Goal: Contribute content: Contribute content

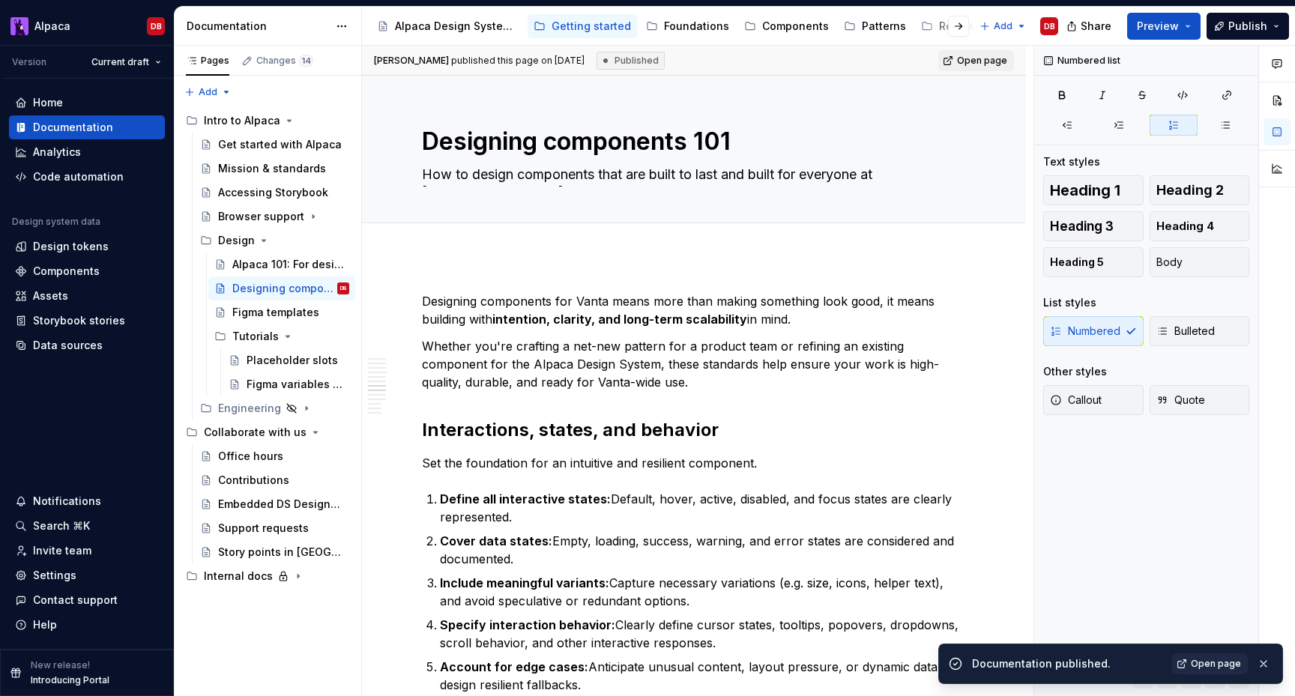
scroll to position [1850, 0]
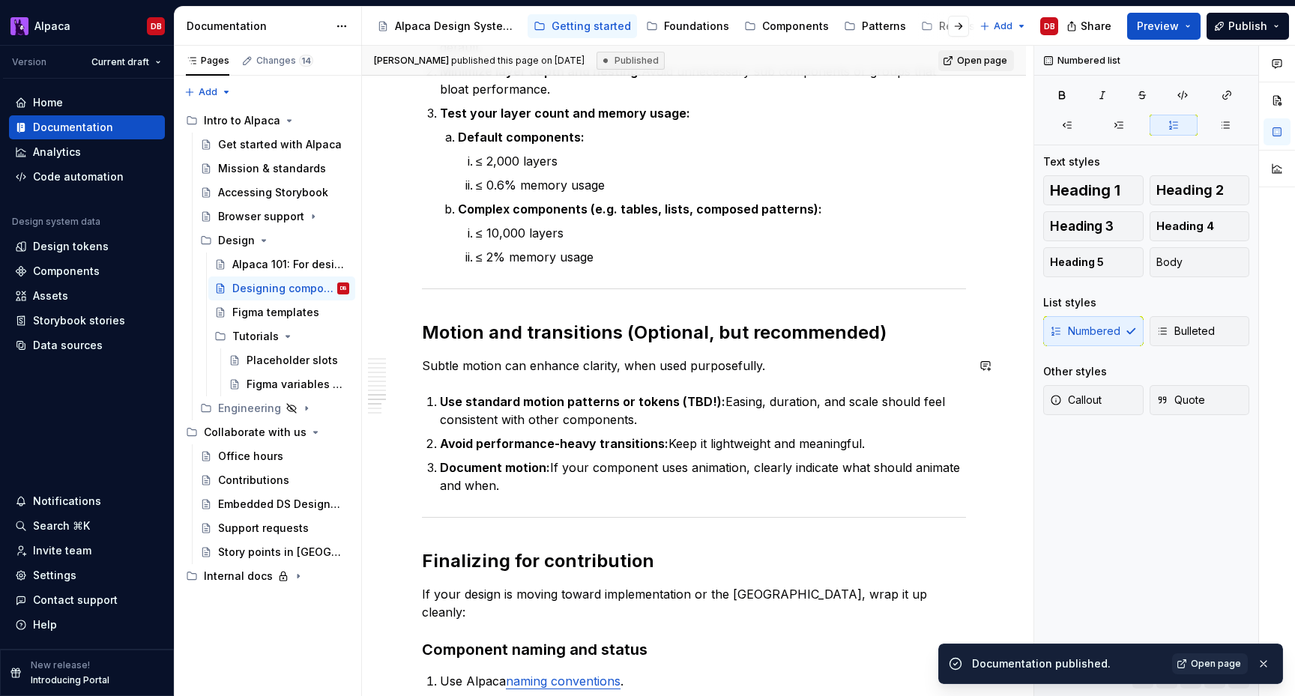
type textarea "*"
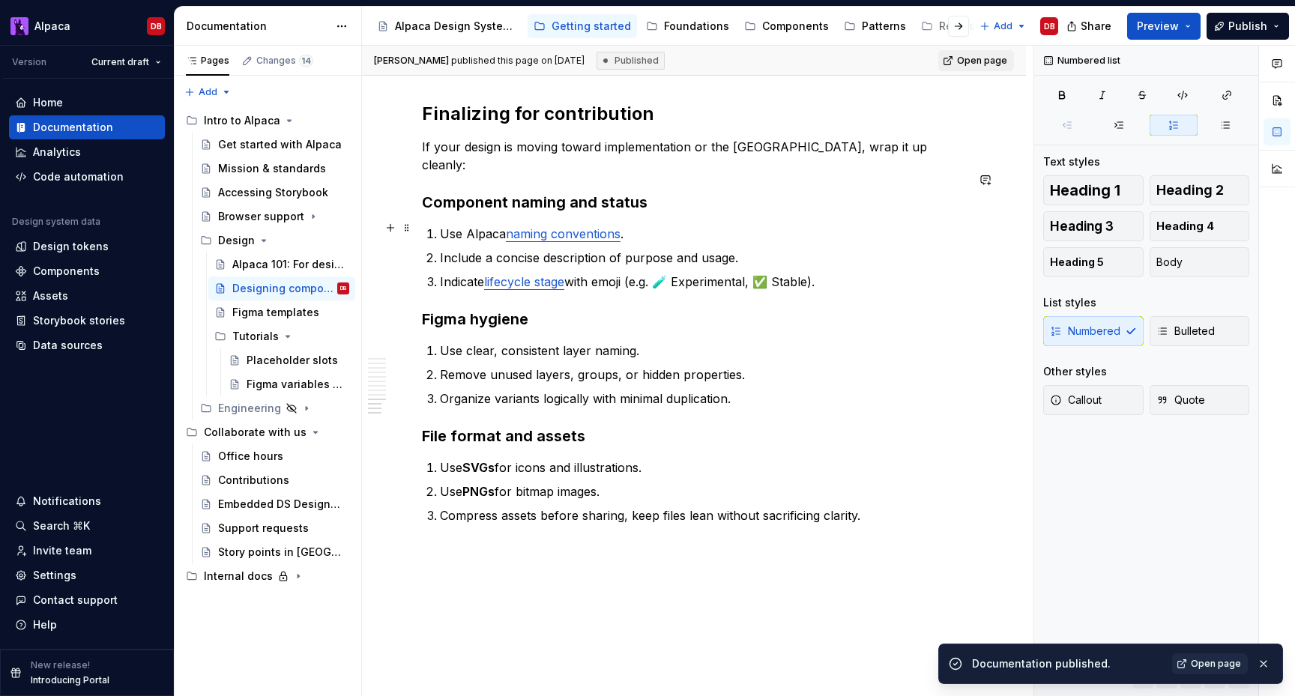
click at [670, 273] on p "Indicate lifecycle stage with [PERSON_NAME] (e.g. 🧪 Experimental, ✅ Stable)." at bounding box center [703, 282] width 526 height 18
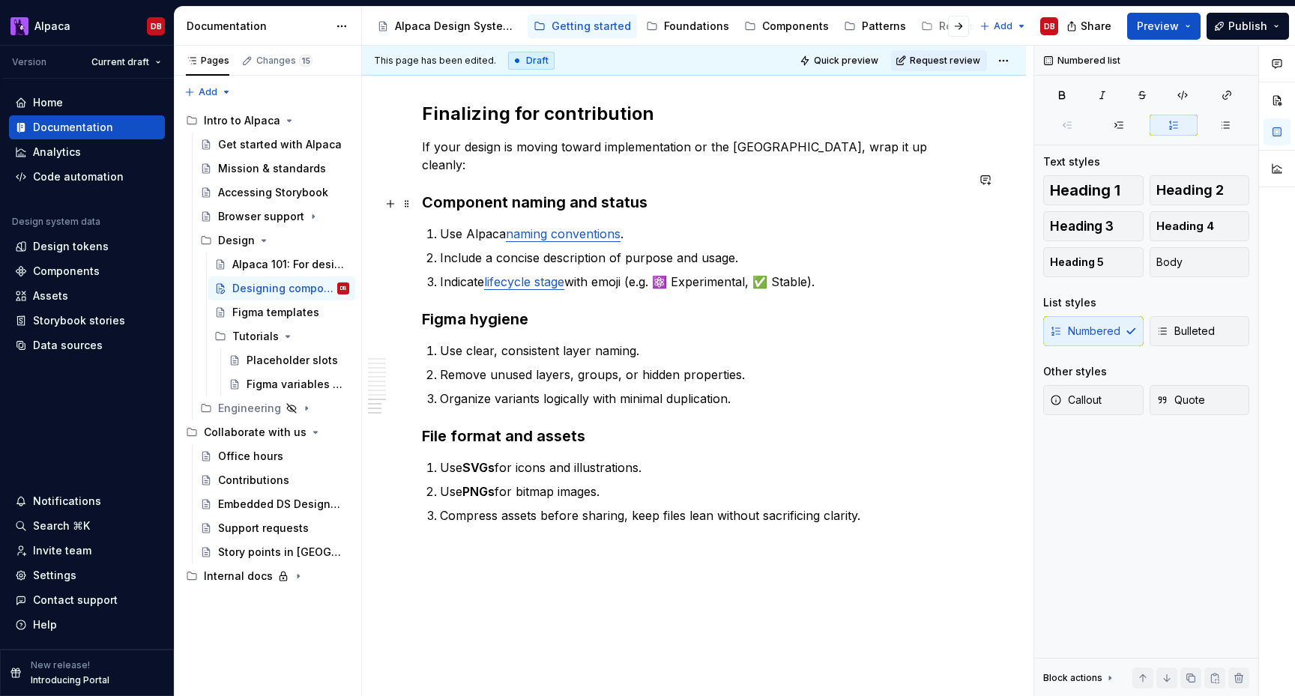
click at [612, 249] on p "Include a concise description of purpose and usage." at bounding box center [703, 258] width 526 height 18
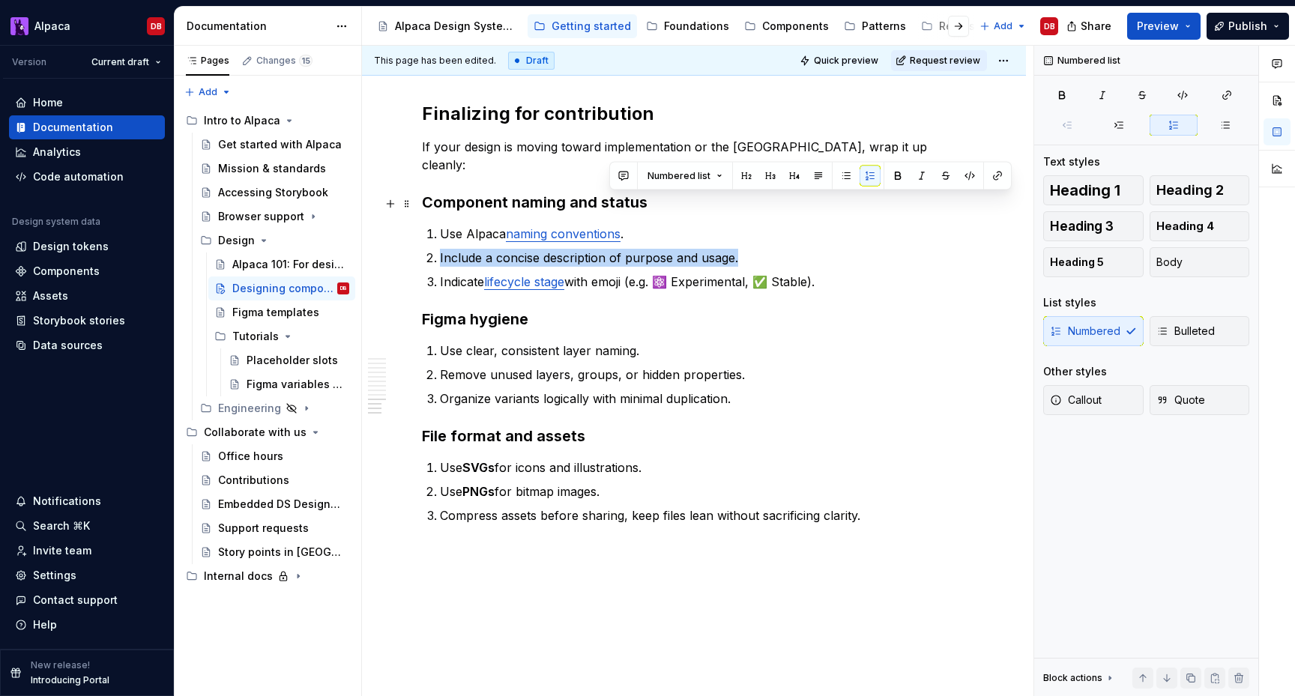
click at [612, 249] on p "Include a concise description of purpose and usage." at bounding box center [703, 258] width 526 height 18
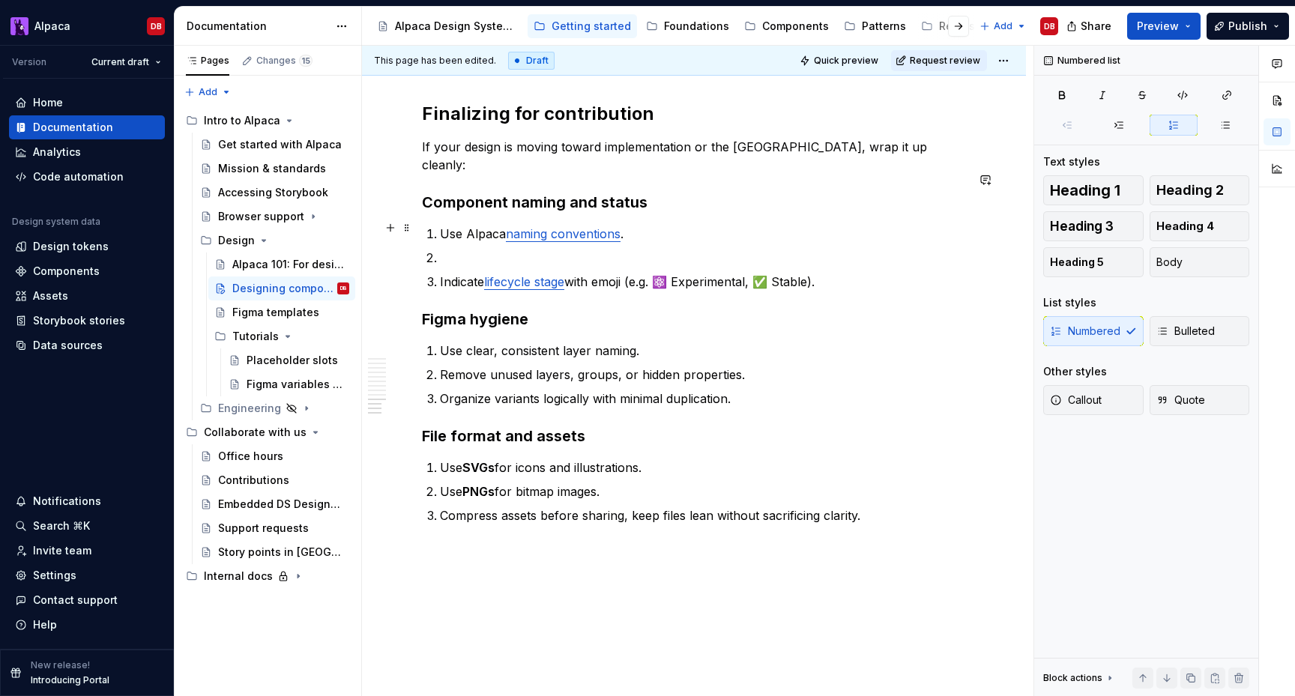
click at [842, 273] on p "Indicate lifecycle stage with [PERSON_NAME] (e.g. ⚛️ Experimental, ✅ Stable)." at bounding box center [703, 282] width 526 height 18
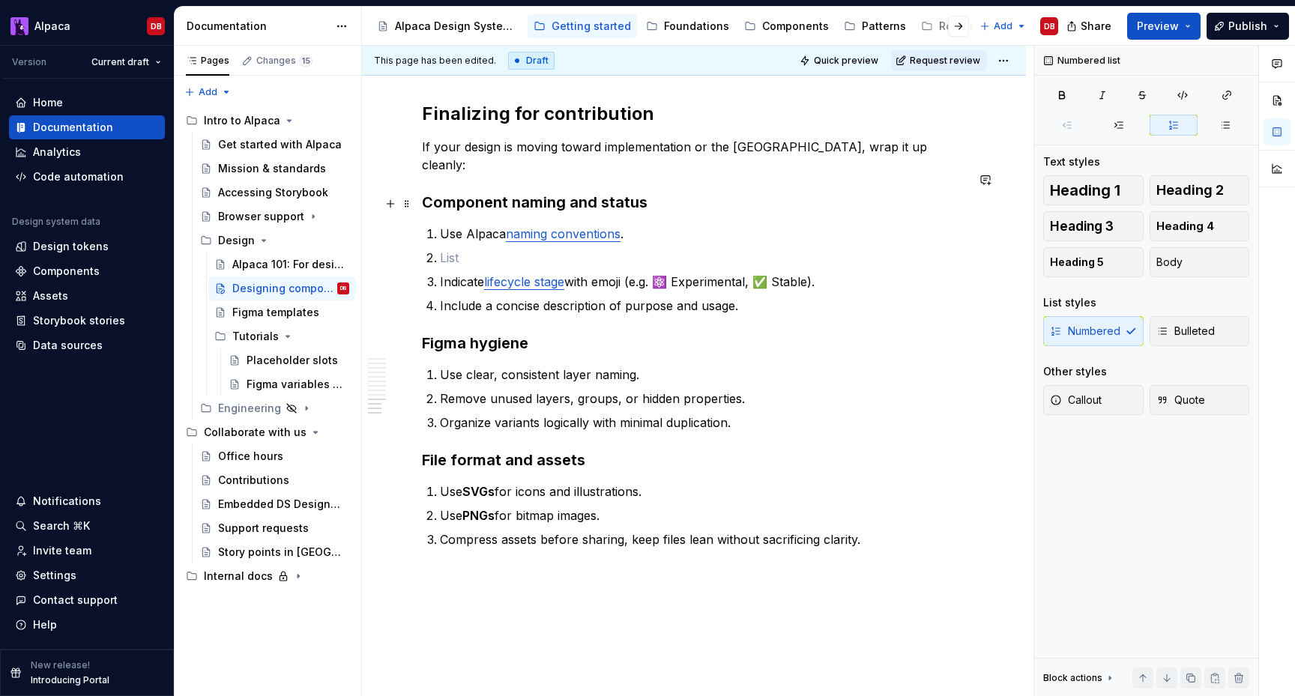
click at [526, 249] on p at bounding box center [703, 258] width 526 height 18
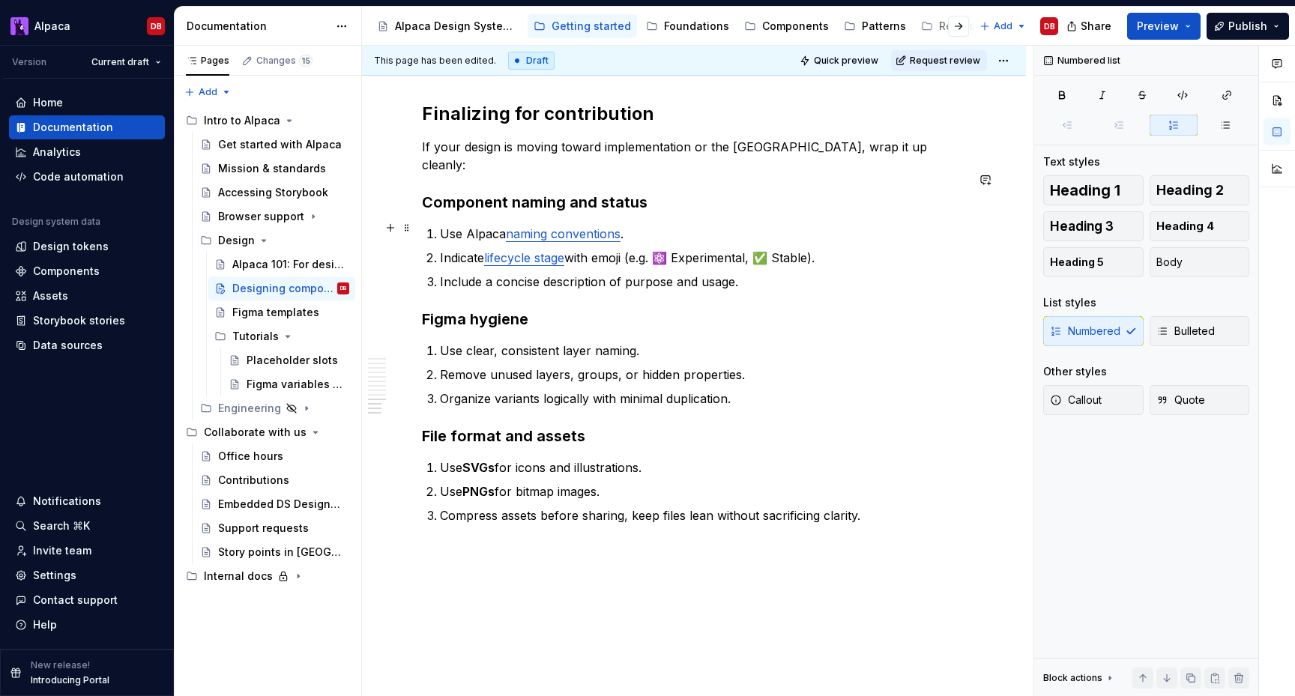
click at [750, 273] on p "Include a concise description of purpose and usage." at bounding box center [703, 282] width 526 height 18
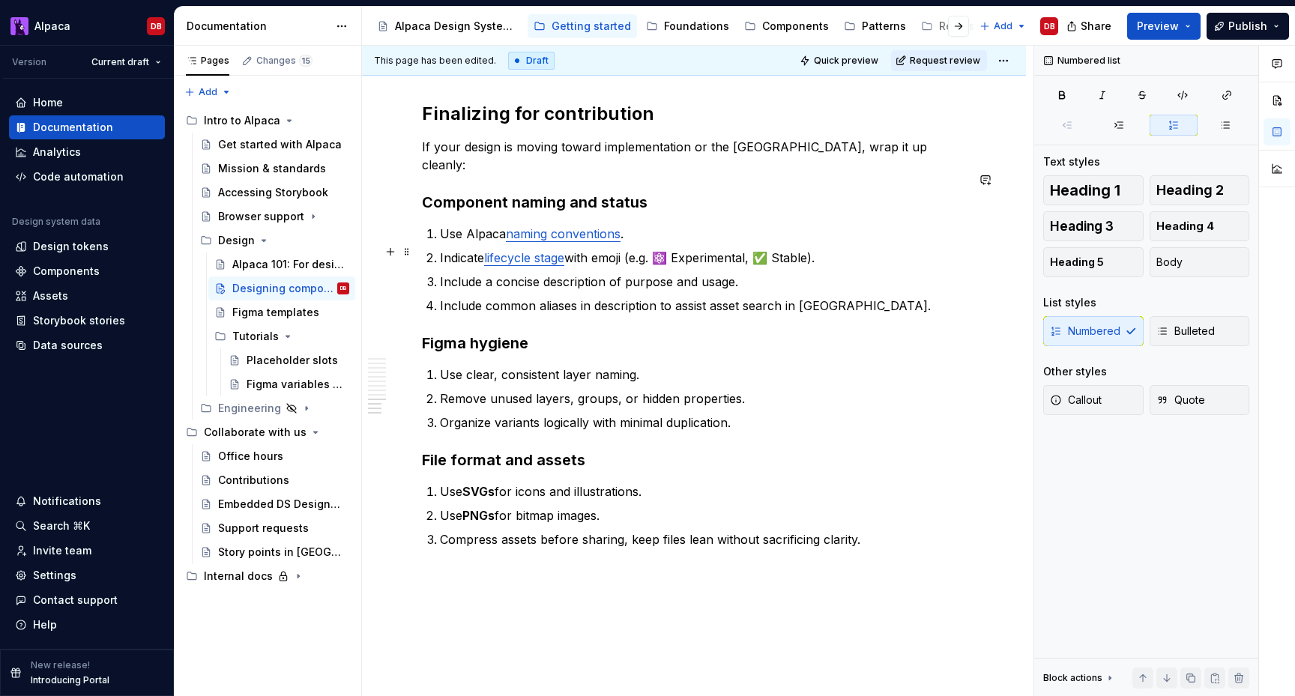
click at [723, 297] on p "Include common aliases in description to assist asset search in [GEOGRAPHIC_DAT…" at bounding box center [703, 306] width 526 height 18
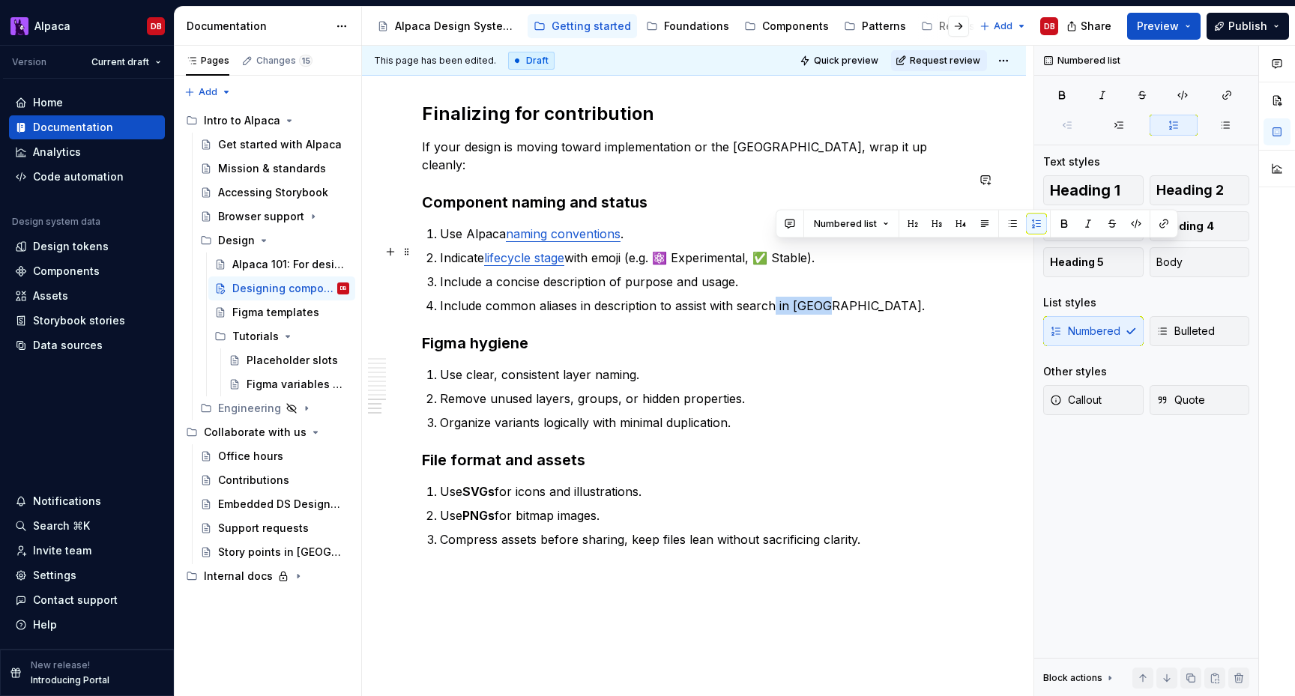
drag, startPoint x: 774, startPoint y: 251, endPoint x: 825, endPoint y: 257, distance: 51.3
click at [825, 297] on p "Include common aliases in description to assist with search in [GEOGRAPHIC_DATA…" at bounding box center [703, 306] width 526 height 18
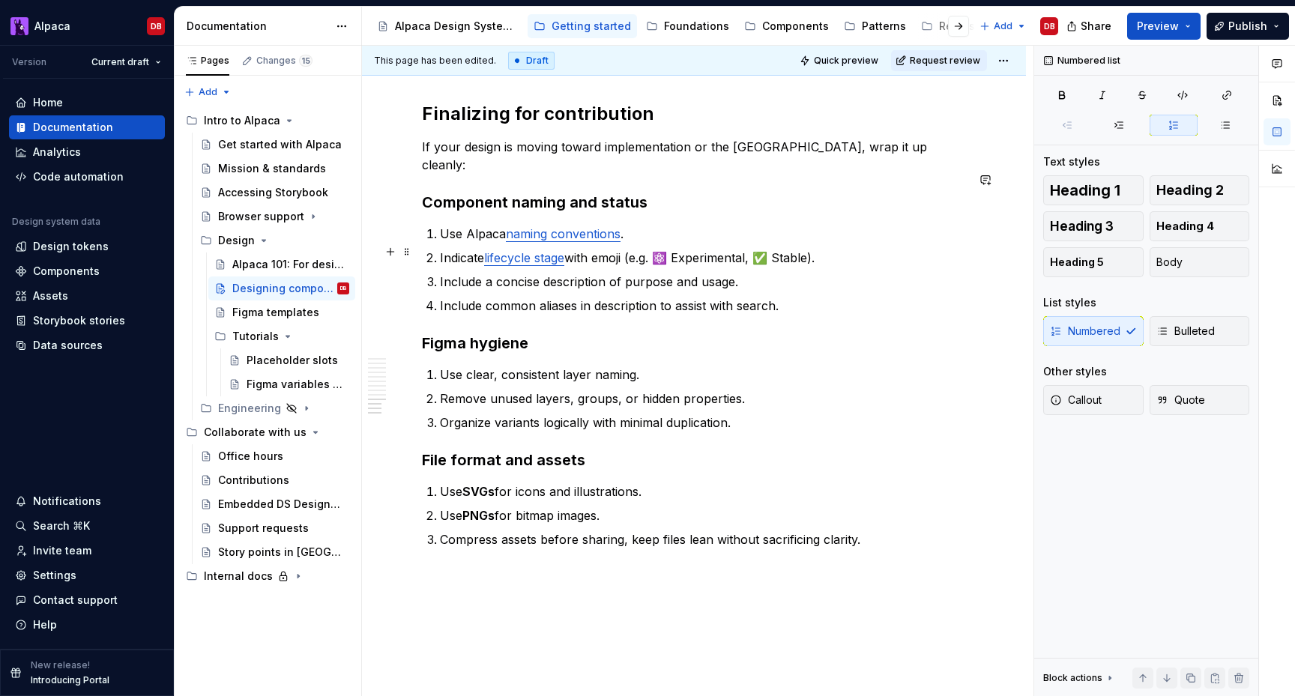
click at [784, 297] on p "Include common aliases in description to assist with search." at bounding box center [703, 306] width 526 height 18
click at [594, 297] on p "Include common aliases in description to assist with search." at bounding box center [703, 306] width 526 height 18
click at [648, 366] on p "Use clear, consistent layer naming." at bounding box center [703, 375] width 526 height 18
type textarea "*"
click at [576, 390] on p "Remove unused layers, groups, or hidden properties." at bounding box center [703, 399] width 526 height 18
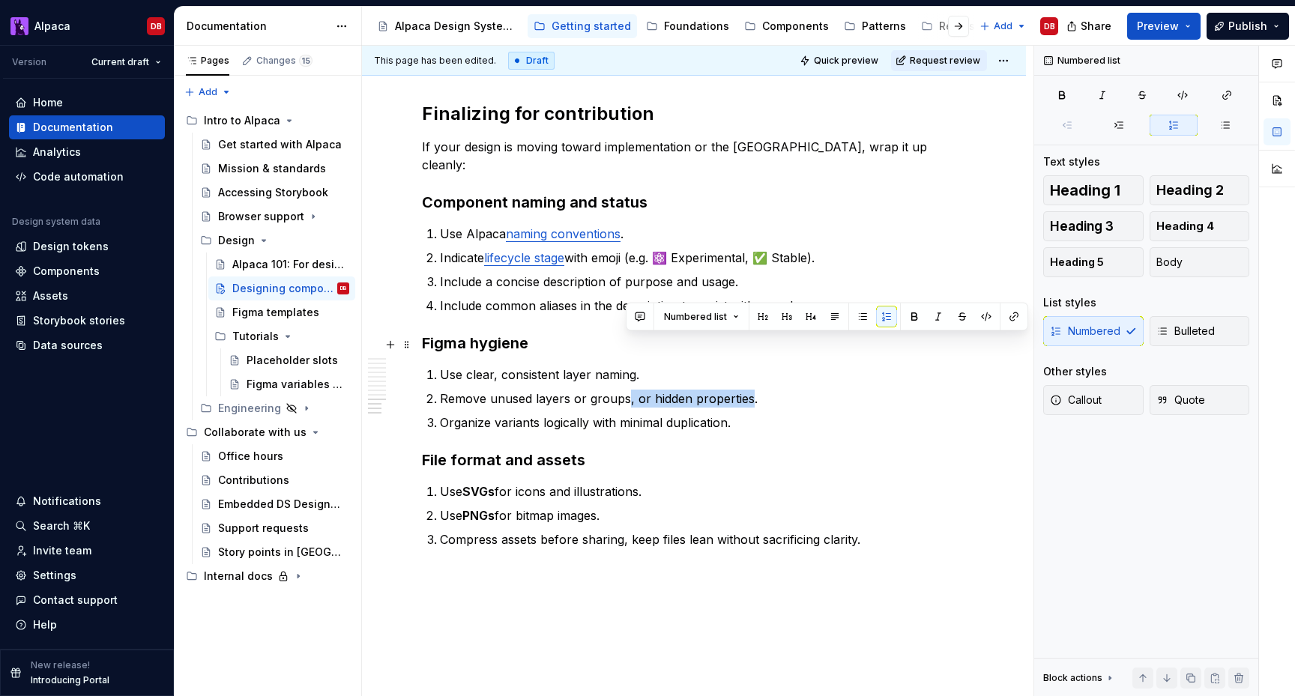
drag, startPoint x: 627, startPoint y: 348, endPoint x: 749, endPoint y: 349, distance: 122.2
click at [749, 390] on p "Remove unused layers or groups, or hidden properties." at bounding box center [703, 399] width 526 height 18
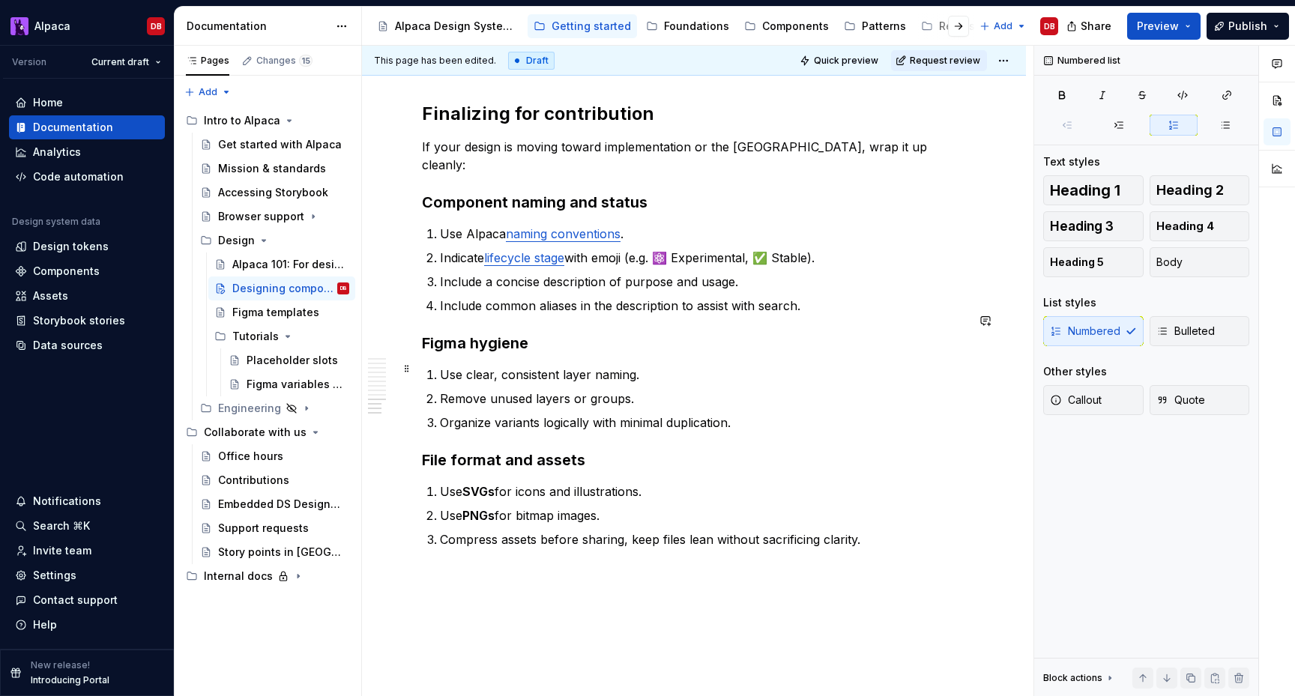
click at [750, 414] on p "Organize variants logically with minimal duplication." at bounding box center [703, 423] width 526 height 18
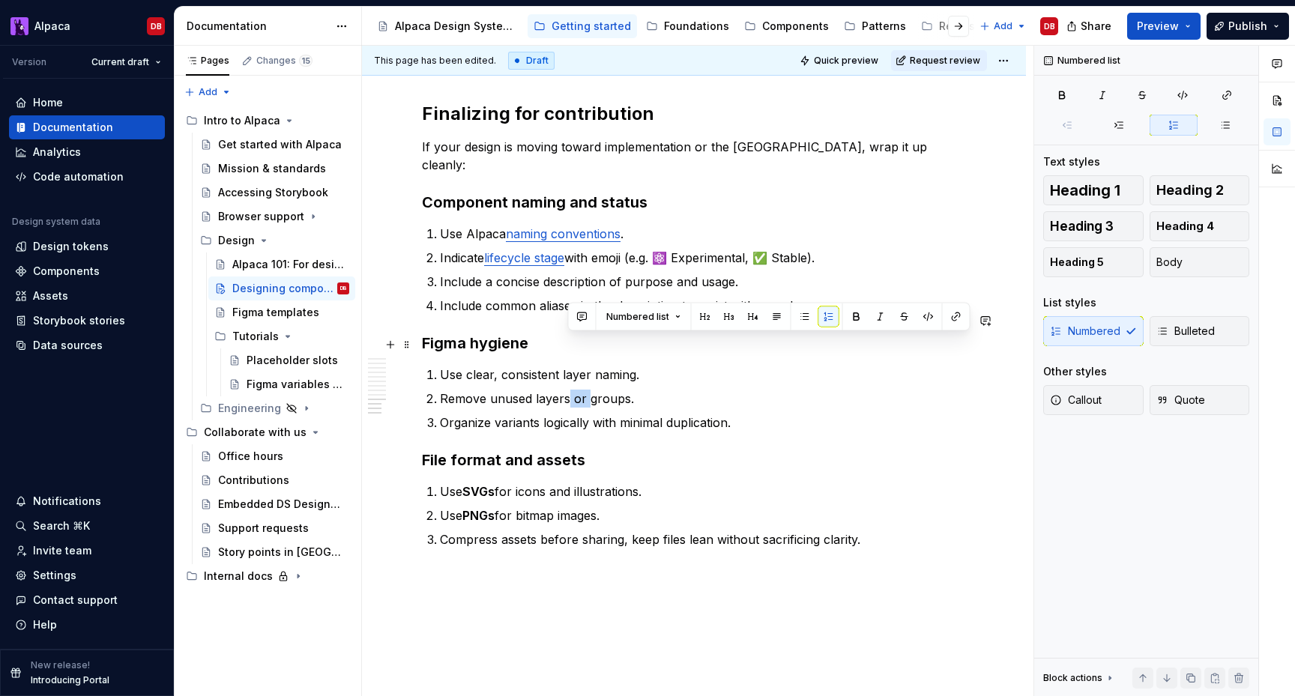
drag, startPoint x: 588, startPoint y: 345, endPoint x: 566, endPoint y: 345, distance: 22.5
click at [566, 390] on p "Remove unused layers or groups." at bounding box center [703, 399] width 526 height 18
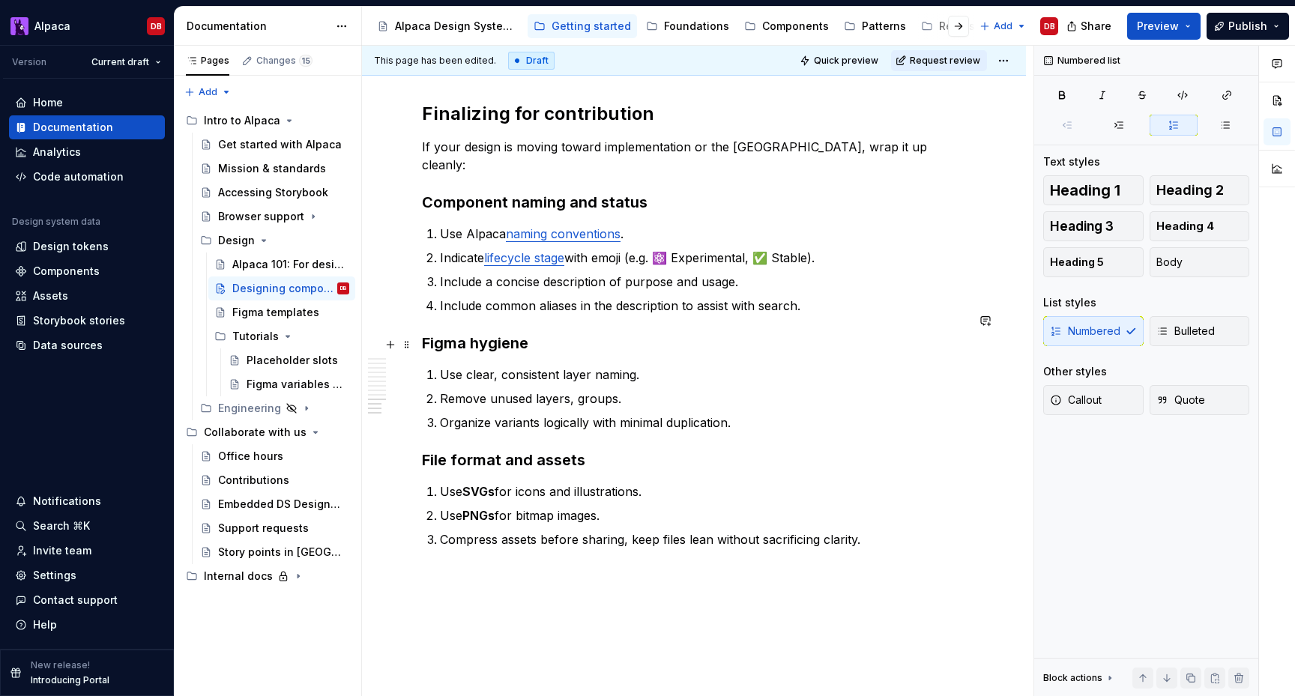
click at [615, 390] on p "Remove unused layers, groups." at bounding box center [703, 399] width 526 height 18
click at [742, 414] on p "Organize variants logically with minimal duplication." at bounding box center [703, 423] width 526 height 18
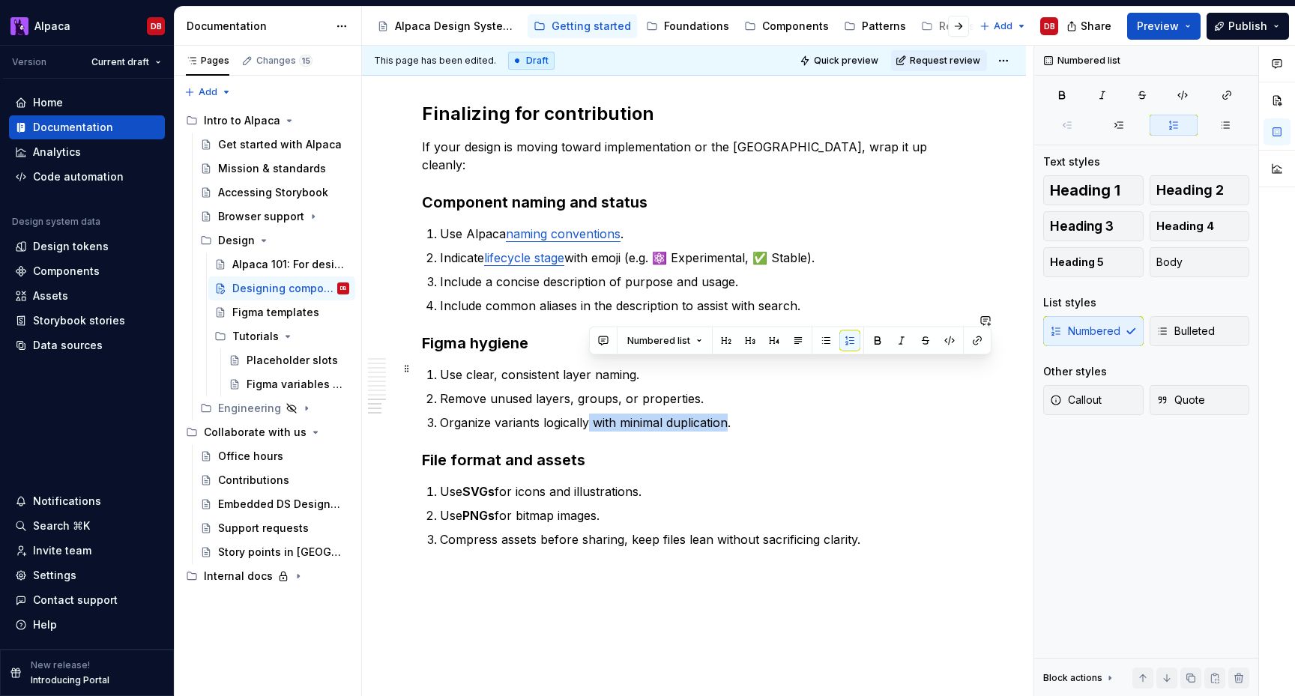
drag, startPoint x: 588, startPoint y: 368, endPoint x: 726, endPoint y: 372, distance: 137.9
click at [726, 414] on p "Organize variants logically with minimal duplication." at bounding box center [703, 423] width 526 height 18
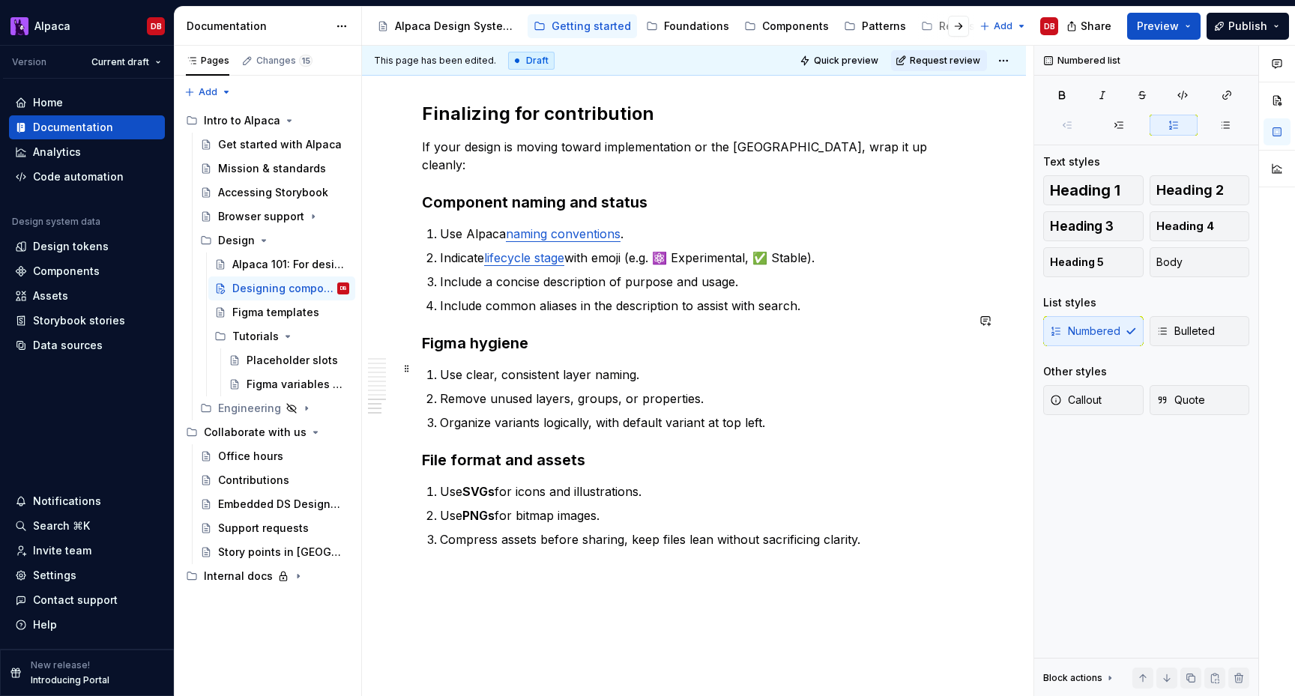
click at [707, 414] on p "Organize variants logically, with default variant at top left." at bounding box center [703, 423] width 526 height 18
click at [534, 507] on p "Use PNGs for bitmap images." at bounding box center [703, 516] width 526 height 18
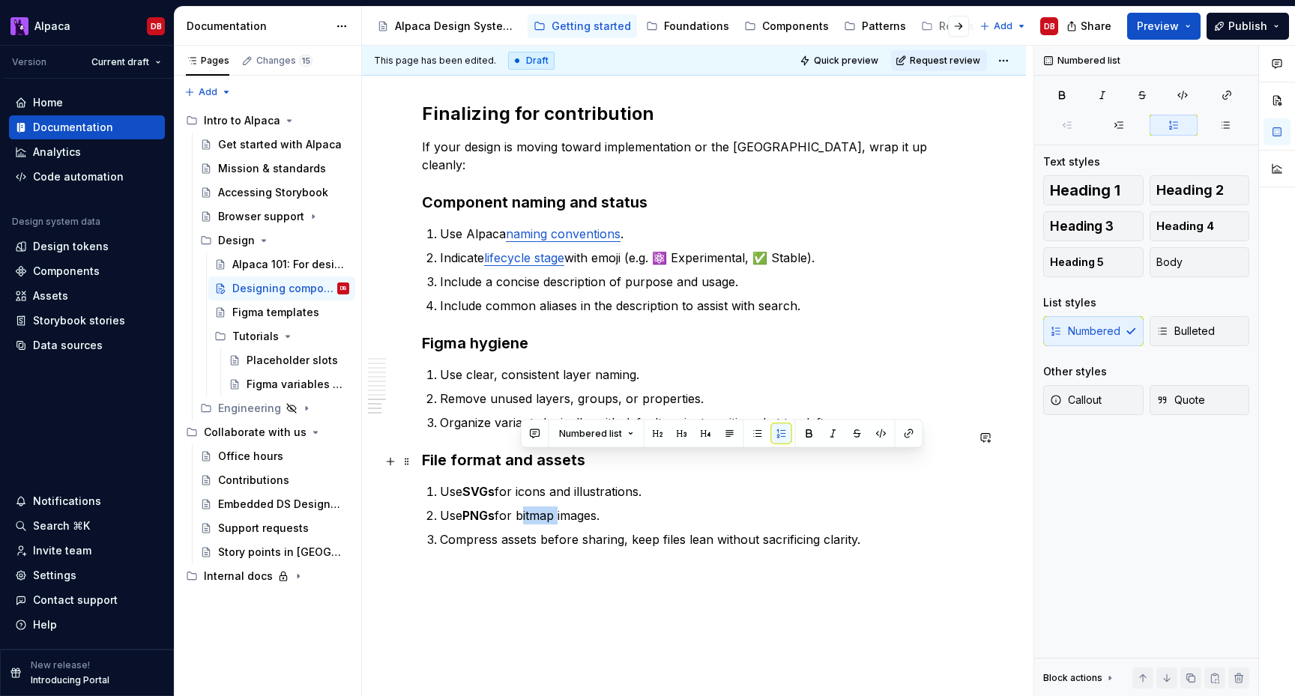
click at [534, 507] on p "Use PNGs for bitmap images." at bounding box center [703, 516] width 526 height 18
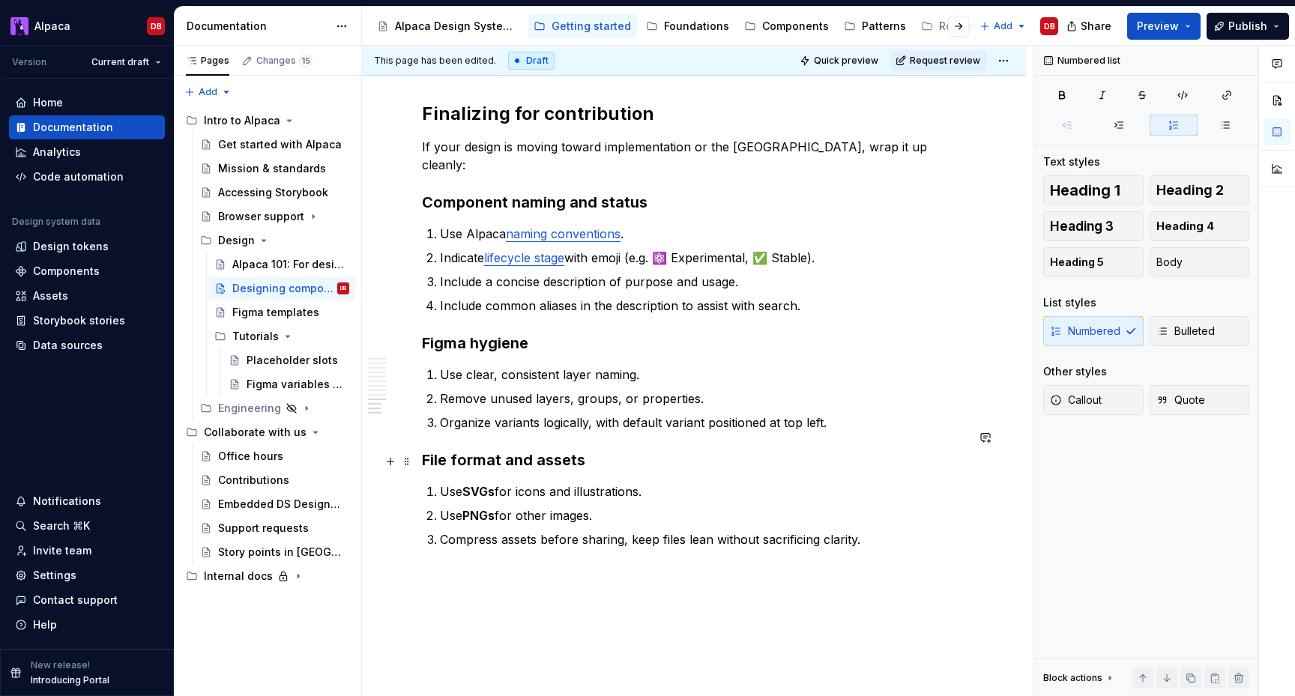
click at [621, 507] on p "Use PNGs for other images." at bounding box center [703, 516] width 526 height 18
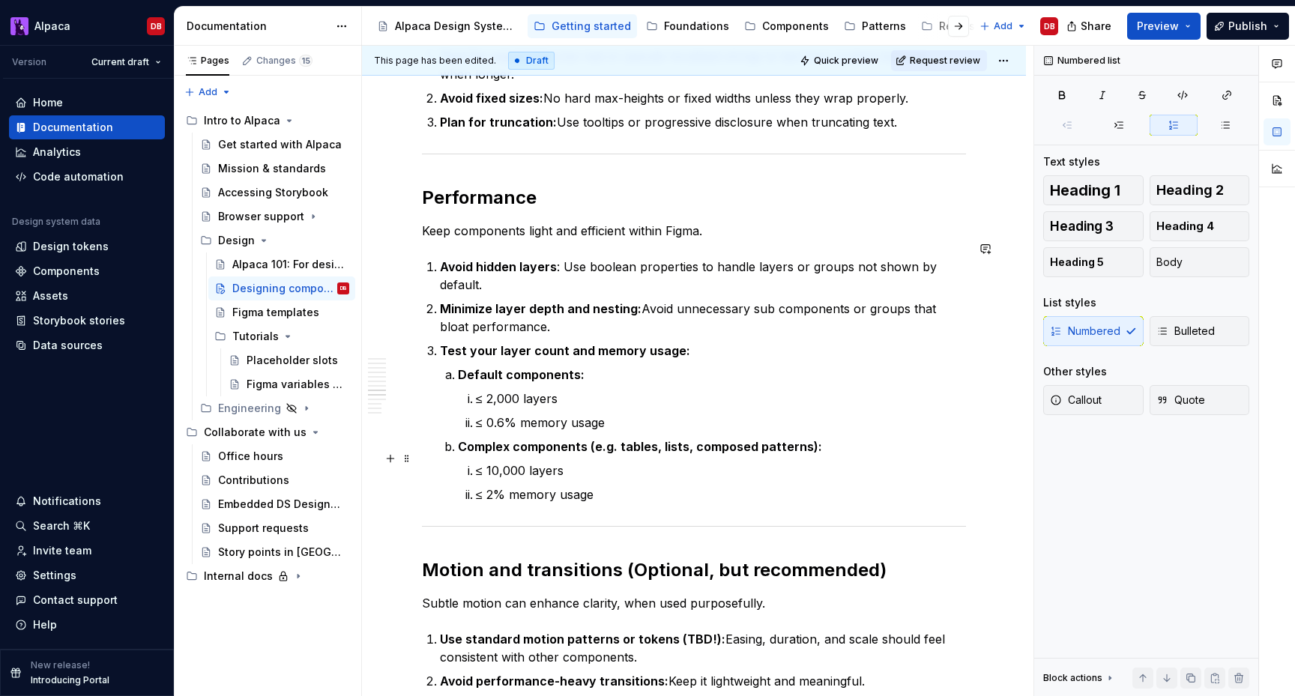
scroll to position [2080, 0]
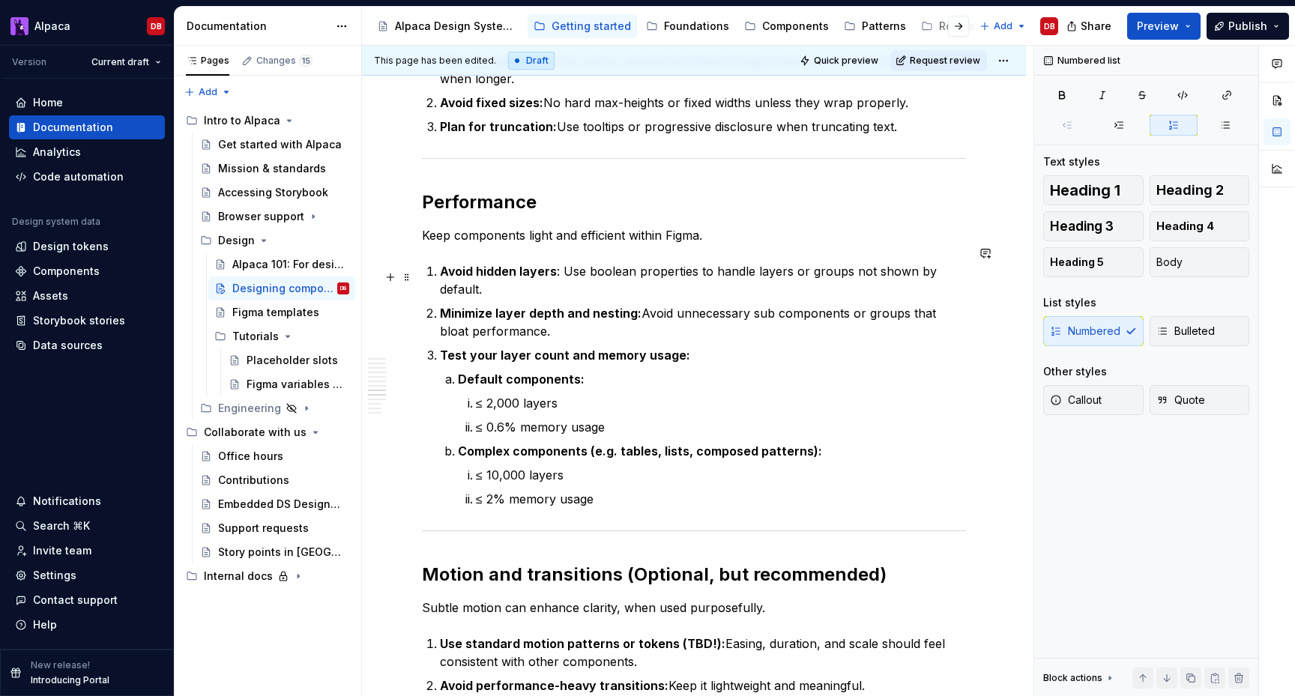
click at [776, 304] on p "Minimize layer depth and nesting: Avoid unnecessary sub components or groups th…" at bounding box center [703, 322] width 526 height 36
click at [564, 304] on p "Minimize layer depth and nesting: Avoid unnecessary subcomponents or groups tha…" at bounding box center [703, 322] width 526 height 36
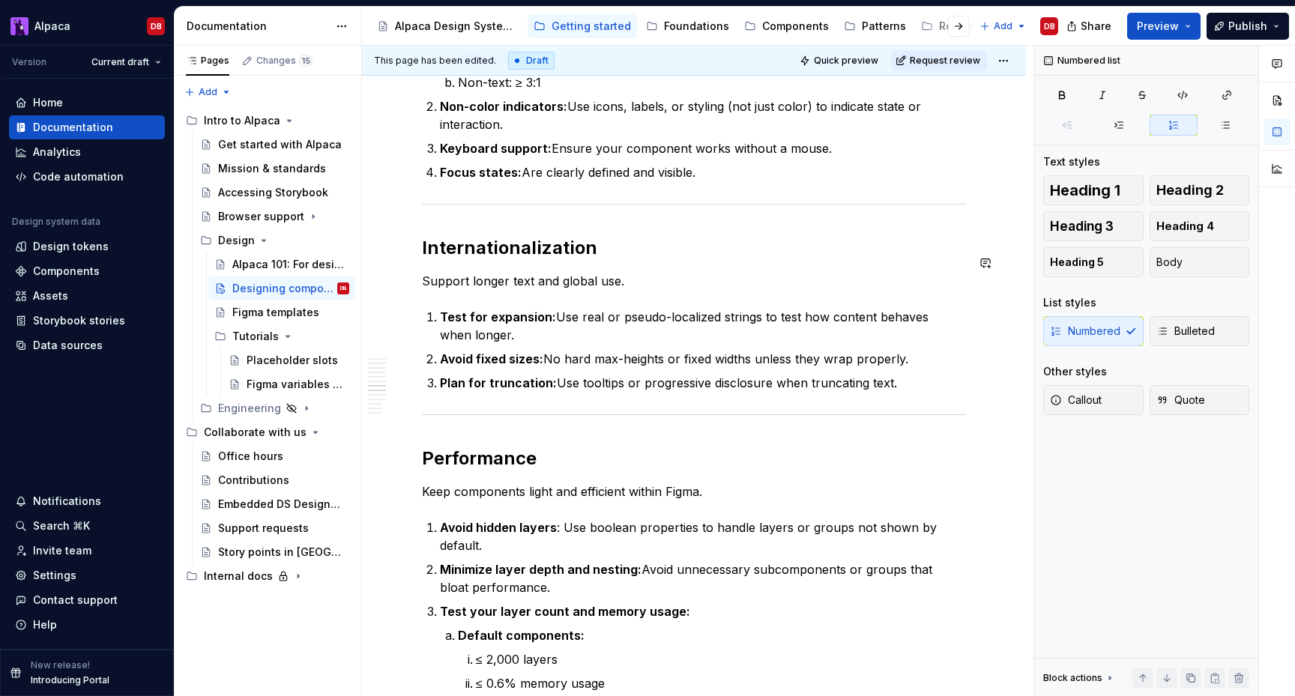
scroll to position [1825, 0]
click at [615, 271] on p "Support longer text and global use." at bounding box center [694, 280] width 544 height 18
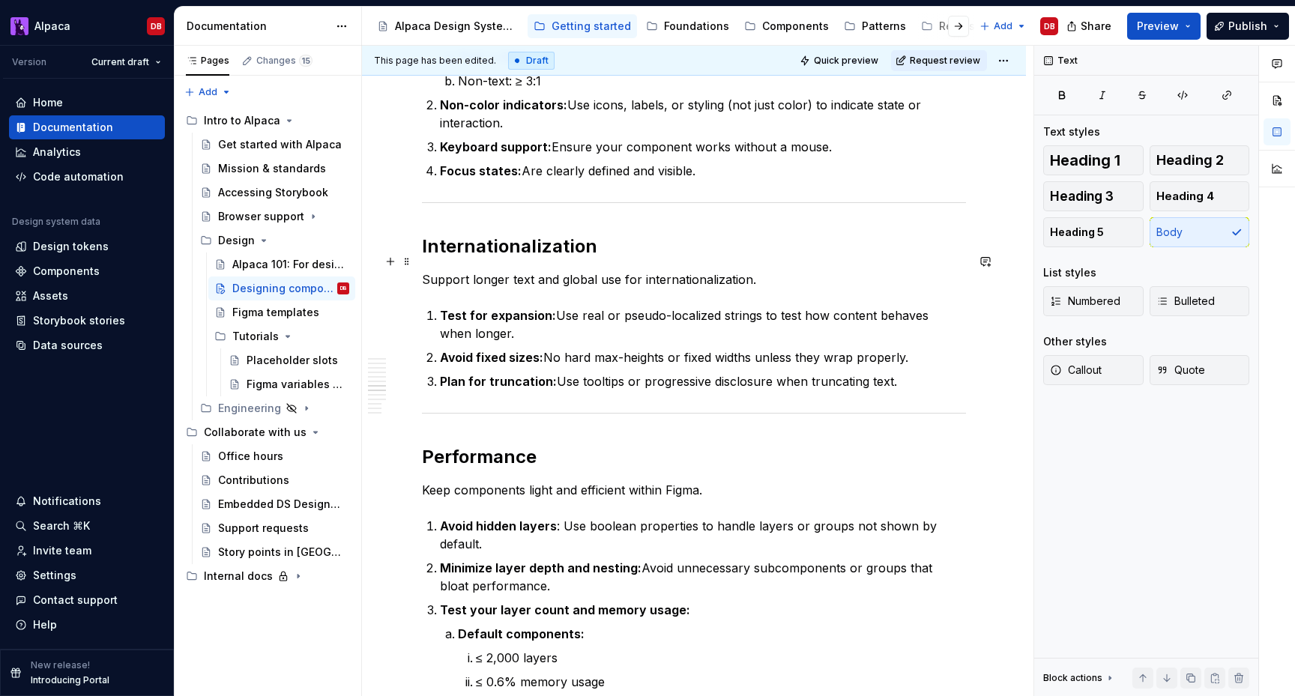
click at [674, 271] on p "Support longer text and global use for internationalization." at bounding box center [694, 280] width 544 height 18
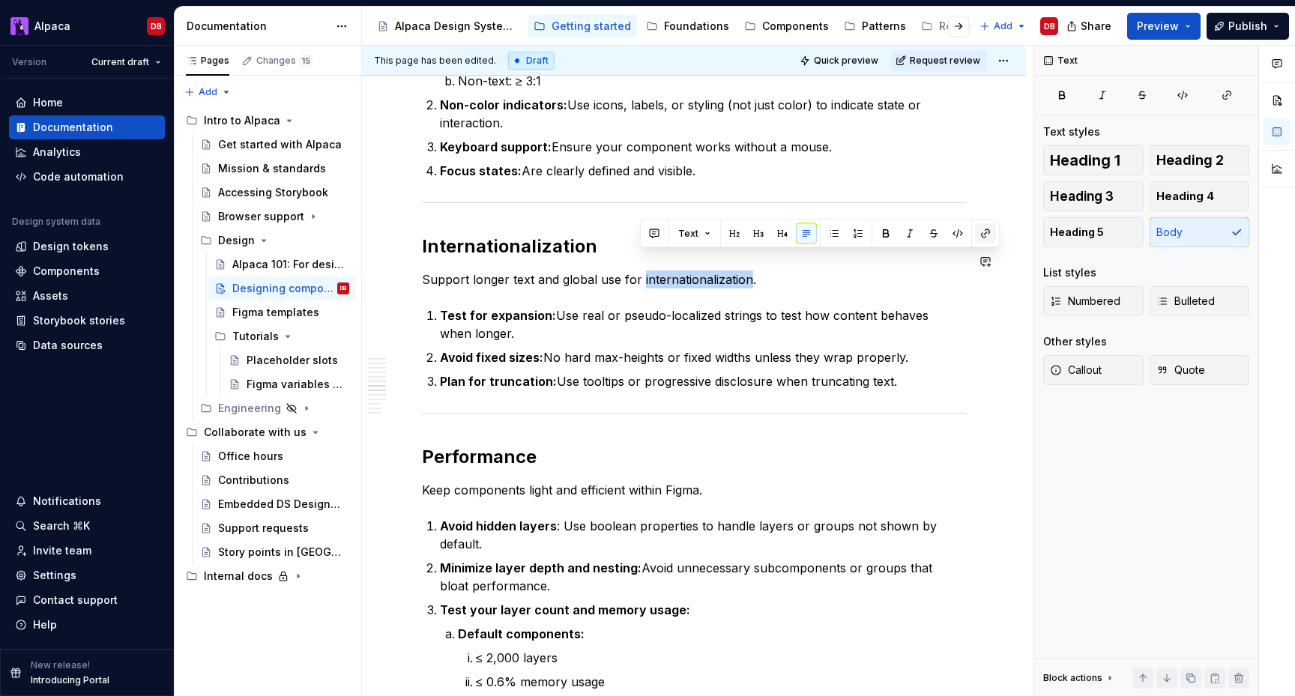
click at [985, 229] on button "button" at bounding box center [985, 233] width 21 height 21
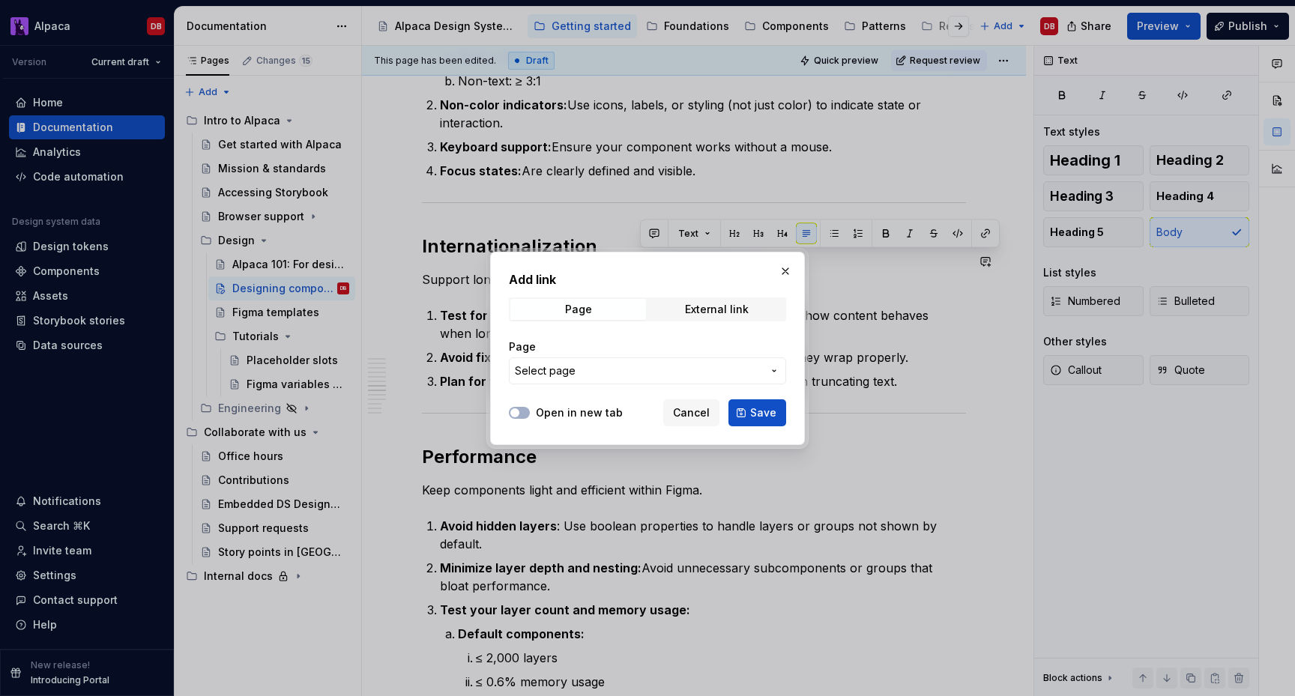
click at [684, 365] on span "Select page" at bounding box center [638, 370] width 247 height 15
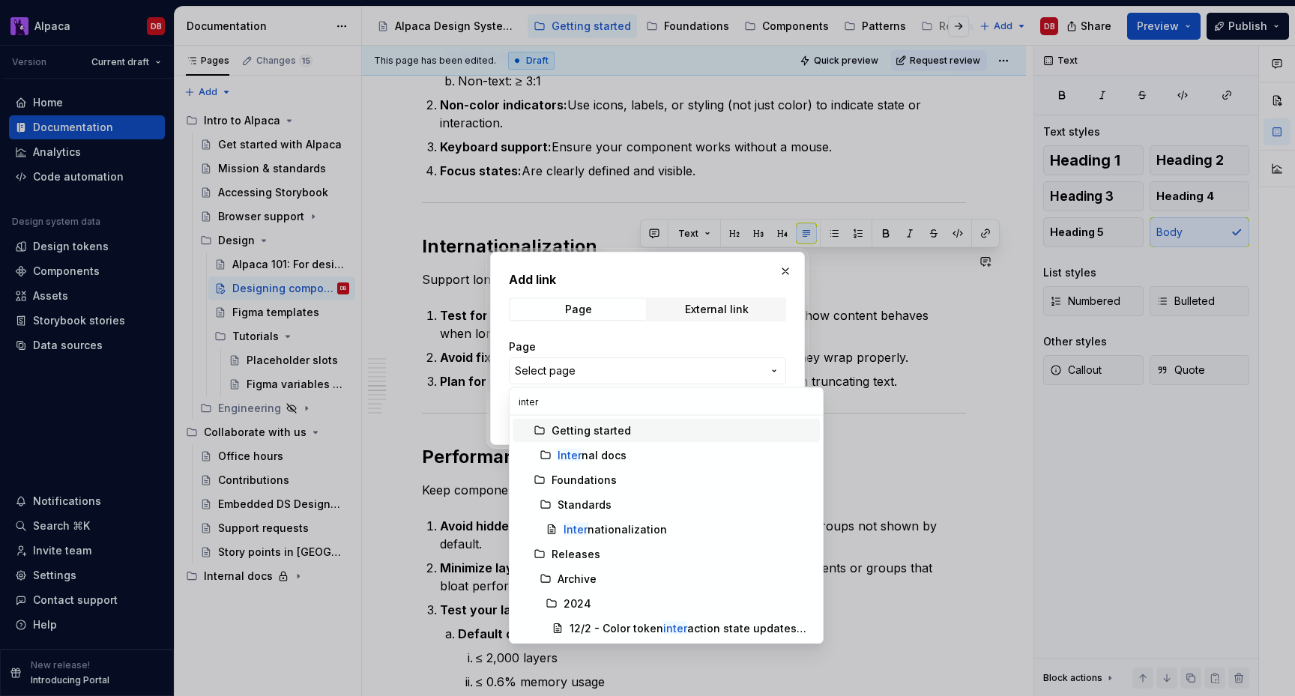
type input "intern"
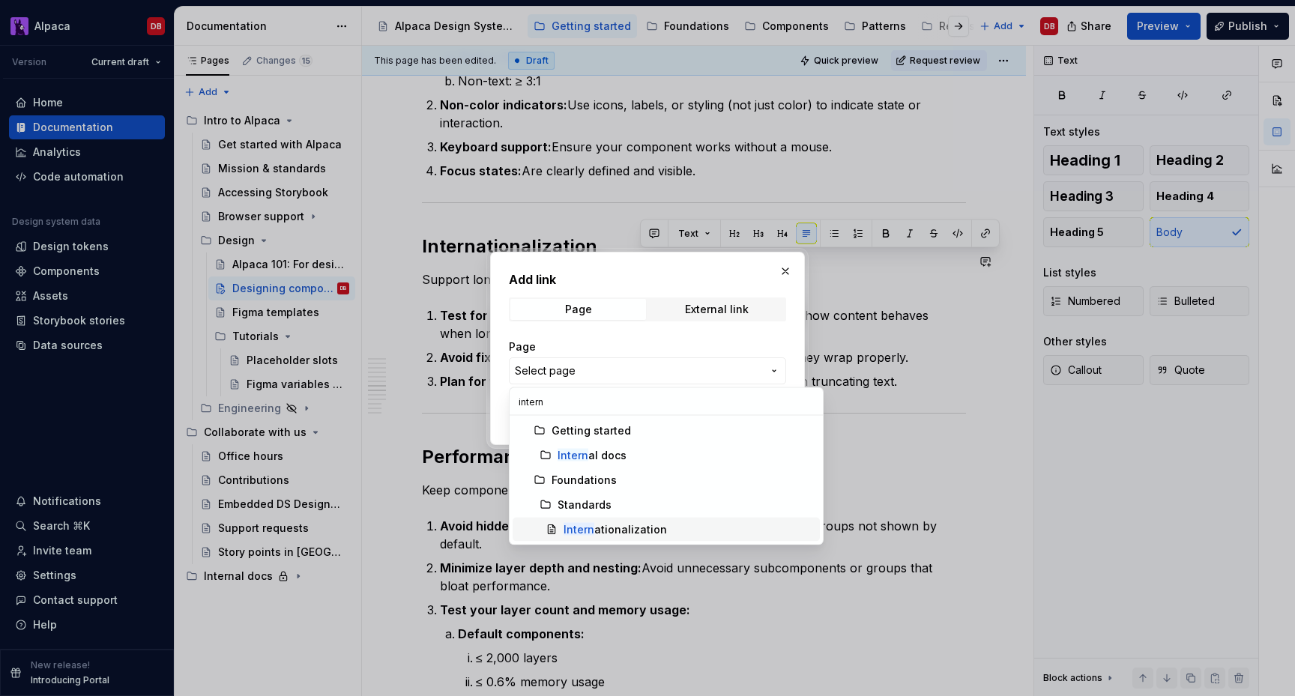
click at [609, 526] on div "Intern ationalization" at bounding box center [615, 529] width 103 height 15
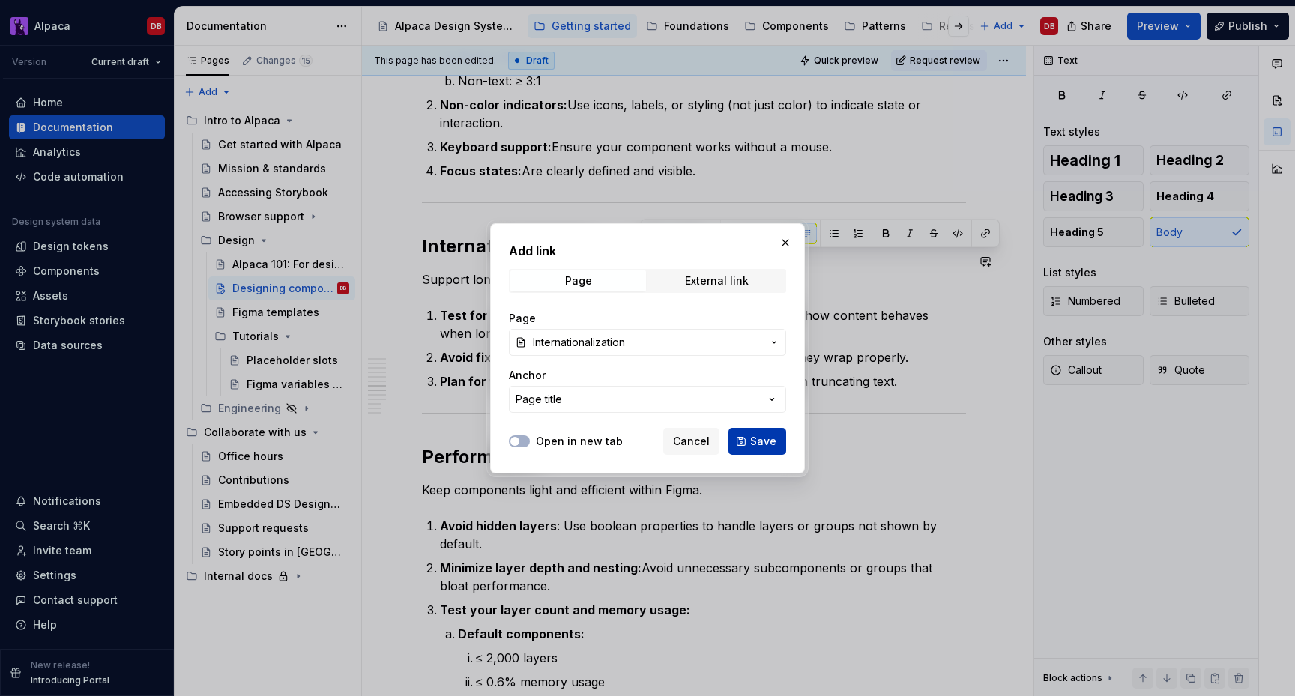
click at [749, 434] on button "Save" at bounding box center [757, 441] width 58 height 27
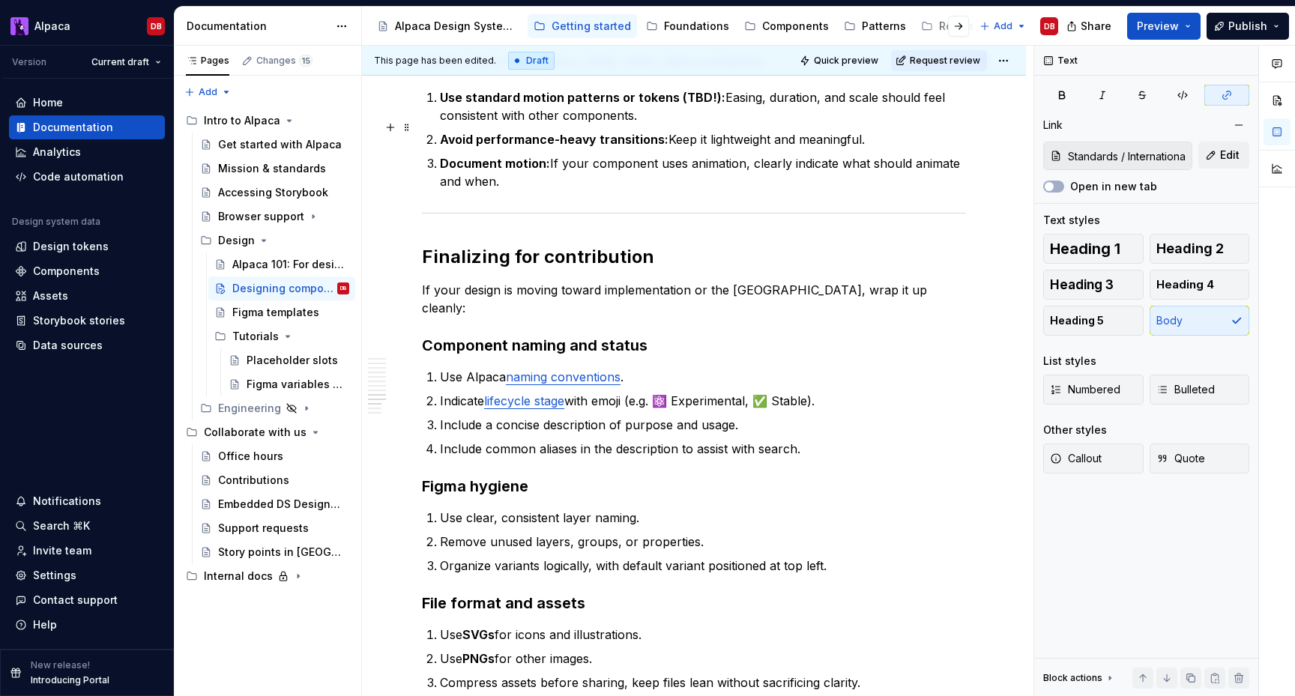
scroll to position [2642, 0]
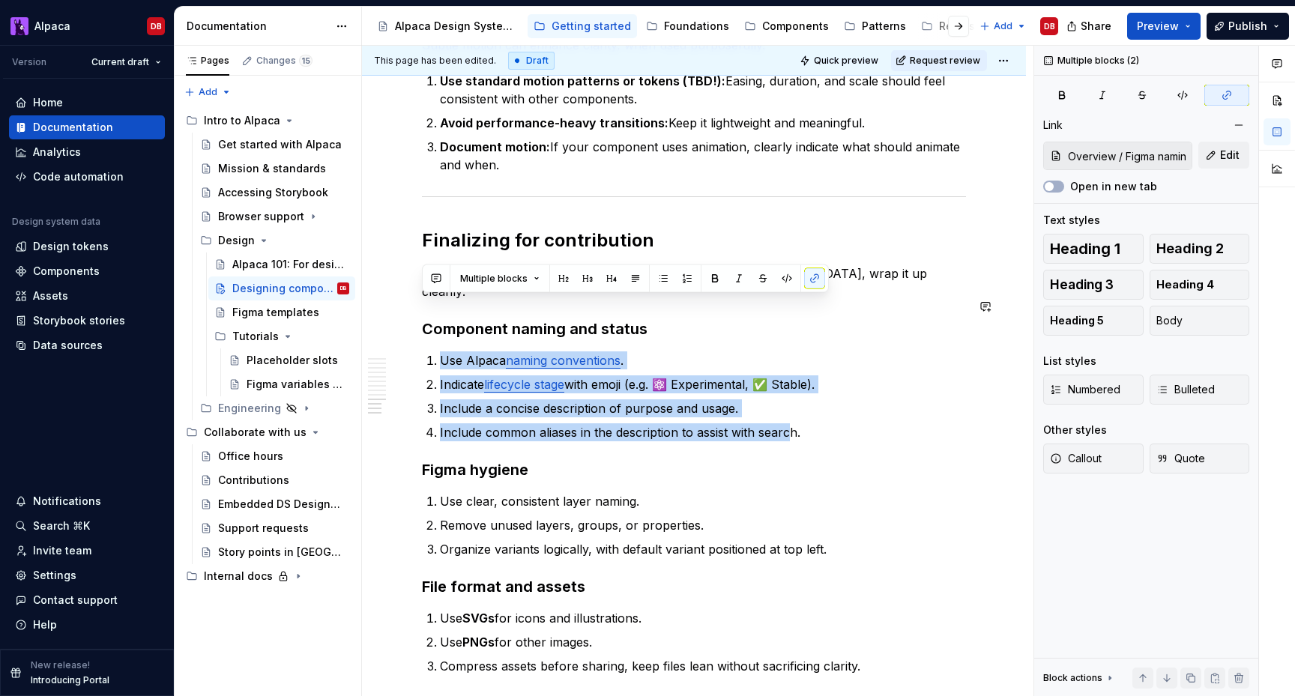
drag, startPoint x: 441, startPoint y: 301, endPoint x: 787, endPoint y: 387, distance: 355.9
click at [787, 387] on ol "Use Alpaca naming conventions . Indicate lifecycle stage with emoji (e.g. ⚛️ Ex…" at bounding box center [703, 396] width 526 height 90
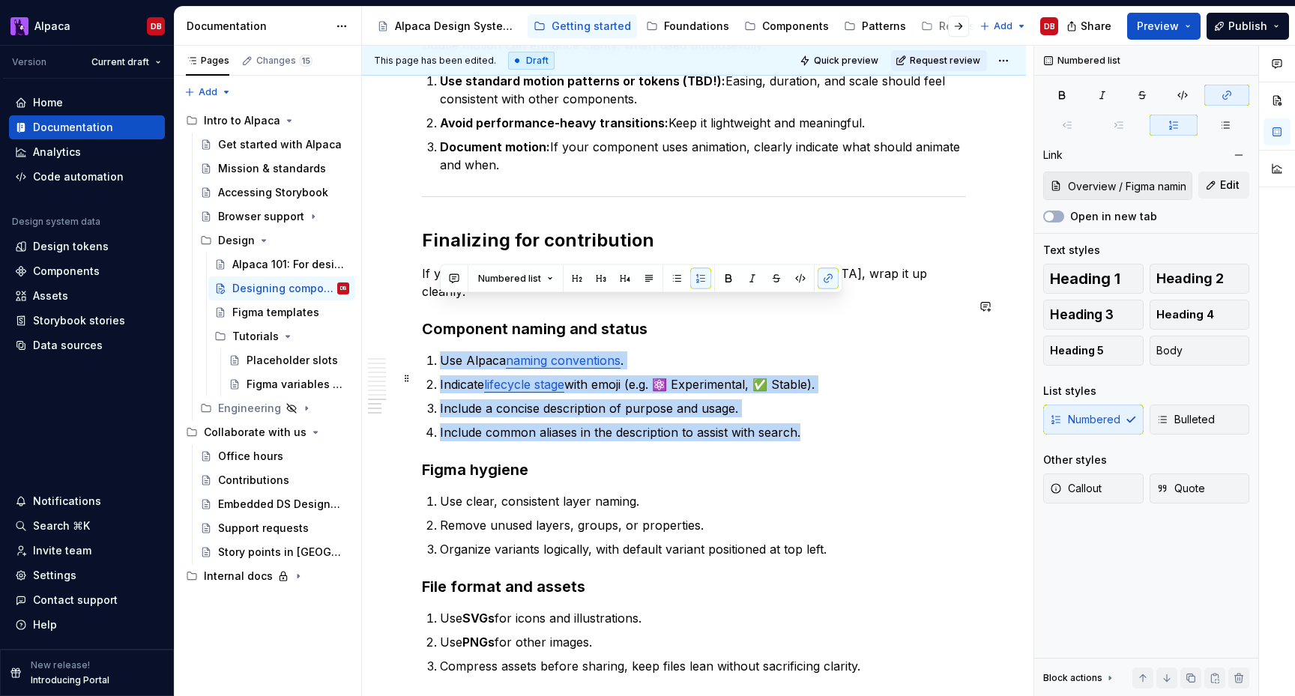
click at [804, 423] on p "Include common aliases in the description to assist with search." at bounding box center [703, 432] width 526 height 18
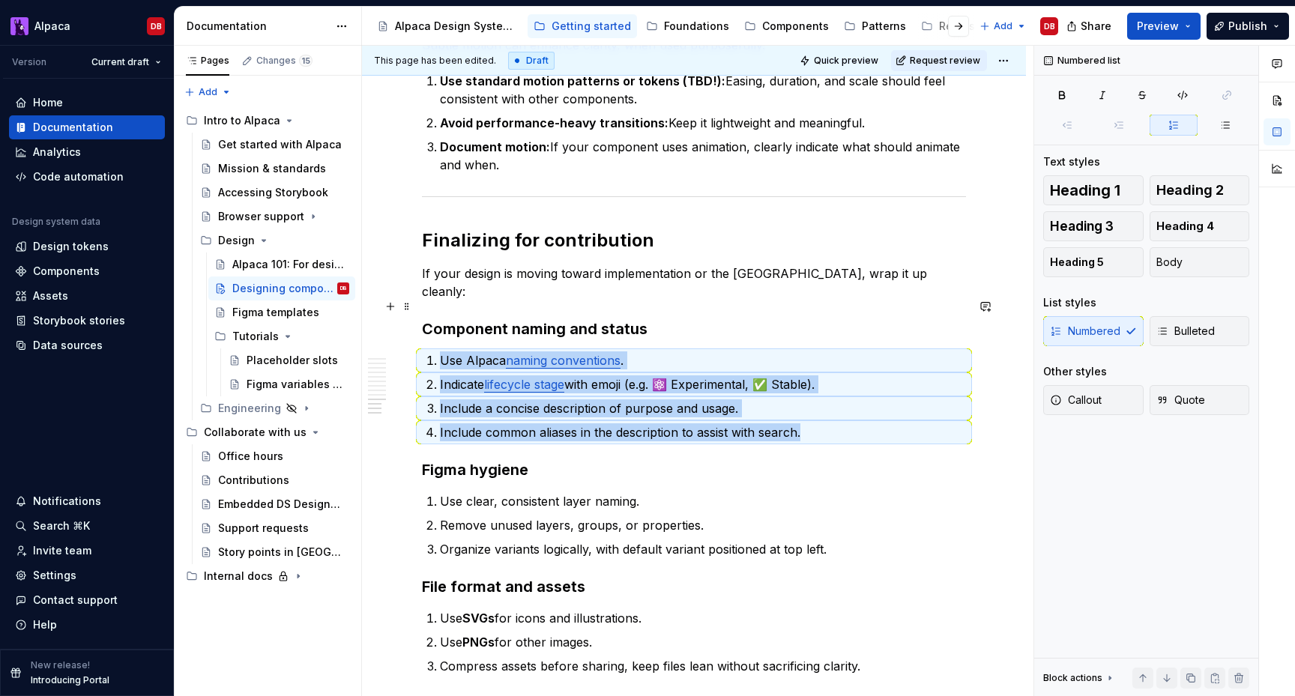
click at [444, 351] on p "Use Alpaca naming conventions ." at bounding box center [703, 360] width 526 height 18
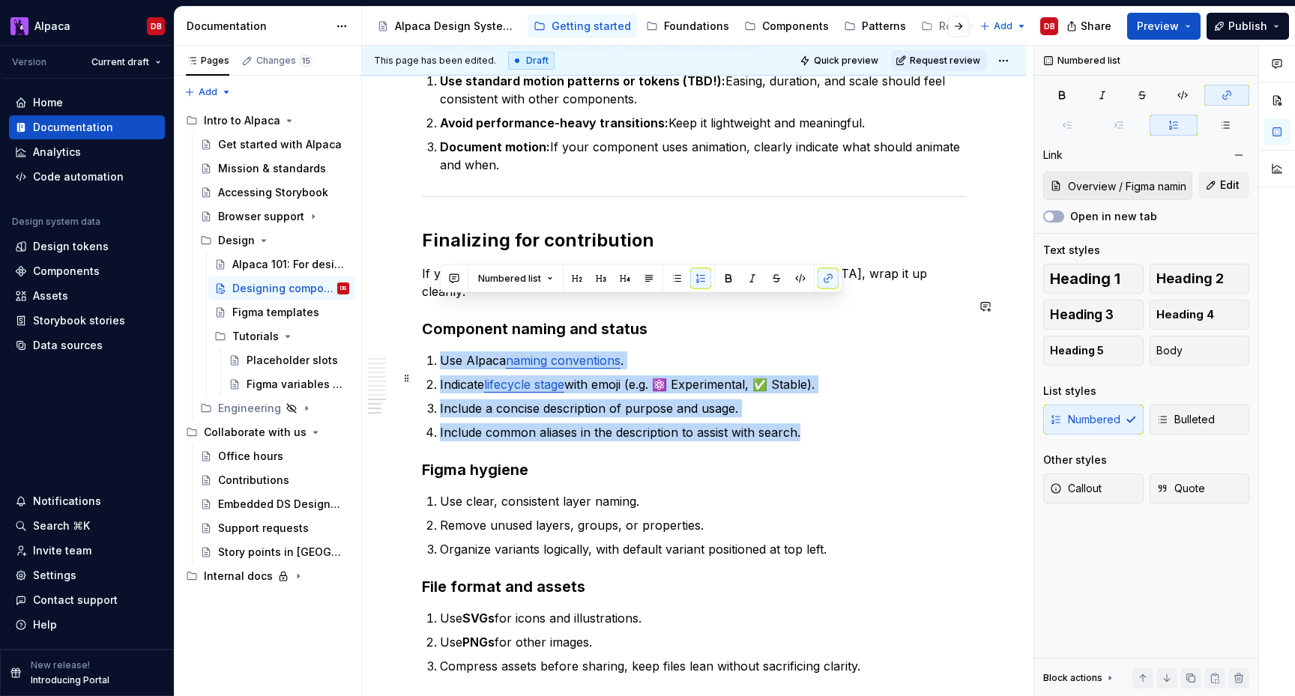
drag, startPoint x: 466, startPoint y: 302, endPoint x: 802, endPoint y: 371, distance: 342.8
click at [802, 371] on ol "Use Alpaca naming conventions . Indicate lifecycle stage with emoji (e.g. ⚛️ Ex…" at bounding box center [703, 396] width 526 height 90
click at [680, 279] on button "button" at bounding box center [676, 278] width 21 height 21
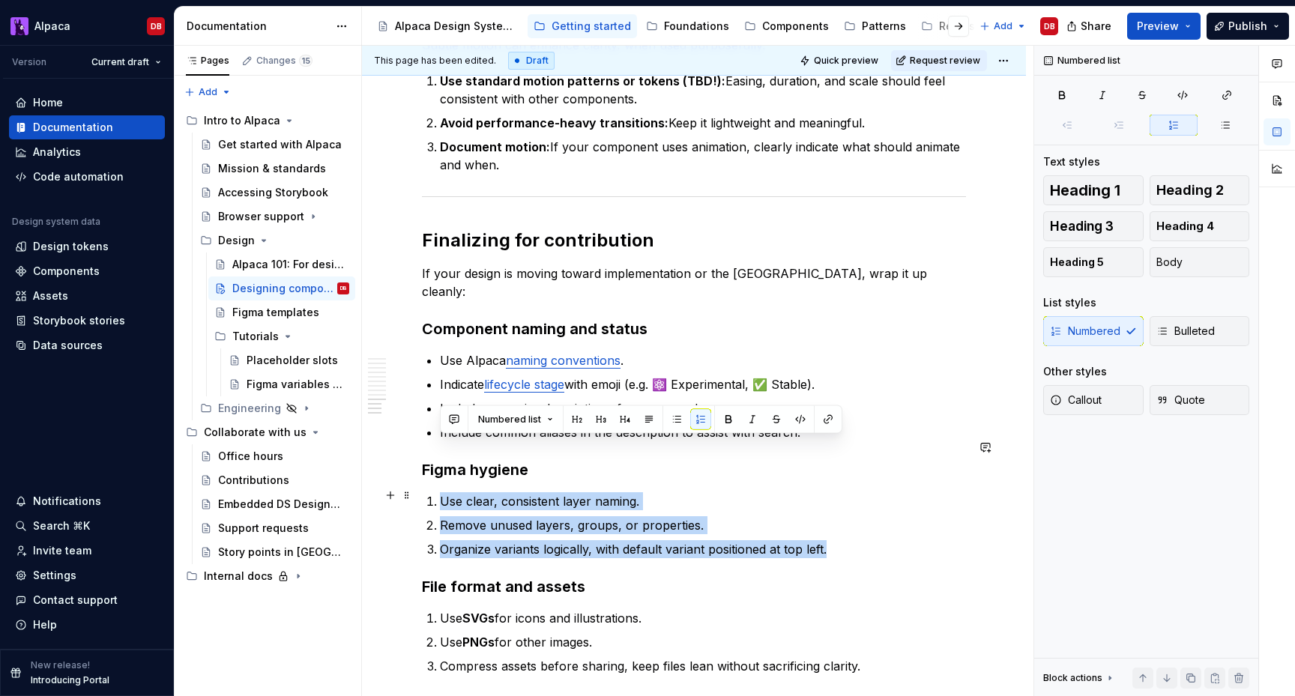
drag, startPoint x: 444, startPoint y: 446, endPoint x: 827, endPoint y: 494, distance: 385.9
click at [827, 494] on ol "Use clear, consistent layer naming. Remove unused layers, groups, or properties…" at bounding box center [703, 525] width 526 height 66
click at [678, 420] on button "button" at bounding box center [676, 419] width 21 height 21
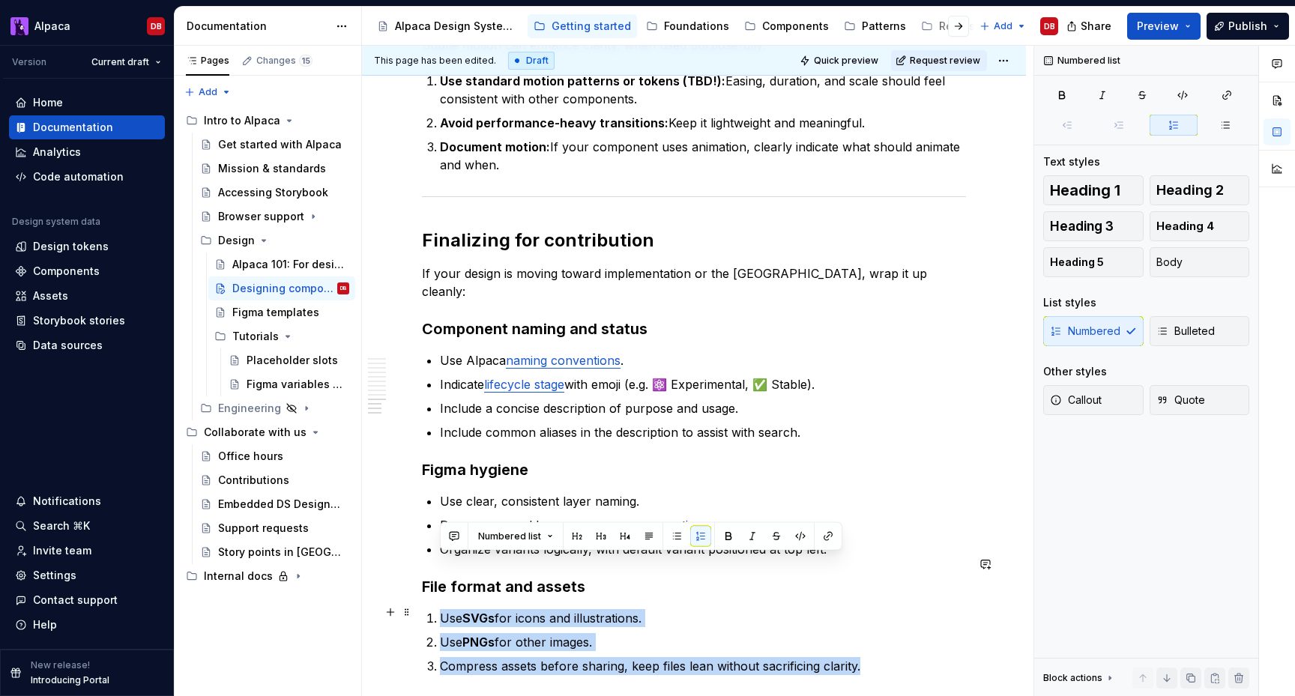
drag, startPoint x: 440, startPoint y: 567, endPoint x: 861, endPoint y: 606, distance: 423.0
click at [861, 609] on ol "Use SVGs for icons and illustrations. Use PNGs for other images. Compress asset…" at bounding box center [703, 642] width 526 height 66
click at [675, 532] on button "button" at bounding box center [676, 536] width 21 height 21
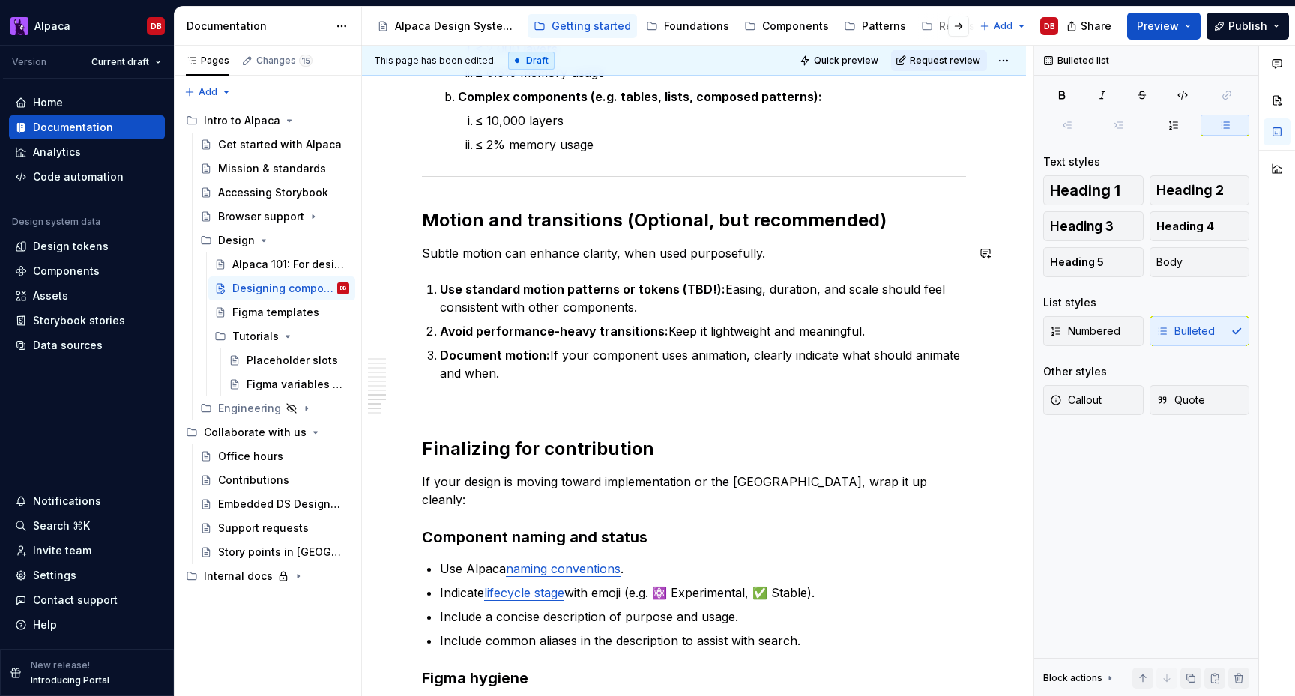
scroll to position [2399, 0]
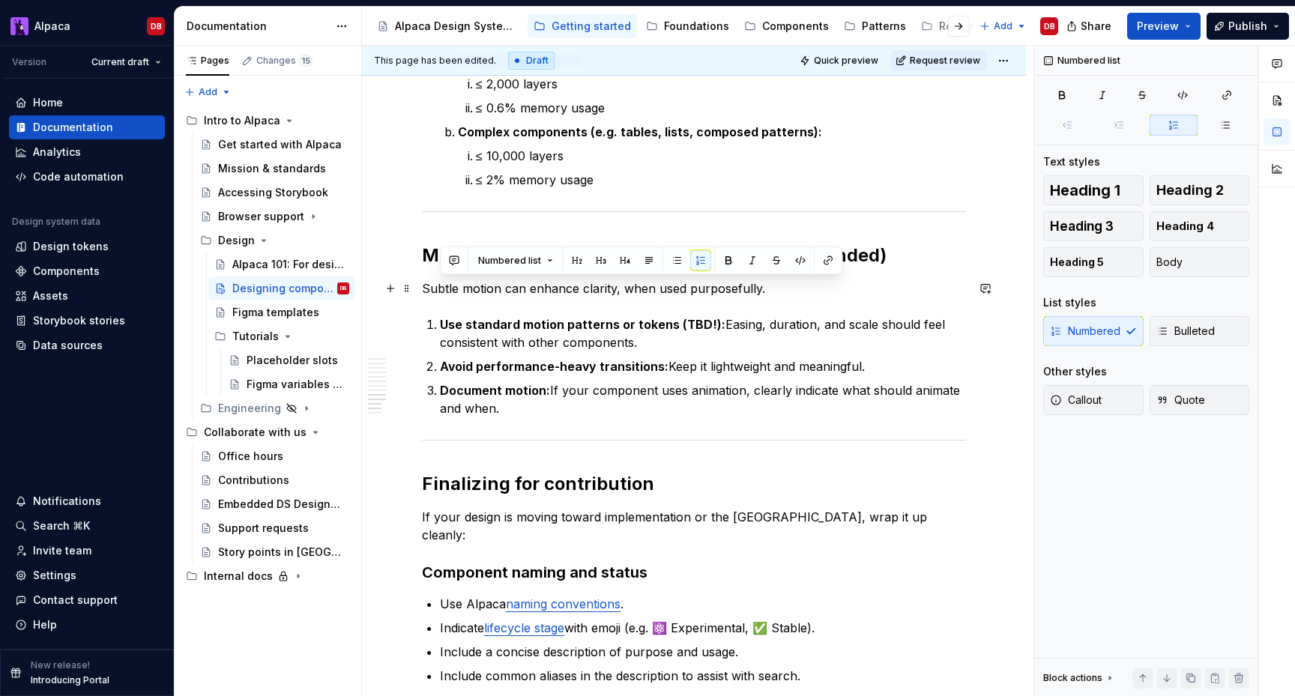
drag, startPoint x: 507, startPoint y: 364, endPoint x: 438, endPoint y: 291, distance: 100.7
click at [440, 316] on ol "Use standard motion patterns or tokens (TBD!): Easing, duration, and scale shou…" at bounding box center [703, 367] width 526 height 102
click at [680, 259] on button "button" at bounding box center [676, 260] width 21 height 21
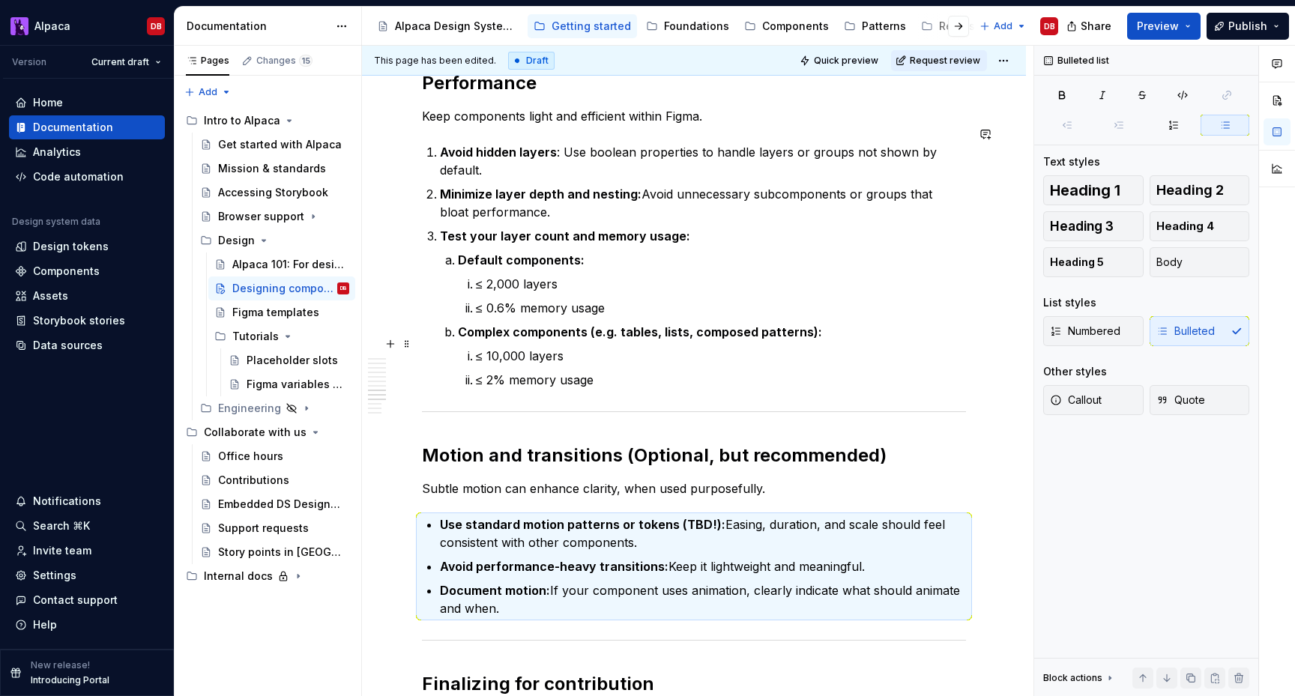
scroll to position [2164, 0]
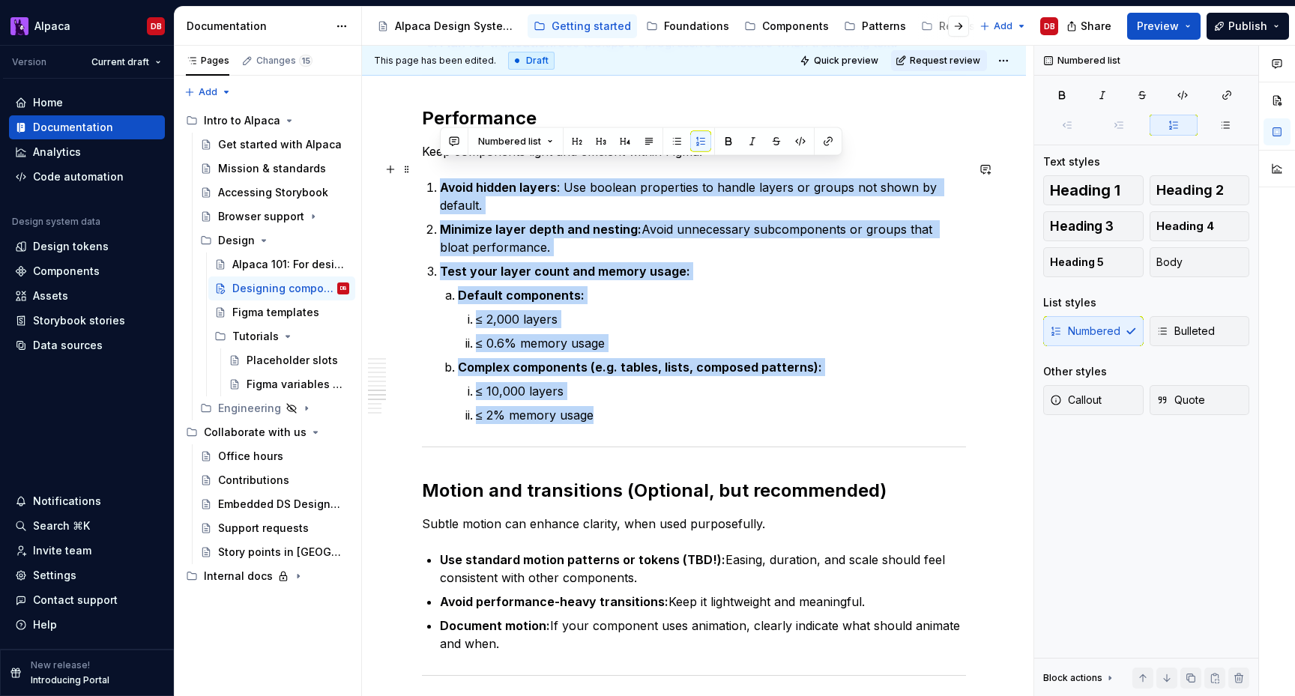
drag, startPoint x: 602, startPoint y: 378, endPoint x: 441, endPoint y: 173, distance: 260.6
click at [441, 178] on ol "Avoid hidden layers : Use boolean properties to handle layers or groups not sho…" at bounding box center [703, 301] width 526 height 246
click at [674, 139] on button "button" at bounding box center [676, 141] width 21 height 21
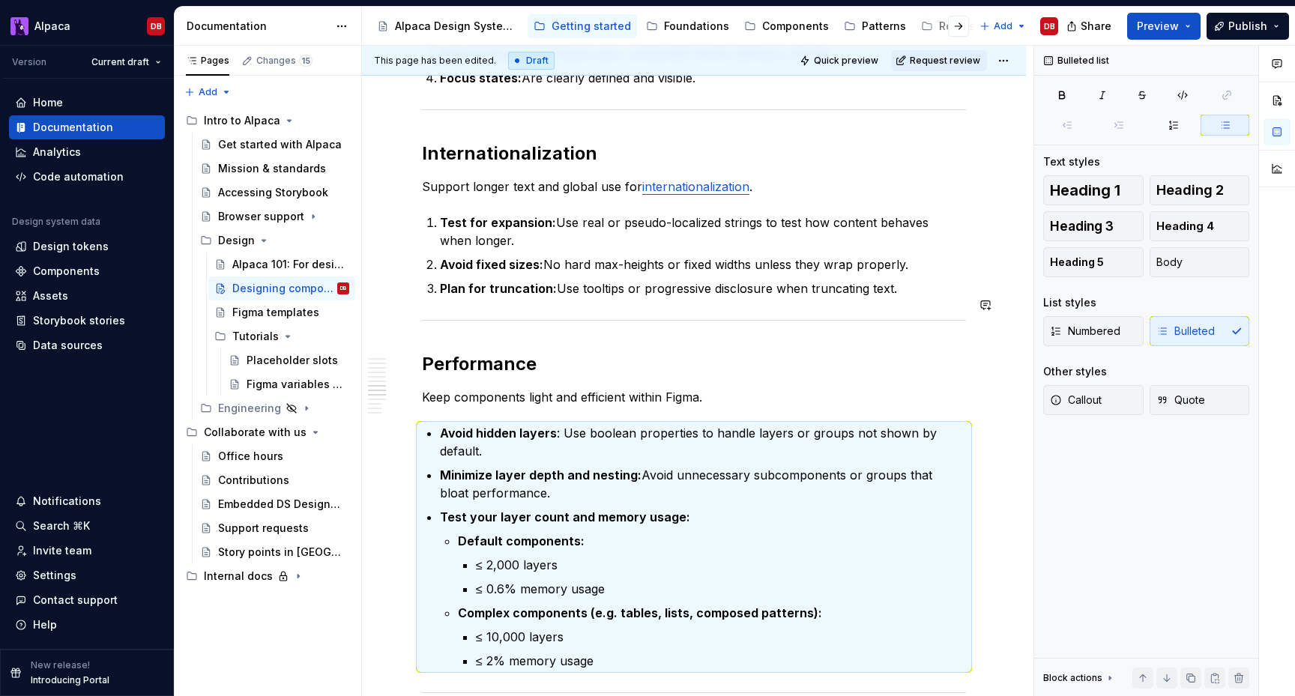
scroll to position [1909, 0]
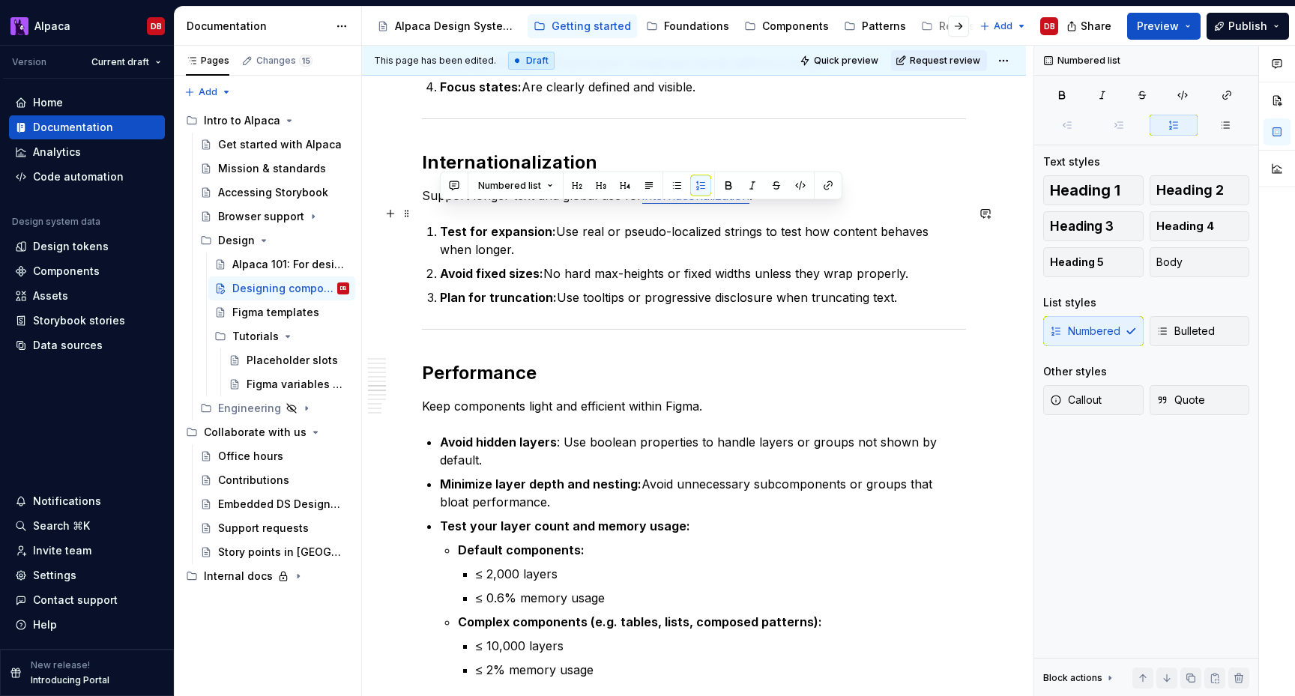
drag, startPoint x: 899, startPoint y: 279, endPoint x: 435, endPoint y: 217, distance: 467.2
click at [440, 223] on ol "Test for expansion: Use real or pseudo-localized strings to test how content be…" at bounding box center [703, 265] width 526 height 84
click at [677, 181] on button "button" at bounding box center [676, 185] width 21 height 21
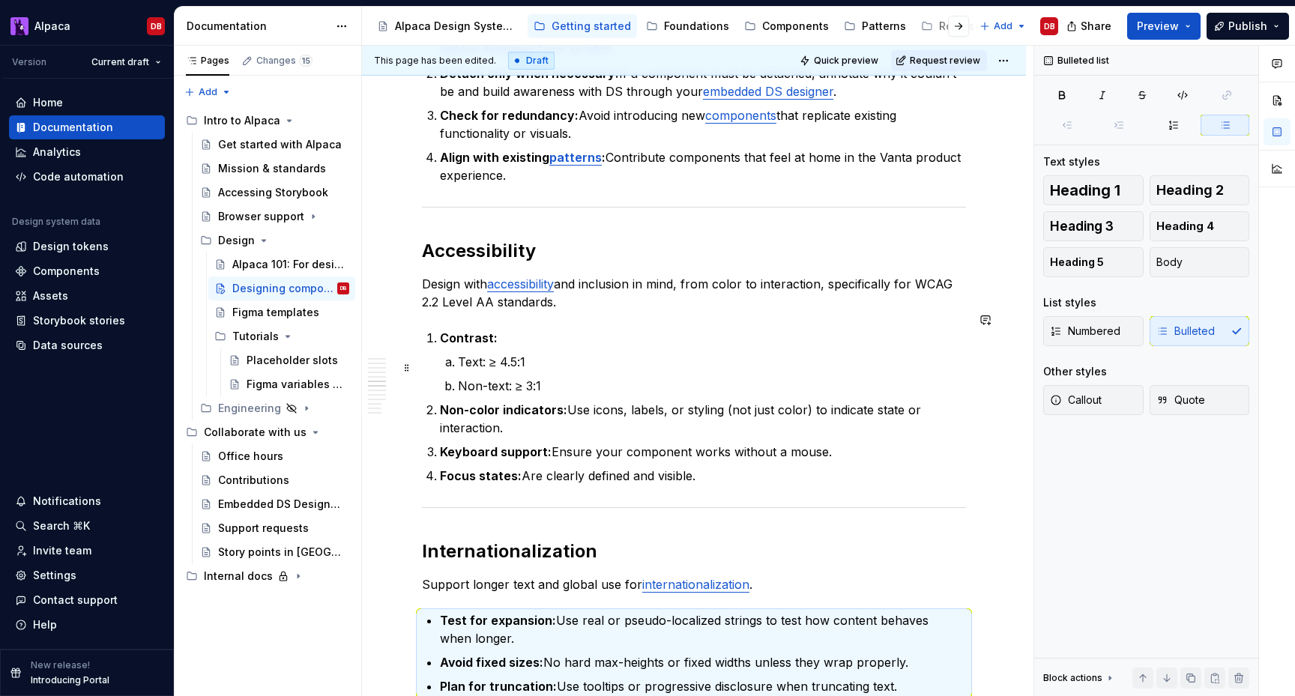
scroll to position [1485, 0]
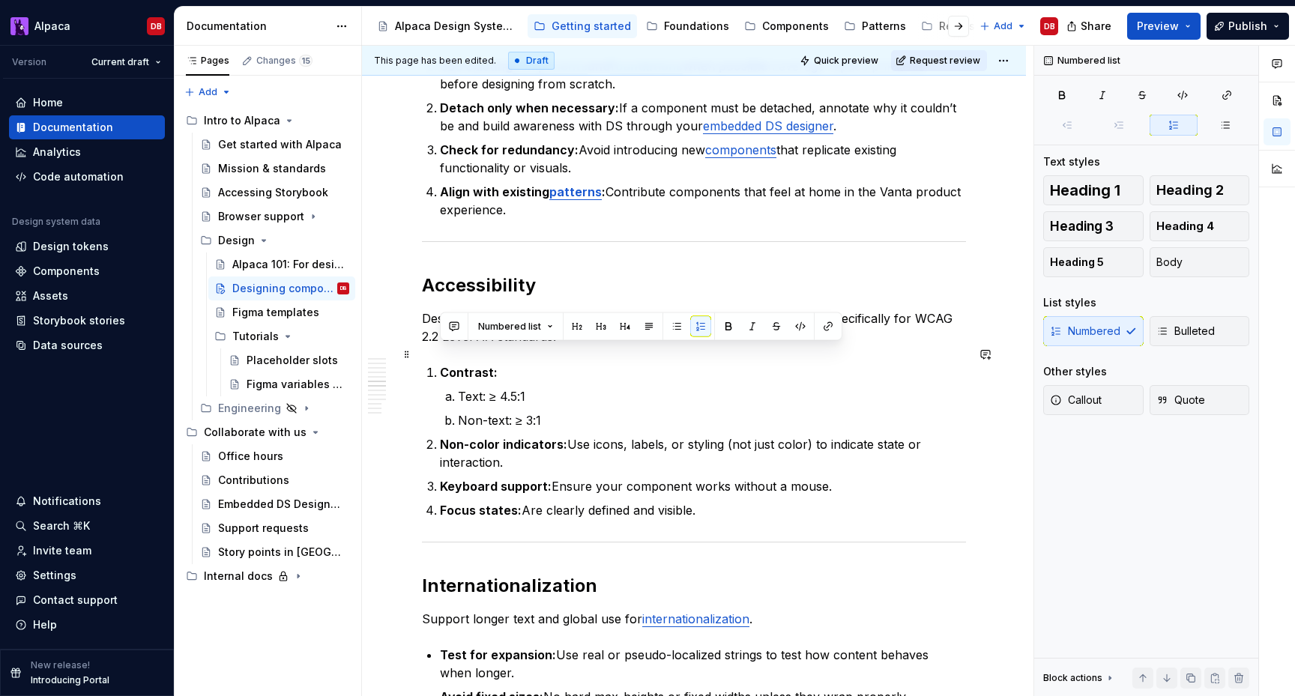
drag, startPoint x: 698, startPoint y: 490, endPoint x: 427, endPoint y: 352, distance: 304.3
click at [440, 363] on ol "Contrast: Text: ≥ 4.5:1 Non-text: ≥ 3:1 Non-color indicators: Use icons, labels…" at bounding box center [703, 441] width 526 height 156
click at [677, 327] on button "button" at bounding box center [676, 326] width 21 height 21
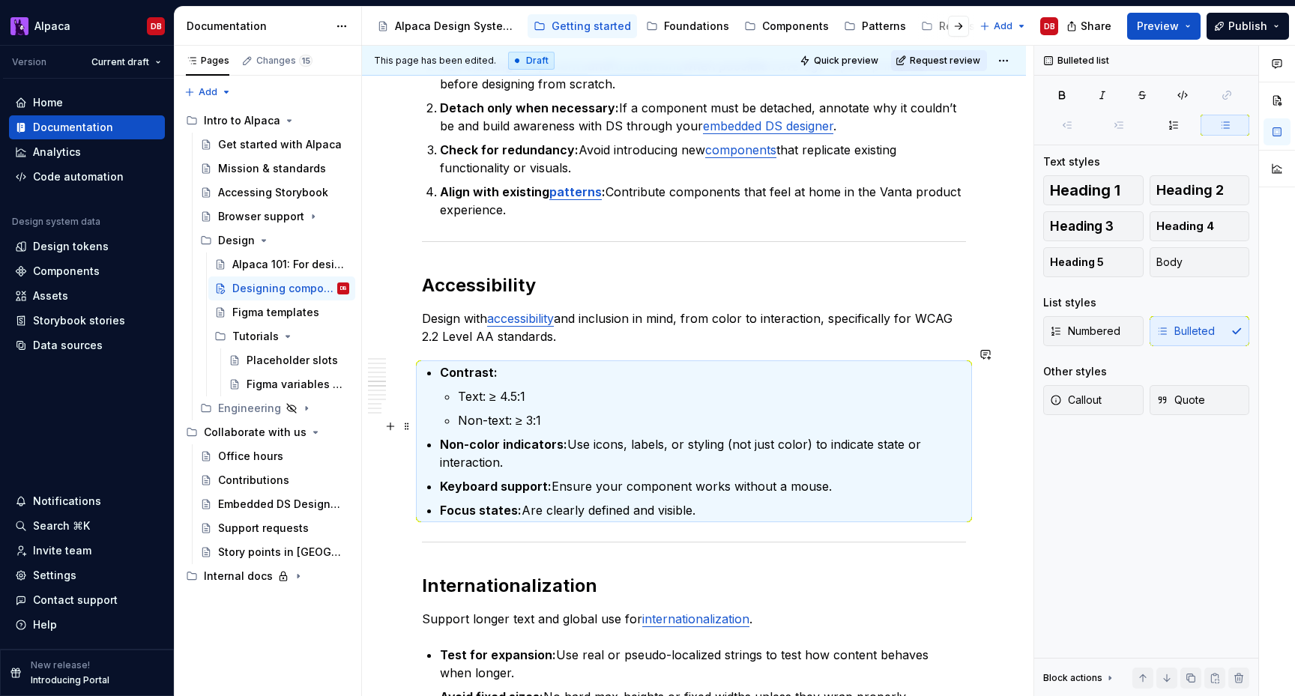
click at [606, 412] on ul "Contrast: Text: ≥ 4.5:1 Non-text: ≥ 3:1 Non-color indicators: Use icons, labels…" at bounding box center [703, 441] width 526 height 156
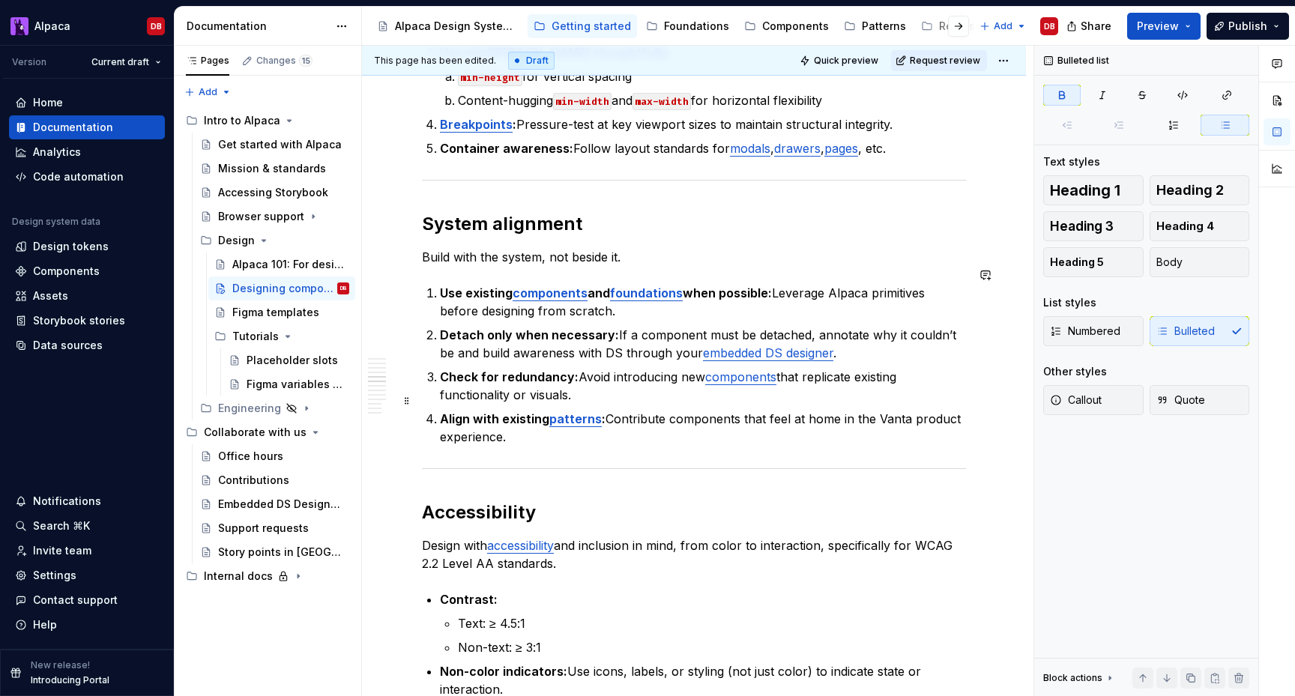
scroll to position [1258, 0]
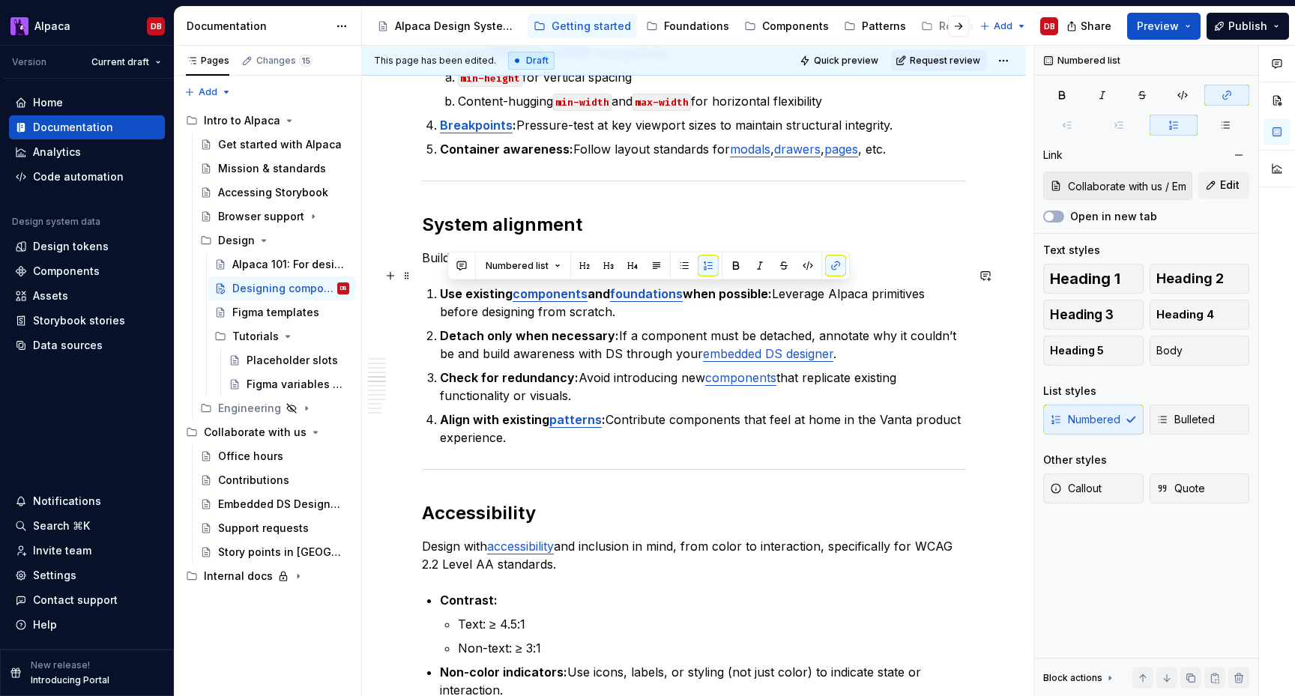
type input "Overview"
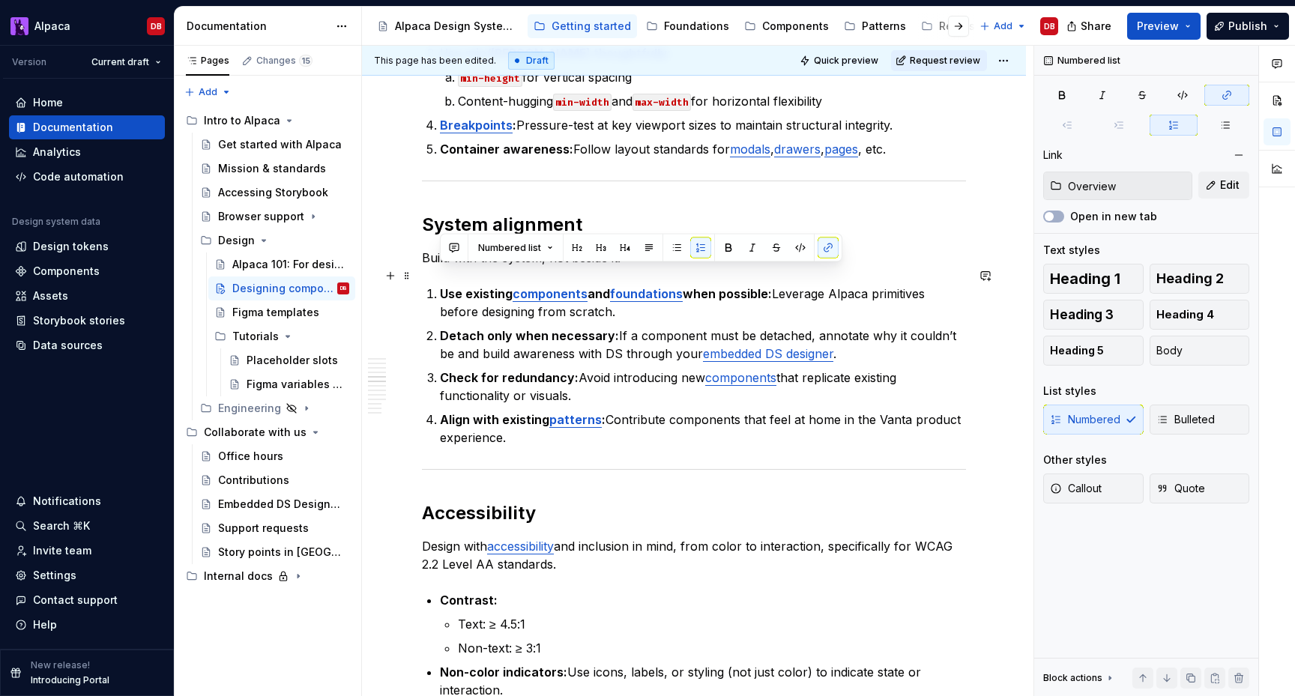
drag, startPoint x: 523, startPoint y: 417, endPoint x: 441, endPoint y: 280, distance: 159.4
click at [441, 285] on ol "Use existing components and foundations when possible: Leverage Alpaca primitiv…" at bounding box center [703, 366] width 526 height 162
click at [674, 243] on button "button" at bounding box center [676, 248] width 21 height 21
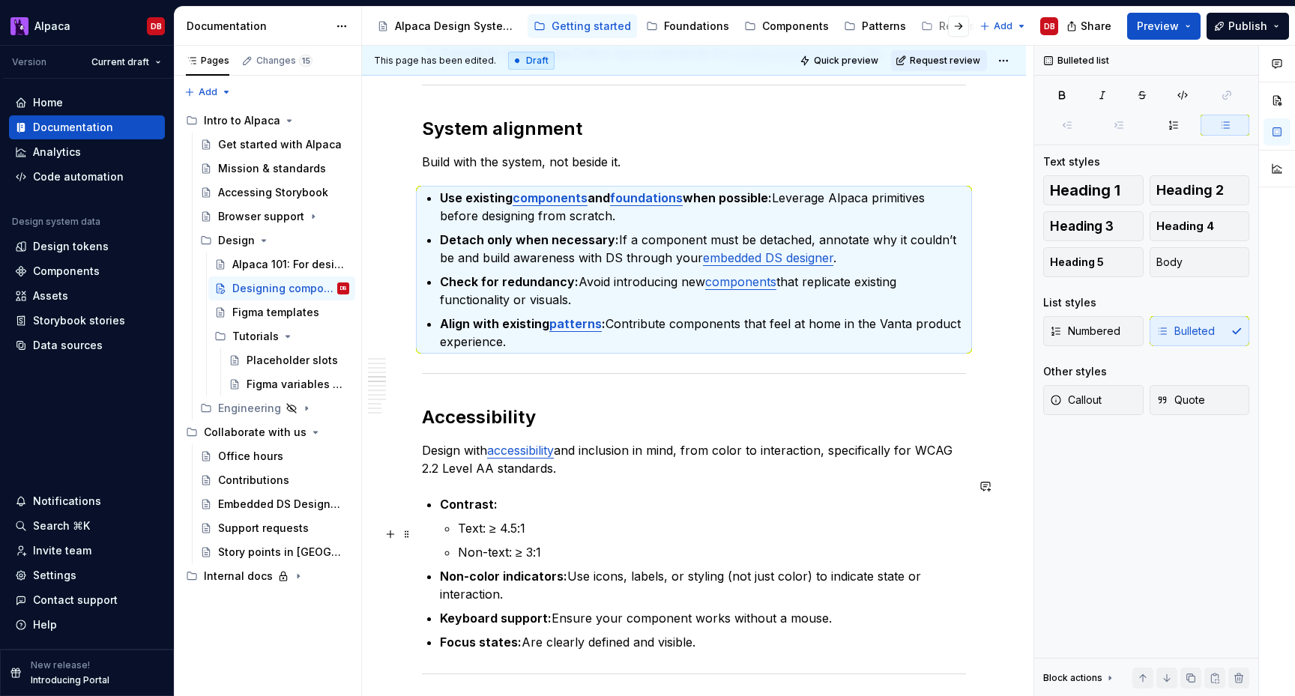
scroll to position [1401, 0]
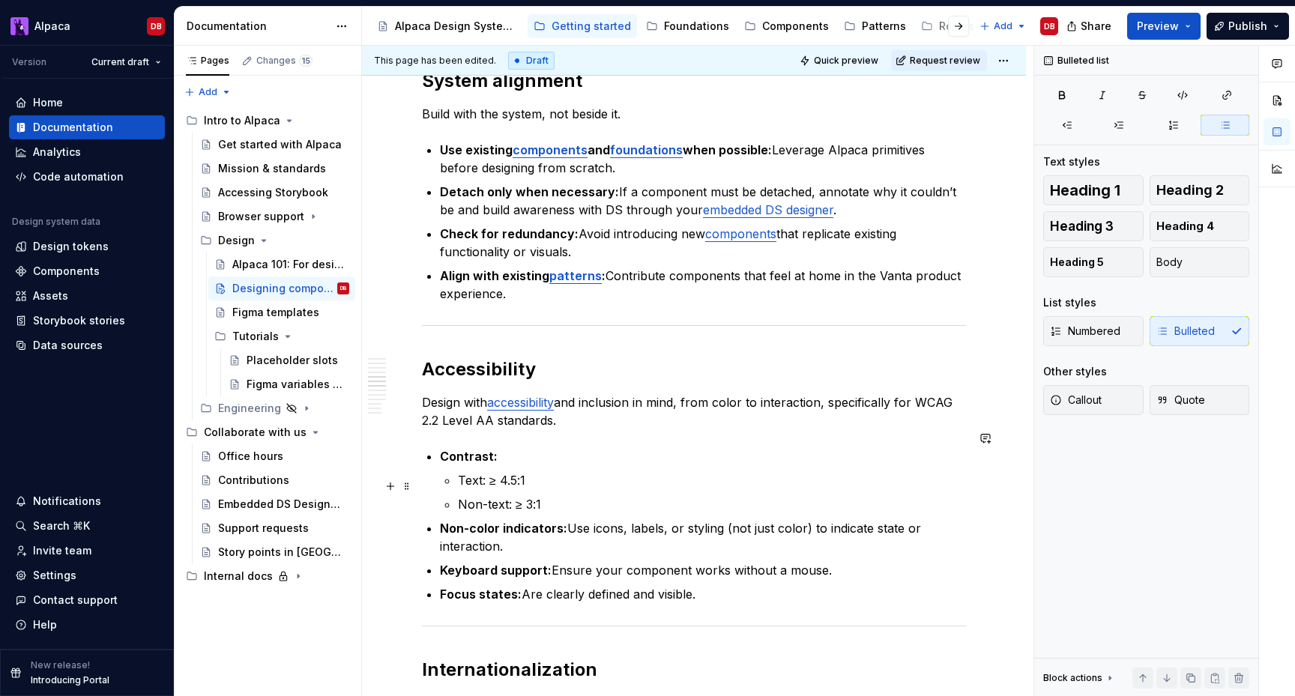
click at [506, 495] on p "Non-text: ≥ 3:1" at bounding box center [712, 504] width 508 height 18
click at [628, 495] on p "Non-text, indicative UI: ≥ 3:1" at bounding box center [712, 504] width 508 height 18
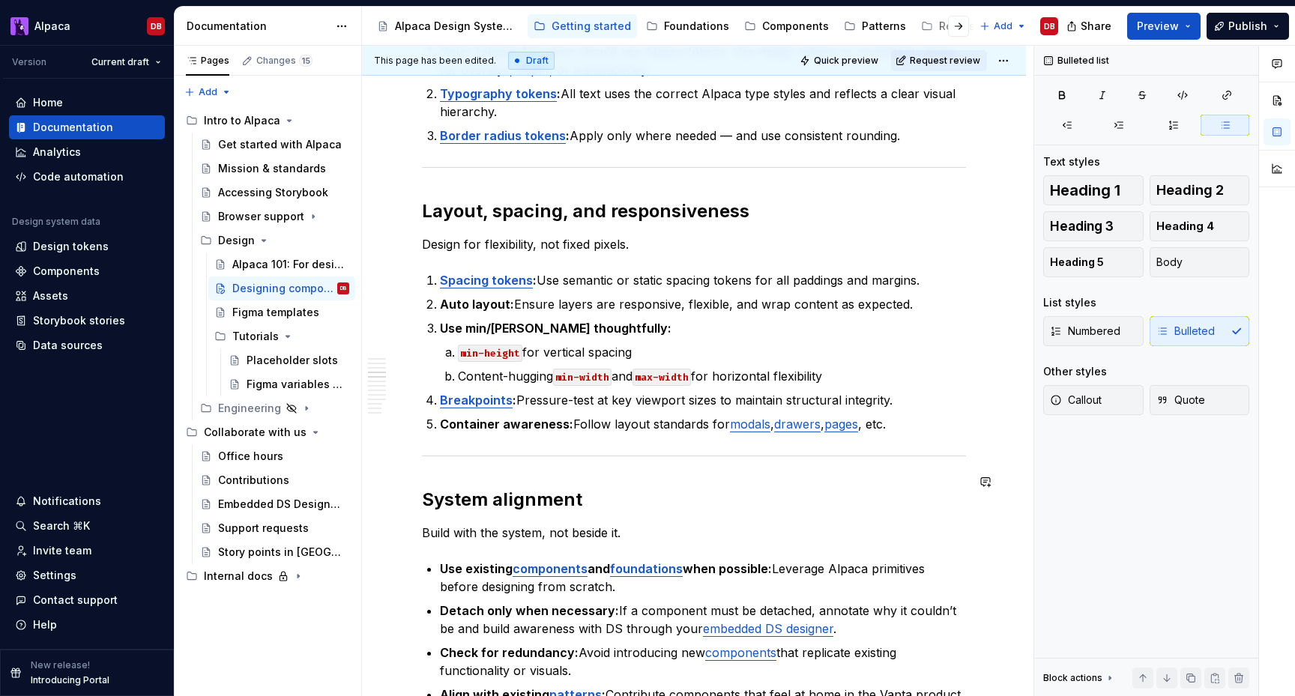
scroll to position [950, 0]
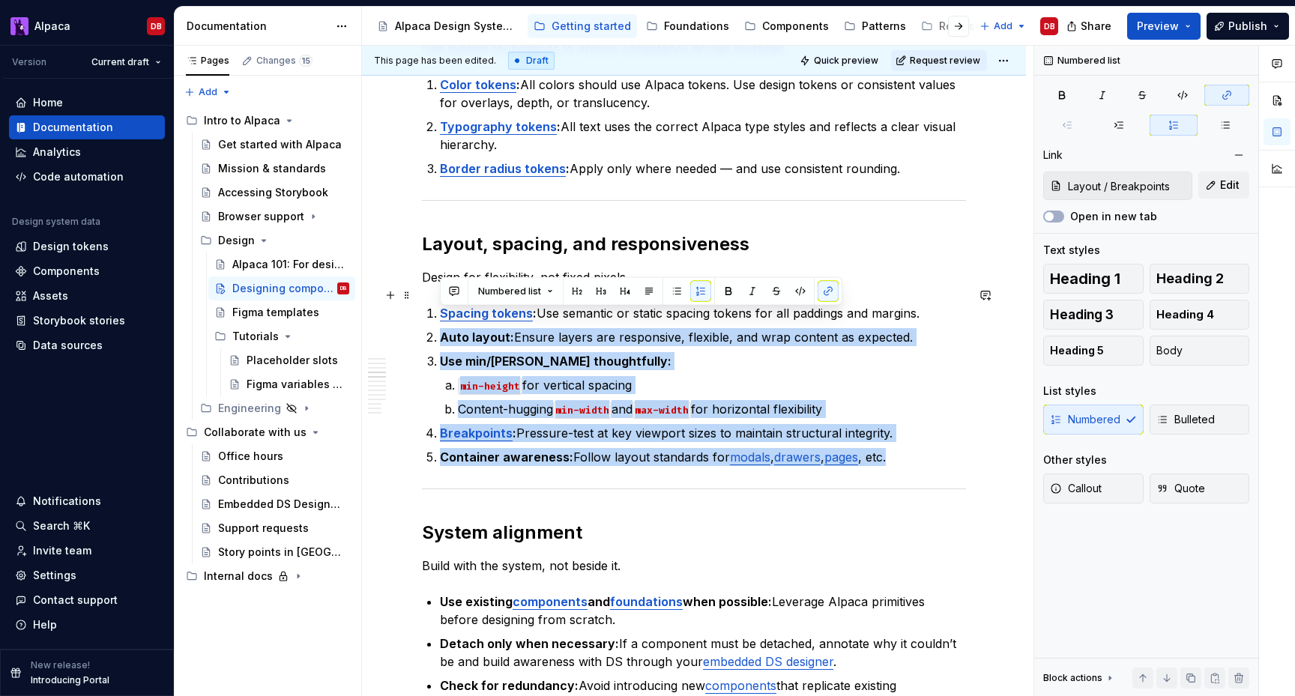
type input "Design / Spacing"
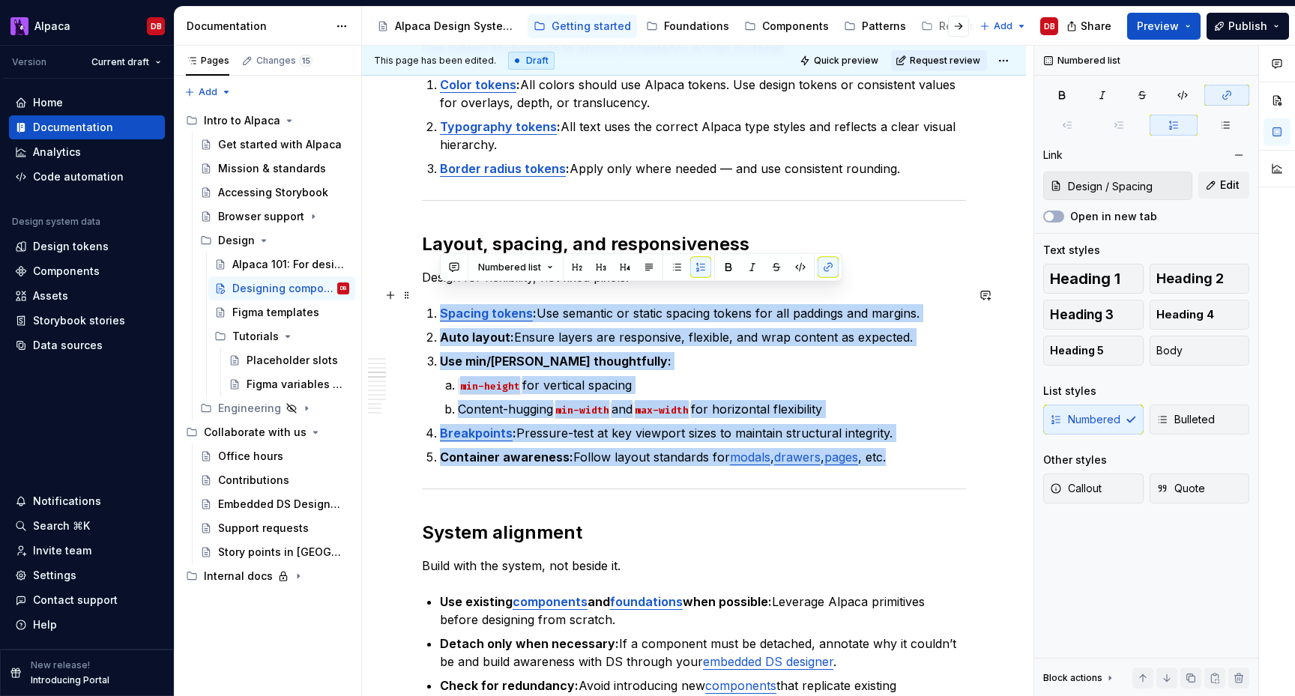
drag, startPoint x: 895, startPoint y: 441, endPoint x: 438, endPoint y: 296, distance: 479.5
click at [440, 304] on ol "Spacing tokens : Use semantic or static spacing tokens for all paddings and mar…" at bounding box center [703, 385] width 526 height 162
click at [674, 267] on button "button" at bounding box center [676, 267] width 21 height 21
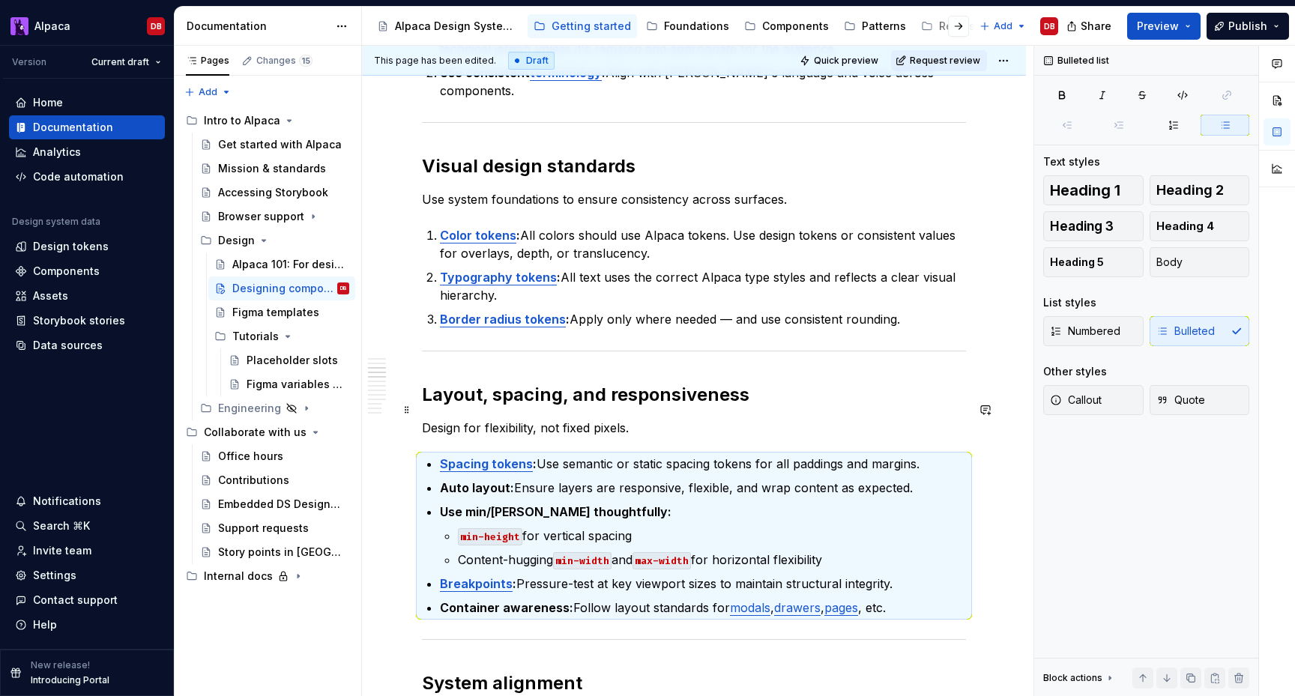
scroll to position [744, 0]
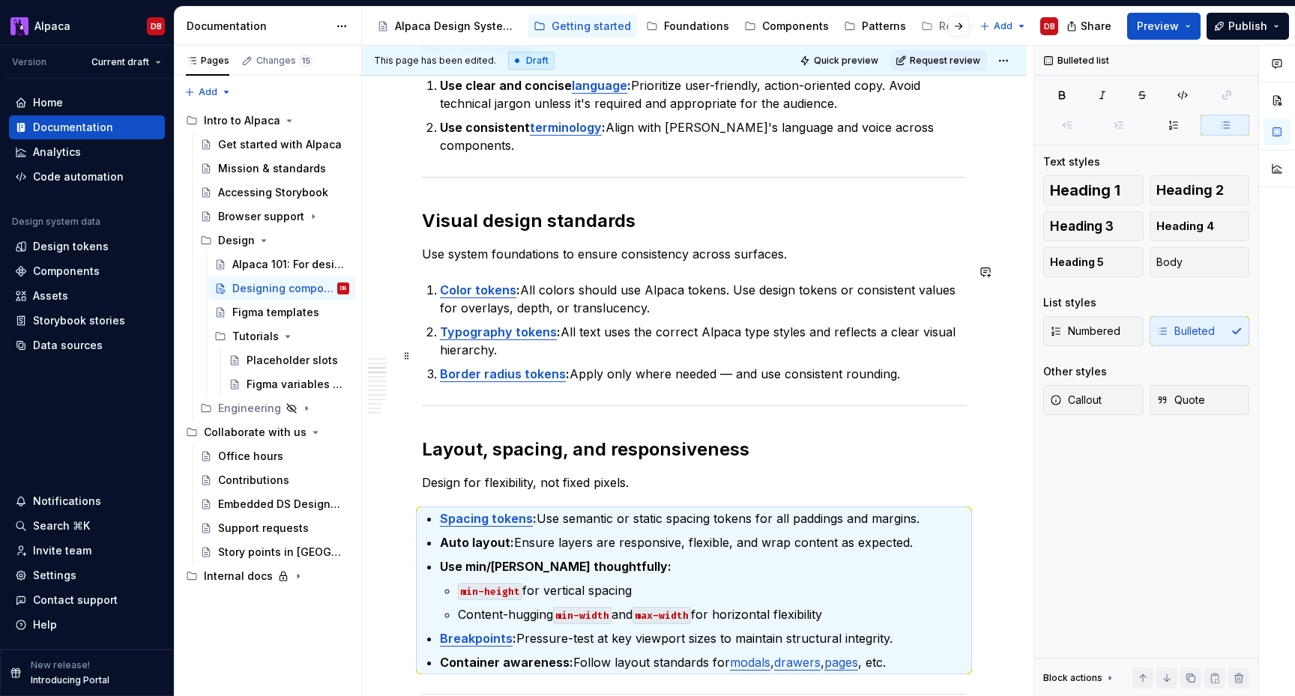
click at [733, 365] on p "Border radius tokens : Apply only where needed — and use consistent rounding." at bounding box center [703, 374] width 526 height 18
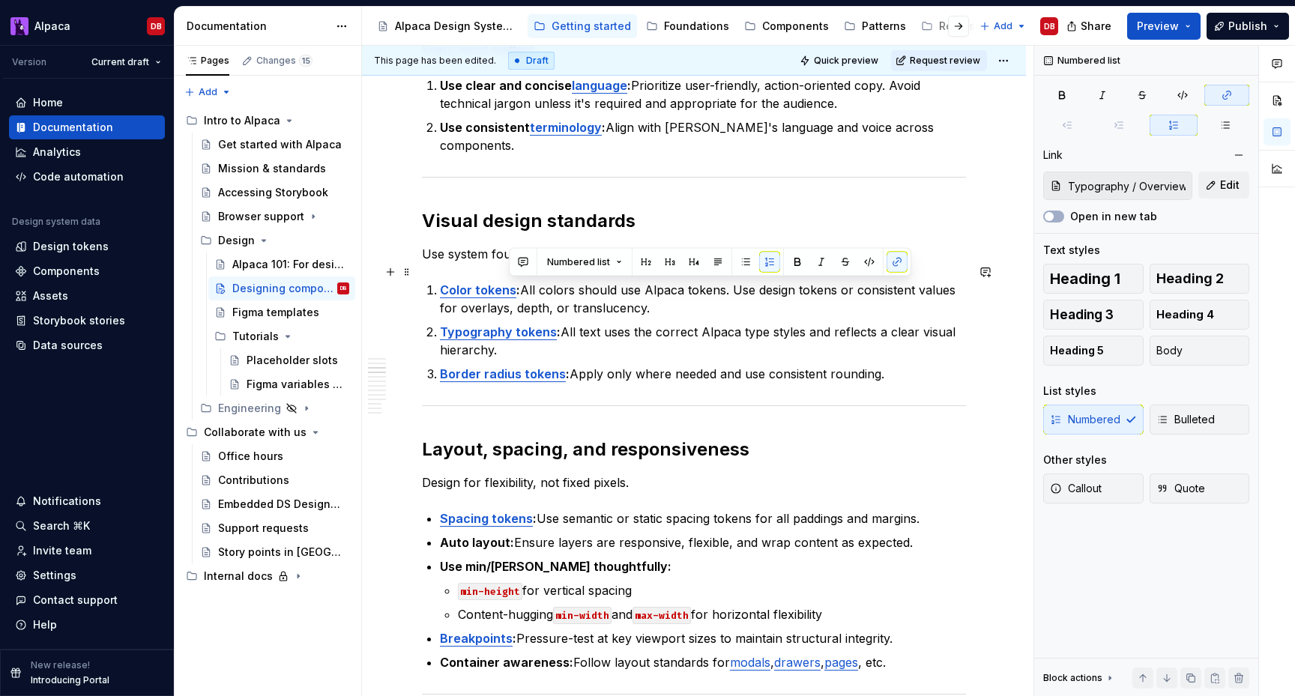
type input "Color / Semantic tokens"
drag, startPoint x: 885, startPoint y: 355, endPoint x: 430, endPoint y: 271, distance: 462.6
click at [440, 281] on ol "Color tokens : All colors should use Alpaca tokens. Use design tokens or consis…" at bounding box center [703, 332] width 526 height 102
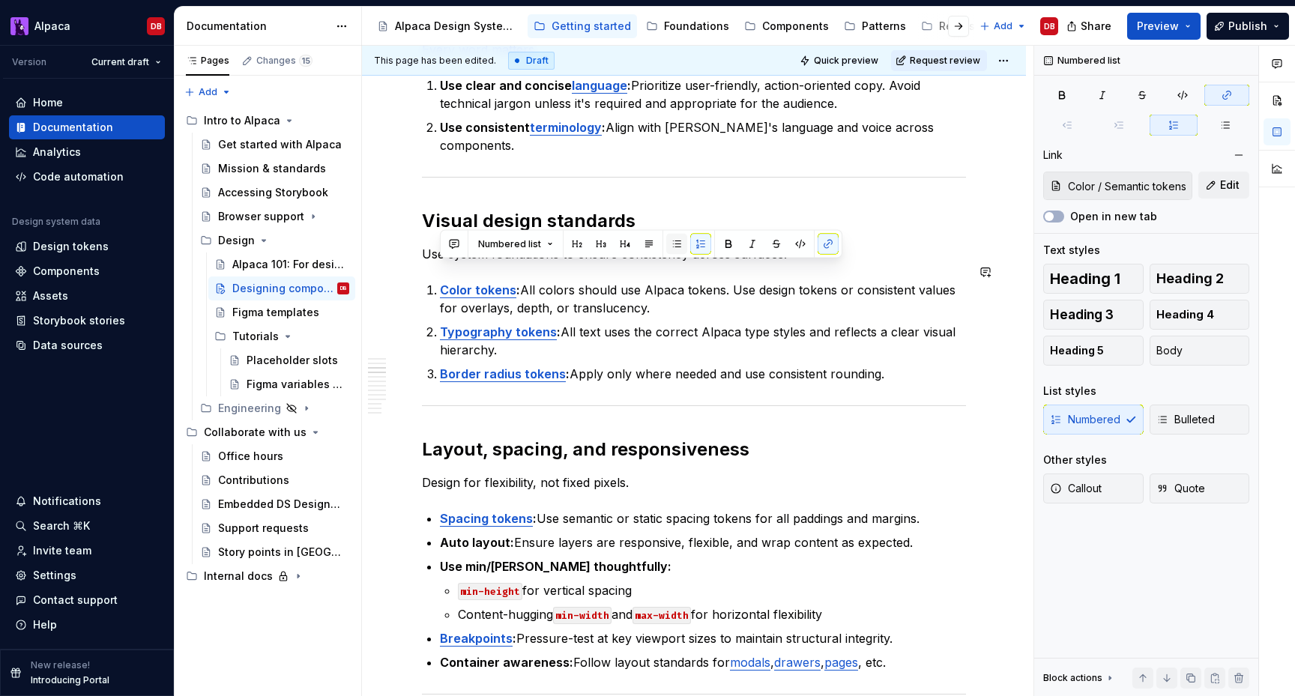
click at [677, 239] on button "button" at bounding box center [676, 244] width 21 height 21
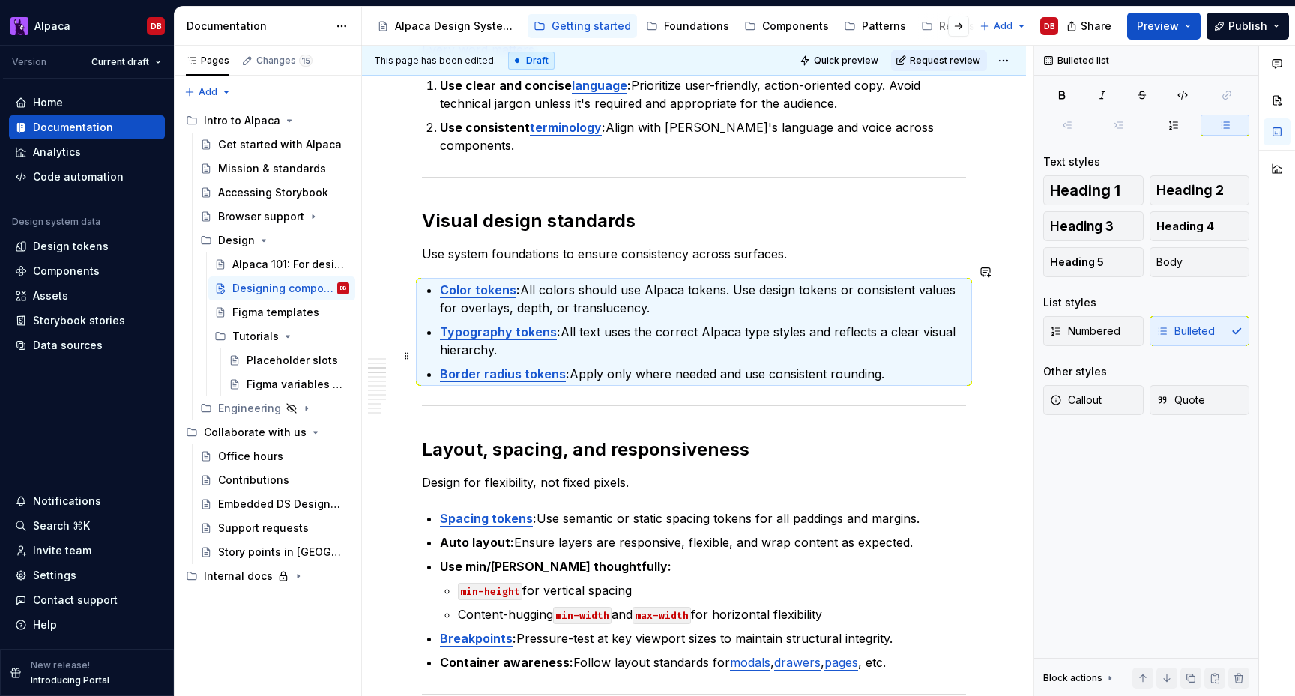
click at [704, 365] on p "Border radius tokens : Apply only where needed and use consistent rounding." at bounding box center [703, 374] width 526 height 18
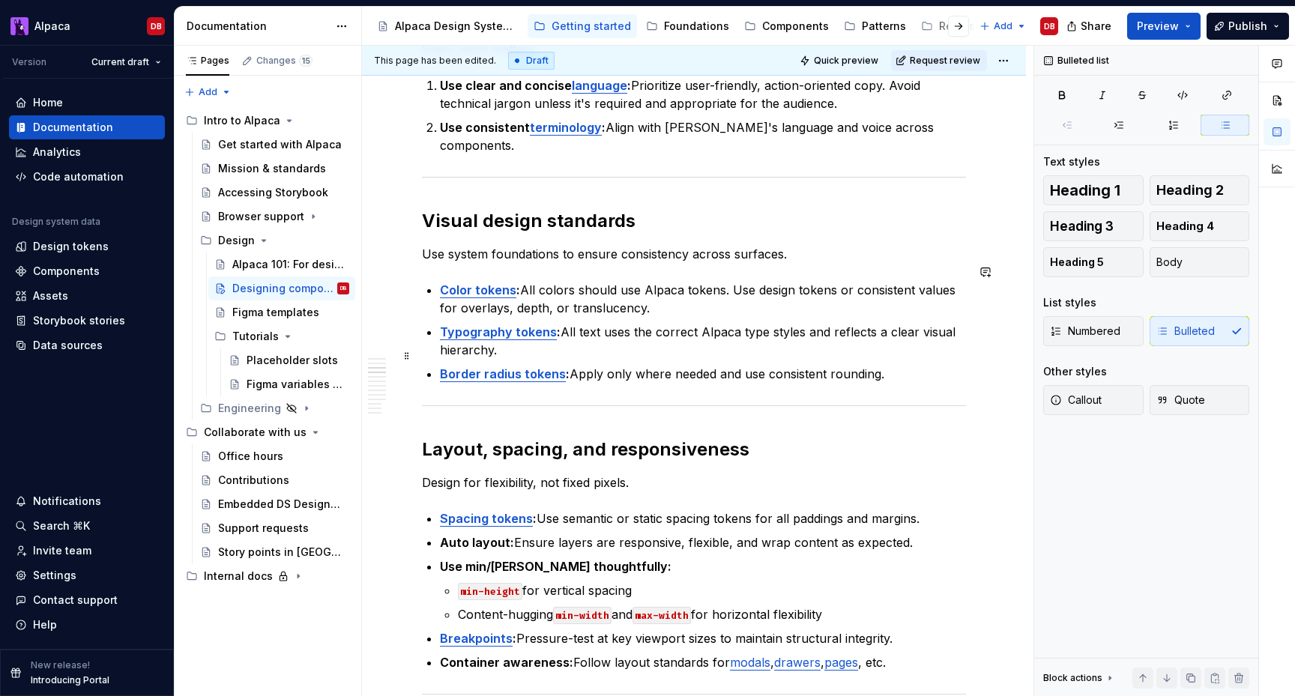
click at [791, 365] on p "Border radius tokens : Apply only where needed and use consistent rounding." at bounding box center [703, 374] width 526 height 18
click at [876, 365] on p "Border radius tokens : Apply only where needed and use semantic tokens rounding." at bounding box center [703, 374] width 526 height 18
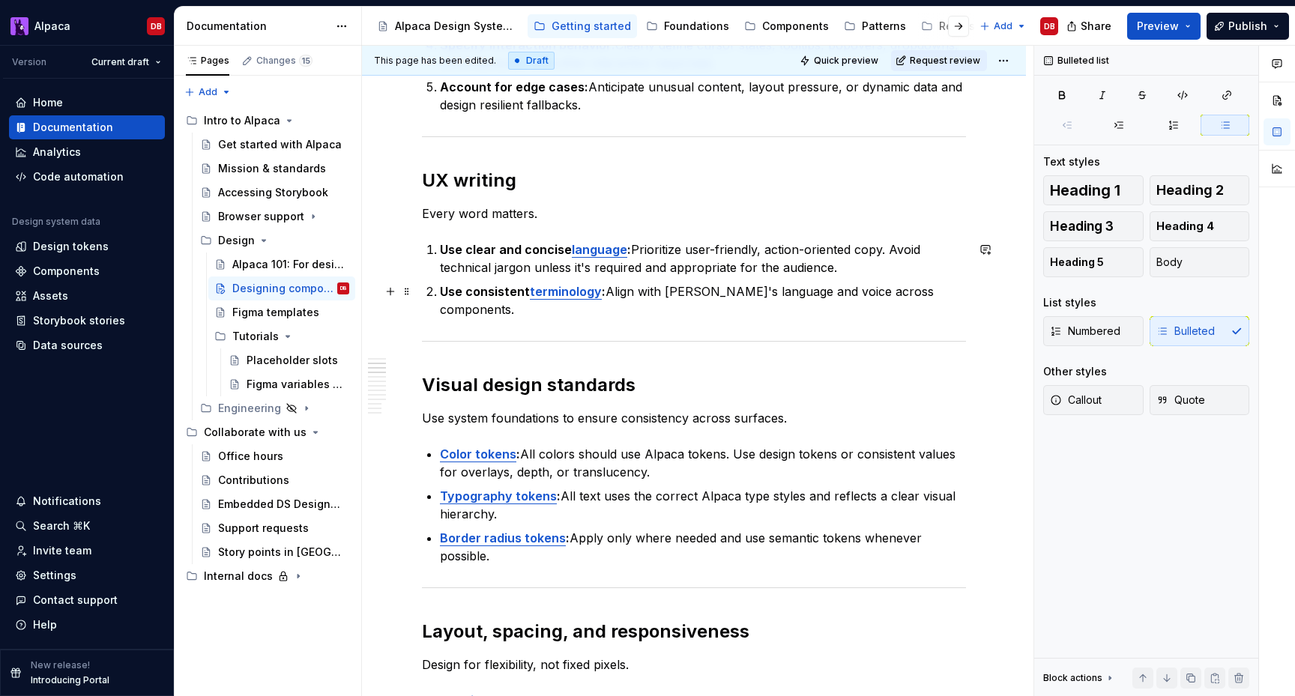
scroll to position [563, 0]
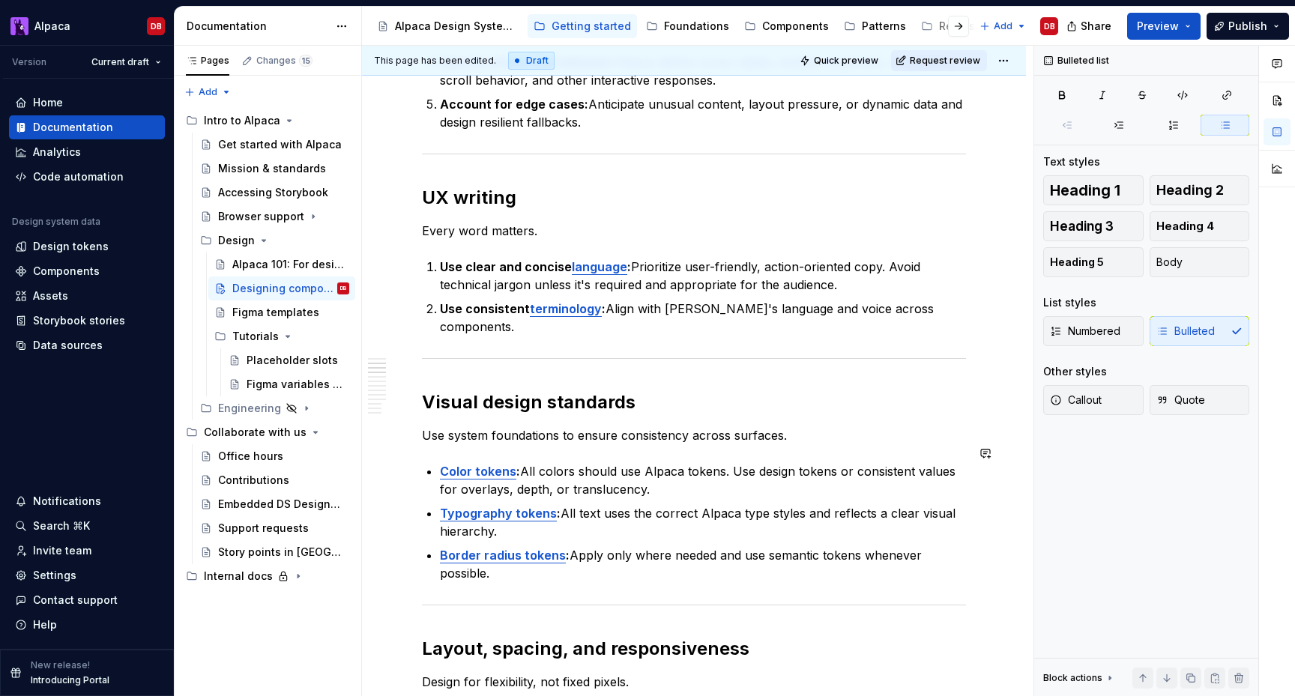
click at [800, 546] on p "Border radius tokens : Apply only where needed and use semantic tokens whenever…" at bounding box center [703, 564] width 526 height 36
click at [1132, 509] on button "button" at bounding box center [1141, 509] width 21 height 21
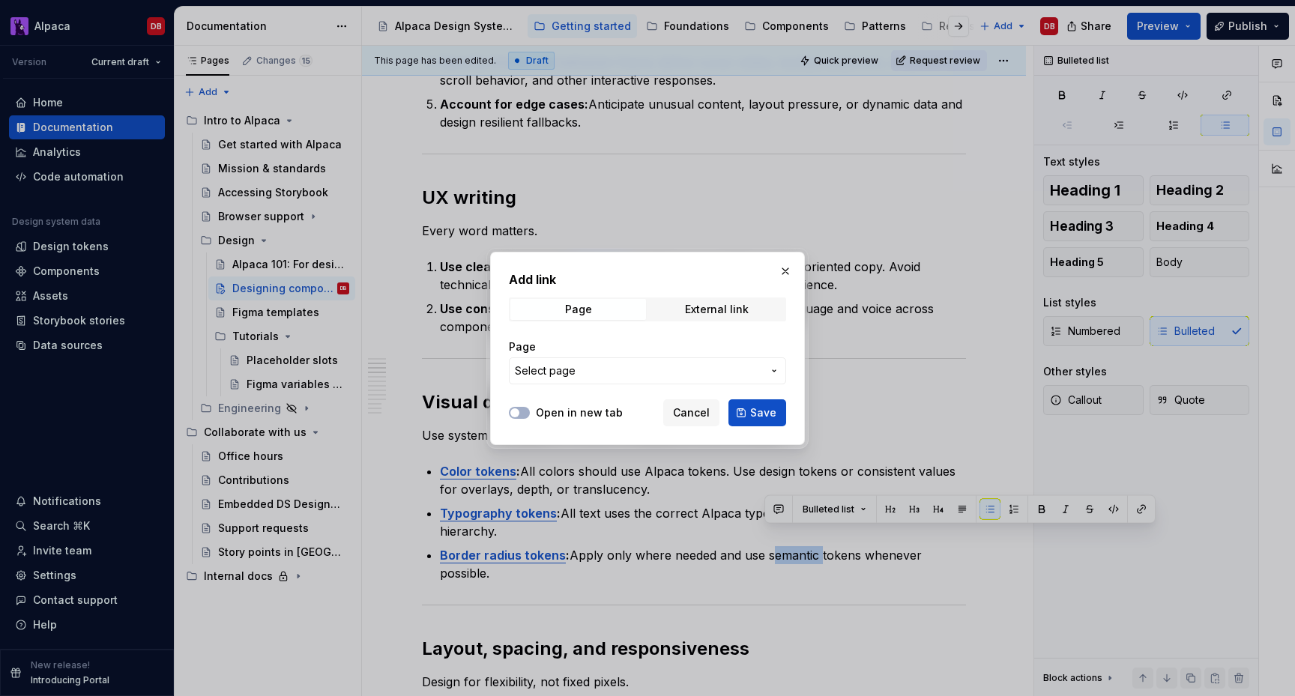
click at [710, 369] on span "Select page" at bounding box center [638, 370] width 247 height 15
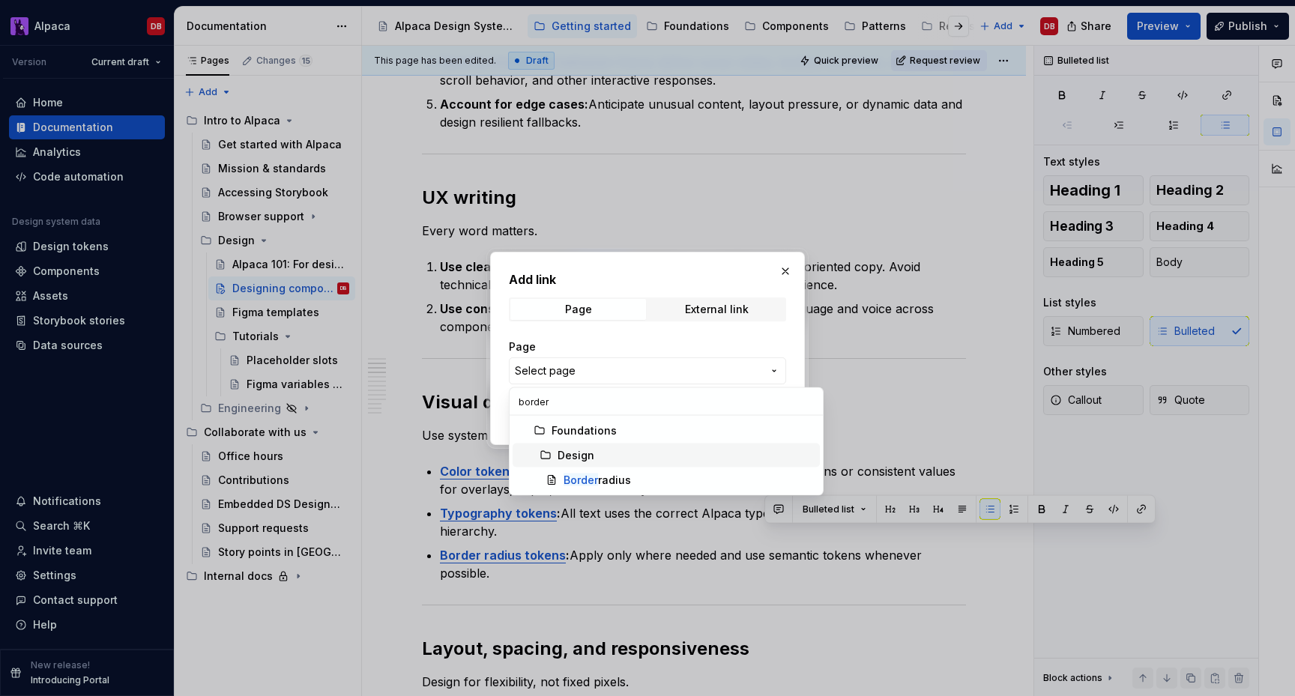
type input "border"
click at [589, 474] on mark "Border" at bounding box center [581, 480] width 34 height 13
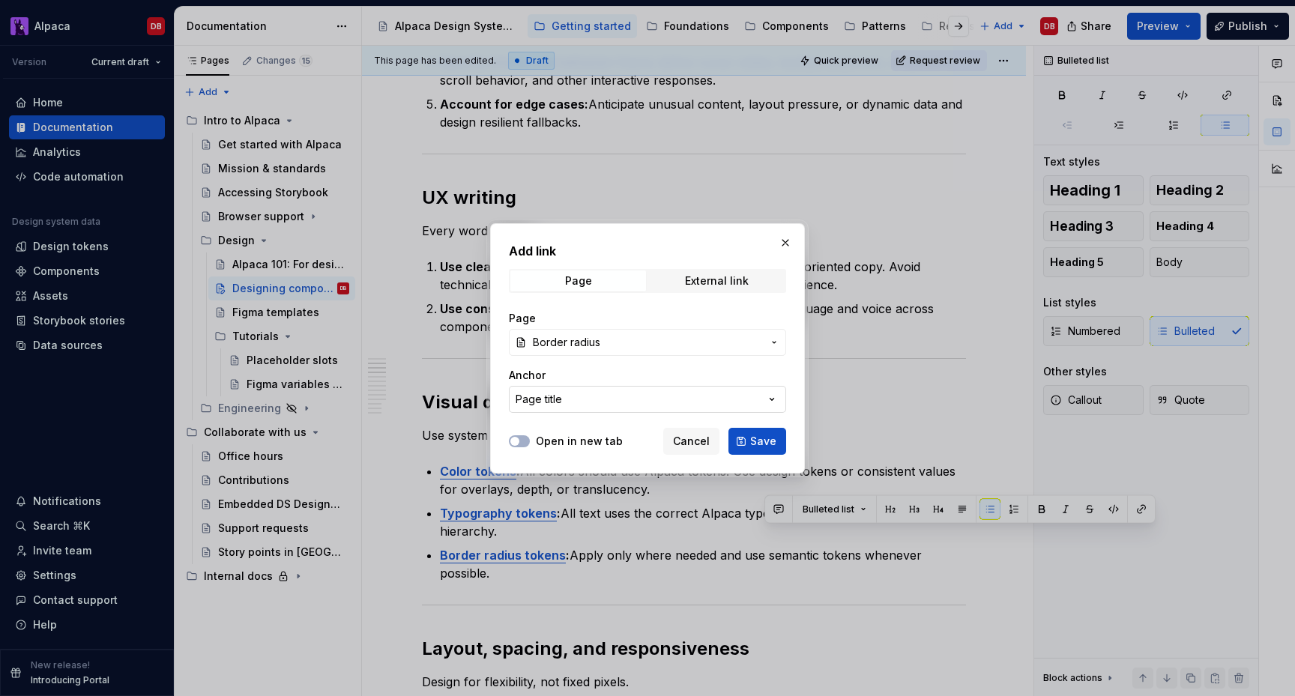
click at [592, 396] on button "Page title" at bounding box center [647, 399] width 277 height 27
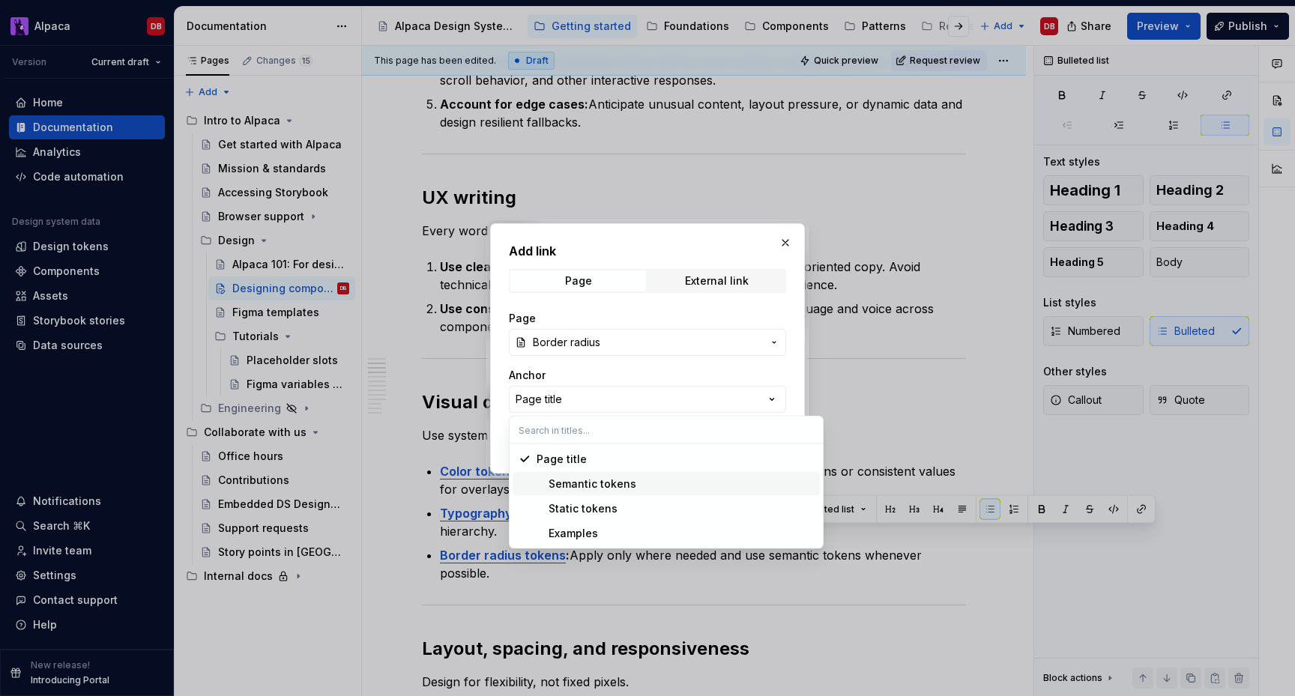
click at [583, 485] on div "Semantic tokens" at bounding box center [587, 484] width 100 height 15
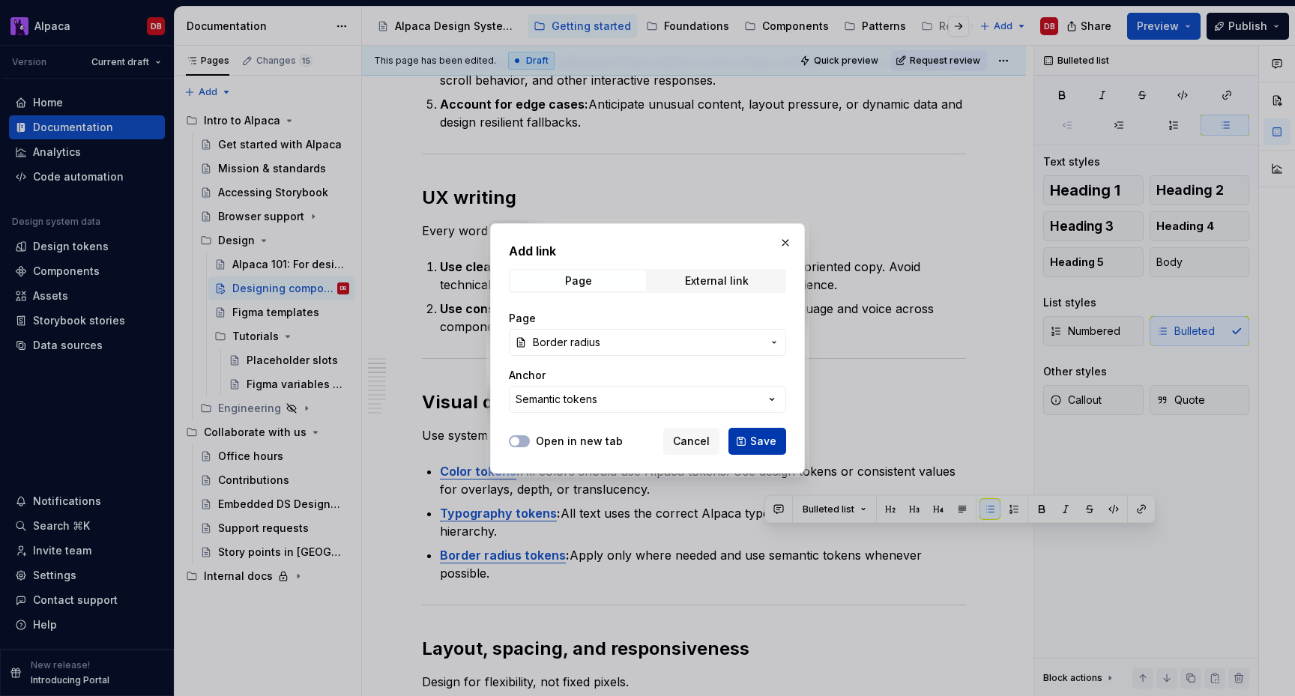
click at [748, 436] on button "Save" at bounding box center [757, 441] width 58 height 27
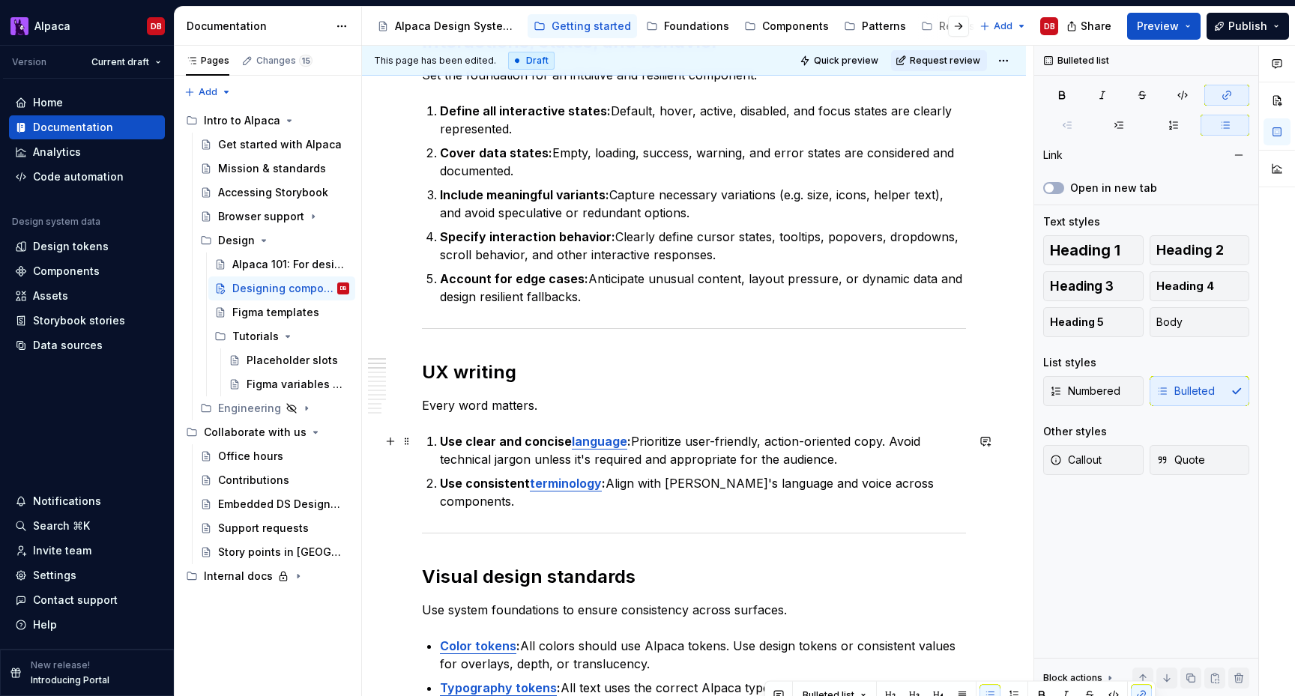
scroll to position [376, 0]
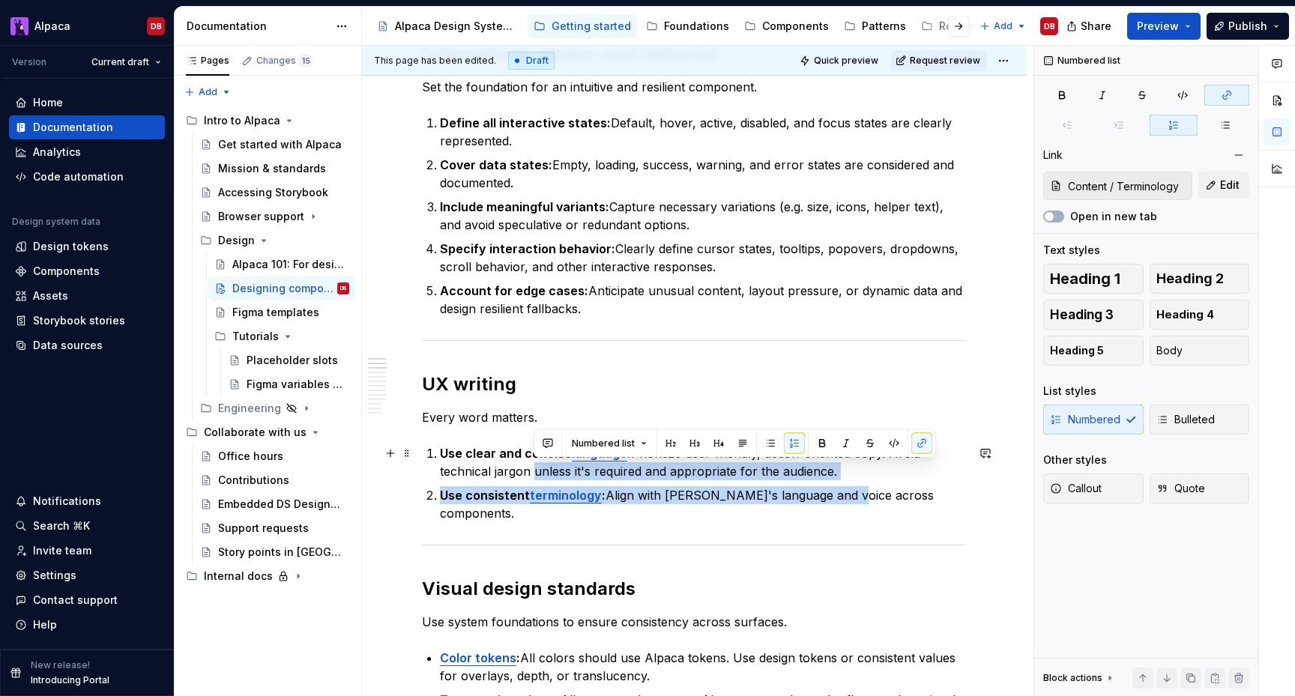
type input "Content / Writing content"
drag, startPoint x: 839, startPoint y: 497, endPoint x: 531, endPoint y: 461, distance: 310.1
click at [531, 461] on ol "Use clear and concise language : Prioritize user-friendly, action-oriented copy…" at bounding box center [703, 483] width 526 height 78
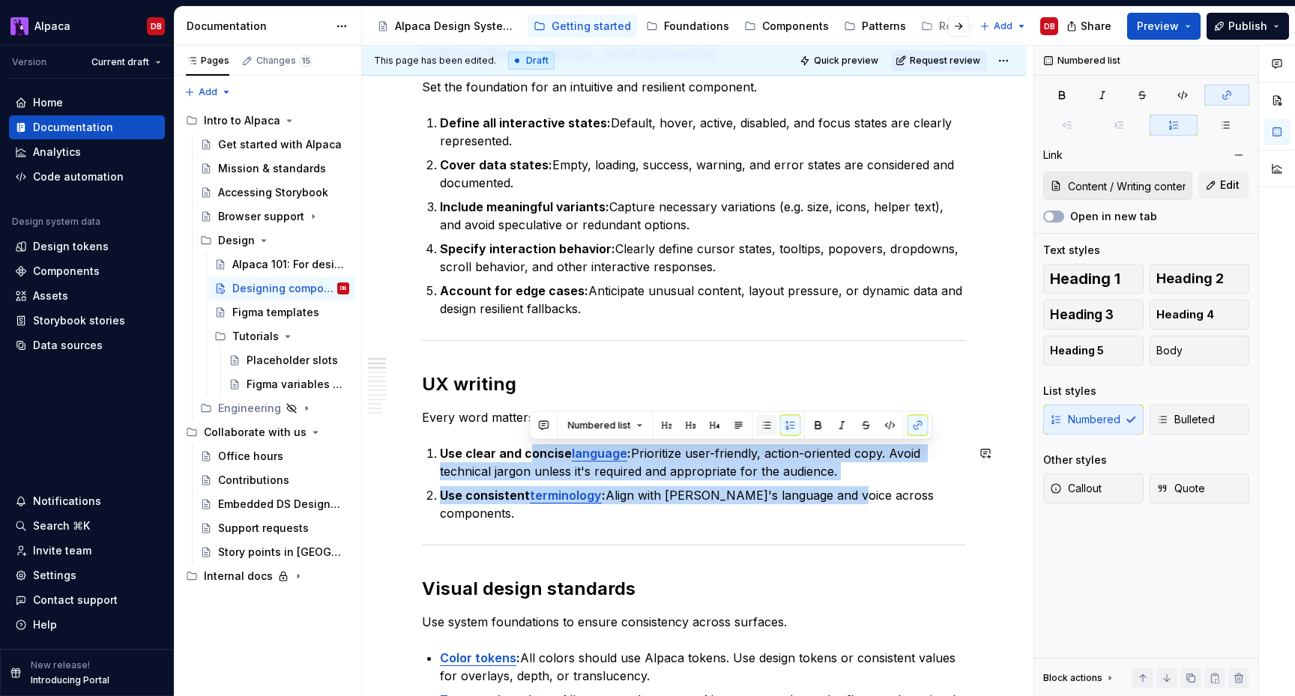
click at [762, 423] on button "button" at bounding box center [766, 425] width 21 height 21
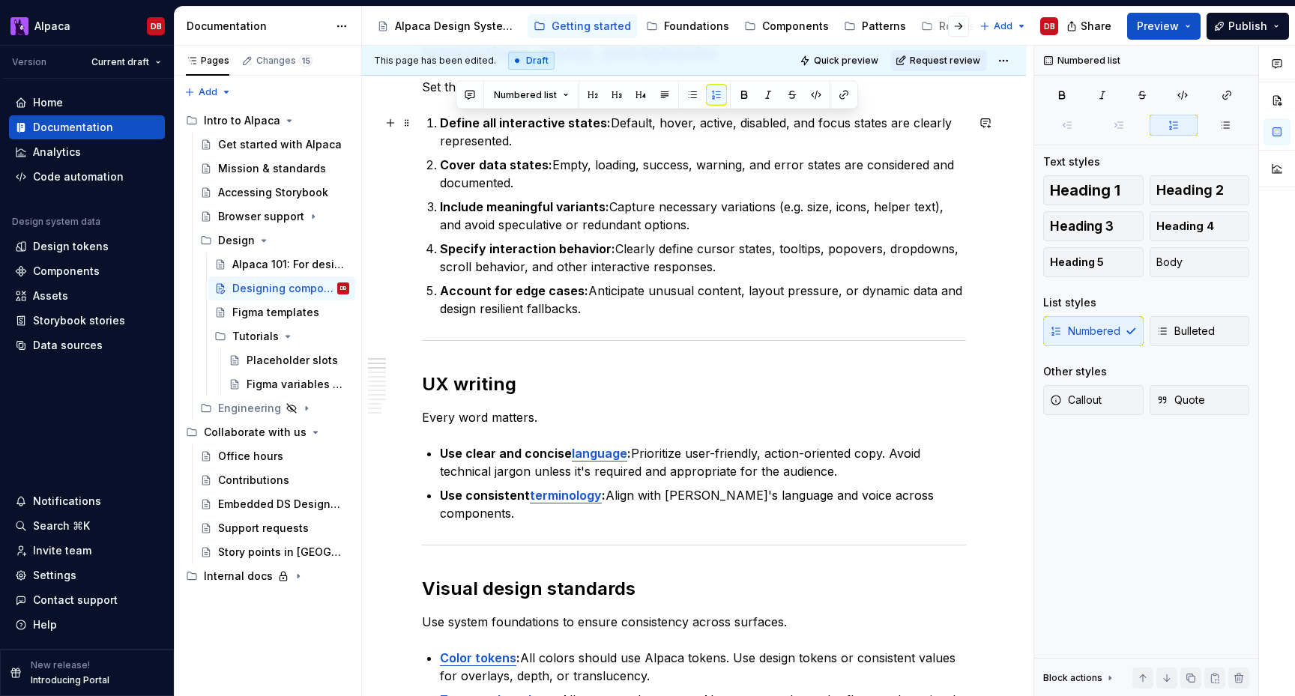
drag, startPoint x: 597, startPoint y: 304, endPoint x: 456, endPoint y: 130, distance: 222.7
click at [456, 130] on ol "Define all interactive states: Default, hover, active, disabled, and focus stat…" at bounding box center [703, 216] width 526 height 204
click at [688, 91] on button "button" at bounding box center [692, 95] width 21 height 21
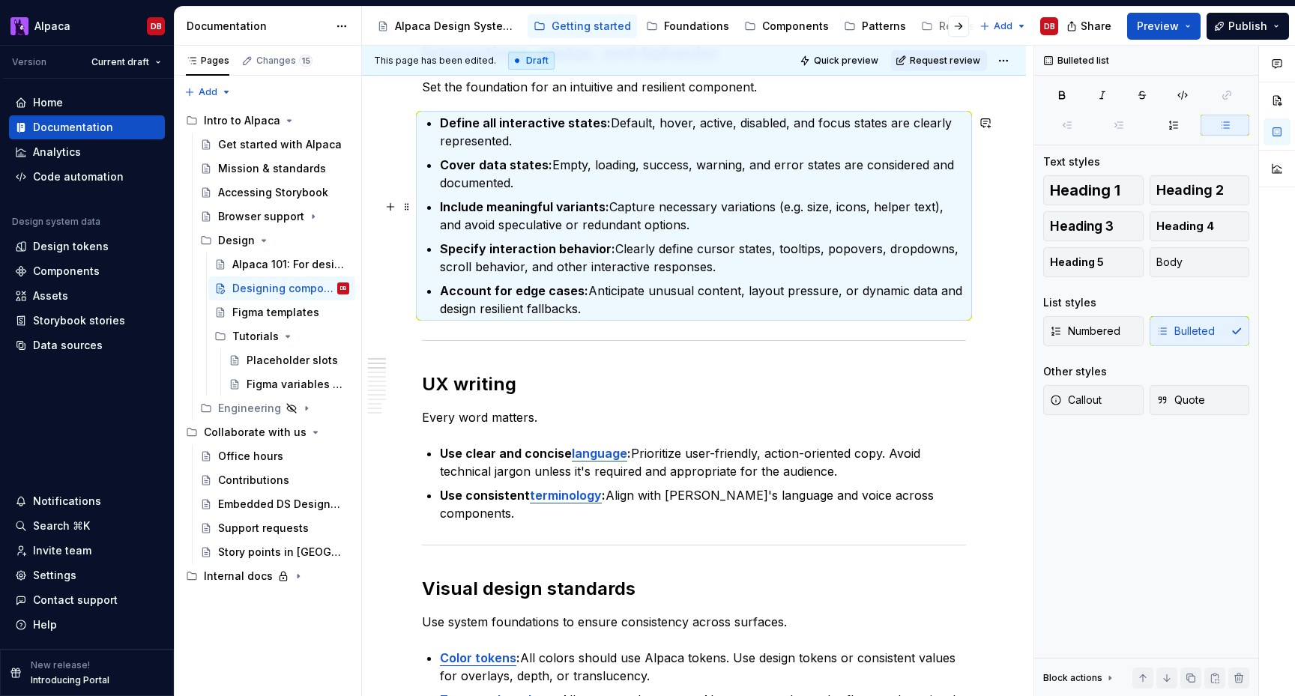
click at [660, 211] on p "Include meaningful variants: Capture necessary variations (e.g. size, icons, he…" at bounding box center [703, 216] width 526 height 36
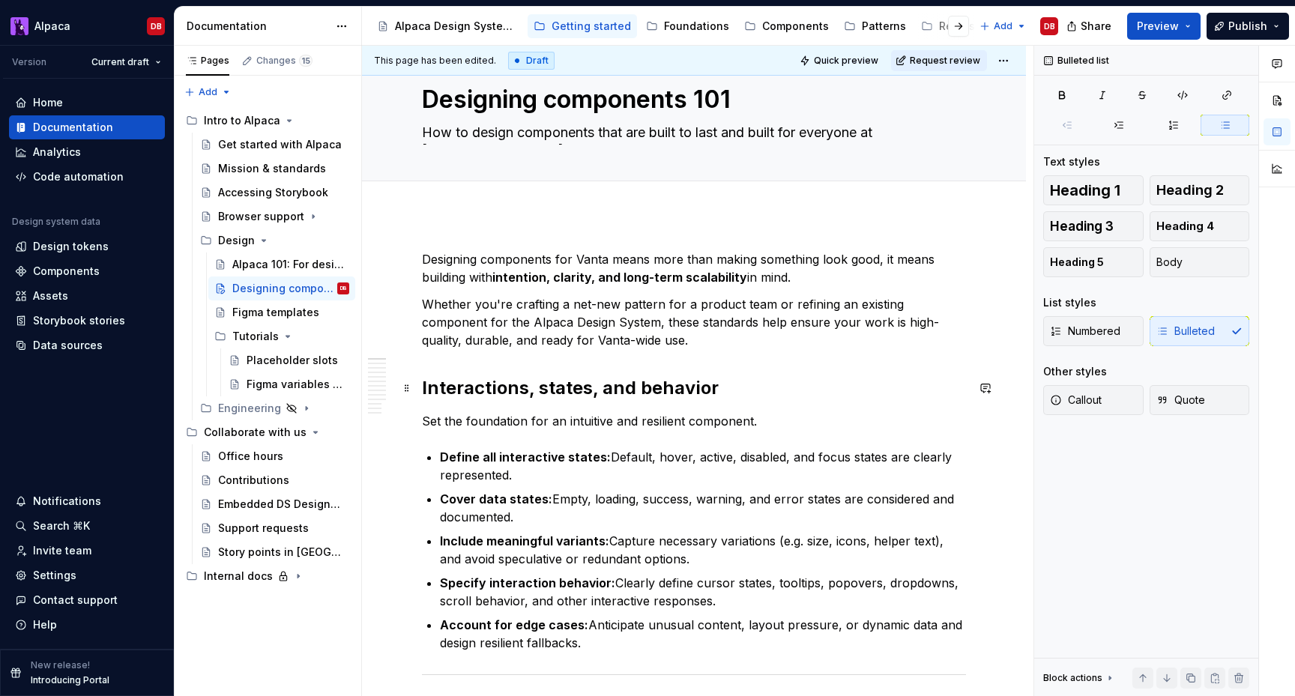
scroll to position [0, 0]
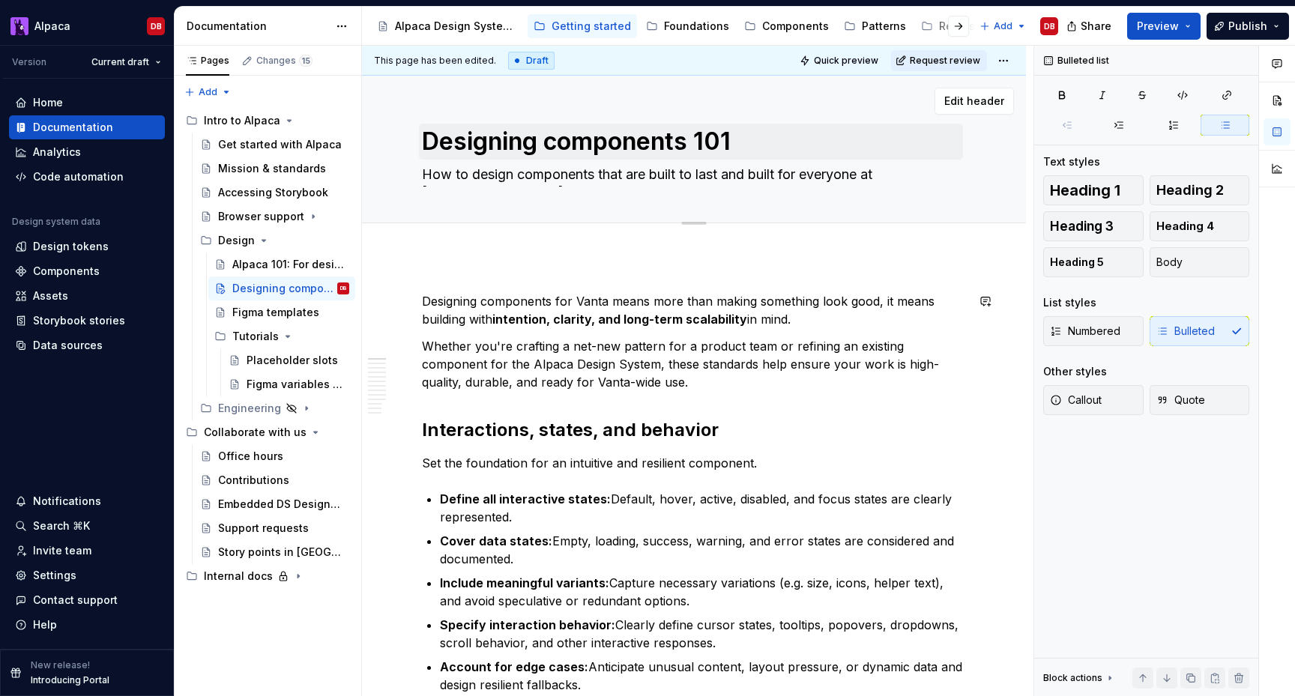
type textarea "*"
click at [719, 137] on textarea "Designing components 101" at bounding box center [691, 142] width 544 height 36
click at [713, 140] on textarea "Designing components 101" at bounding box center [691, 142] width 544 height 36
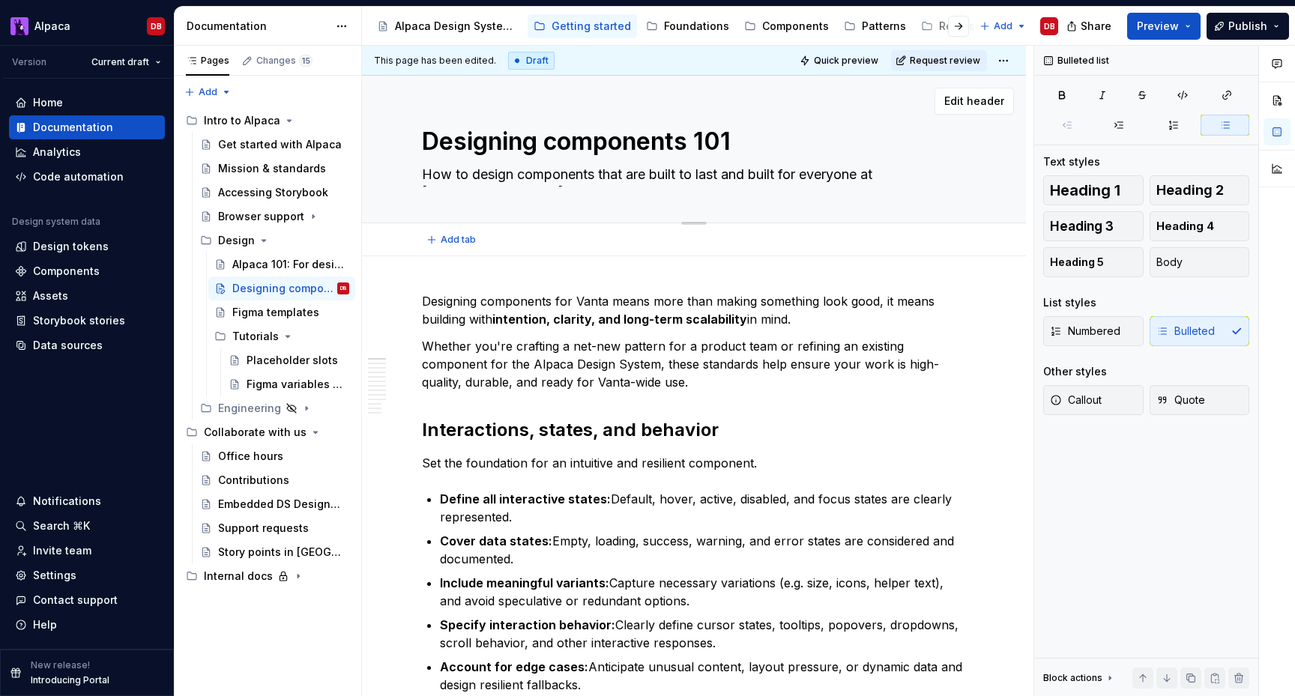
type textarea "Designing components"
type textarea "*"
type textarea "Designing components"
click at [1006, 63] on html "Alpaca DB Version Current draft Home Documentation Analytics Code automation De…" at bounding box center [647, 348] width 1295 height 696
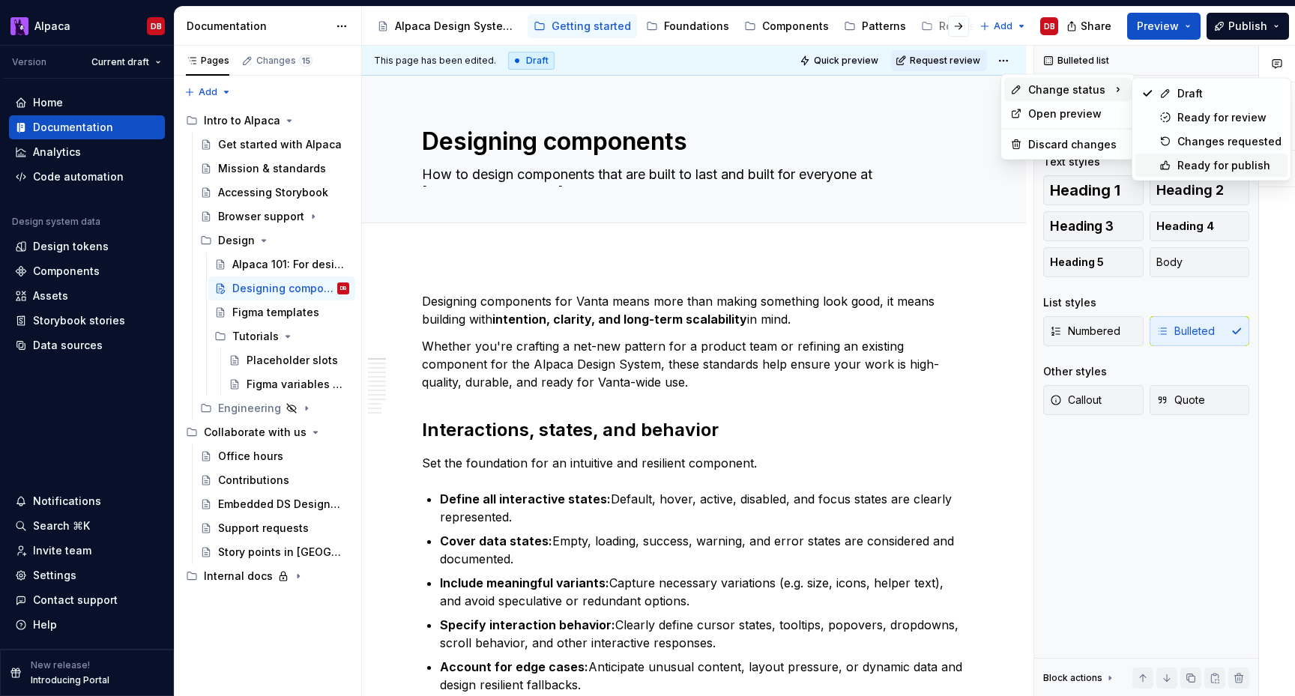
click at [1189, 158] on div "Ready for publish" at bounding box center [1229, 165] width 104 height 15
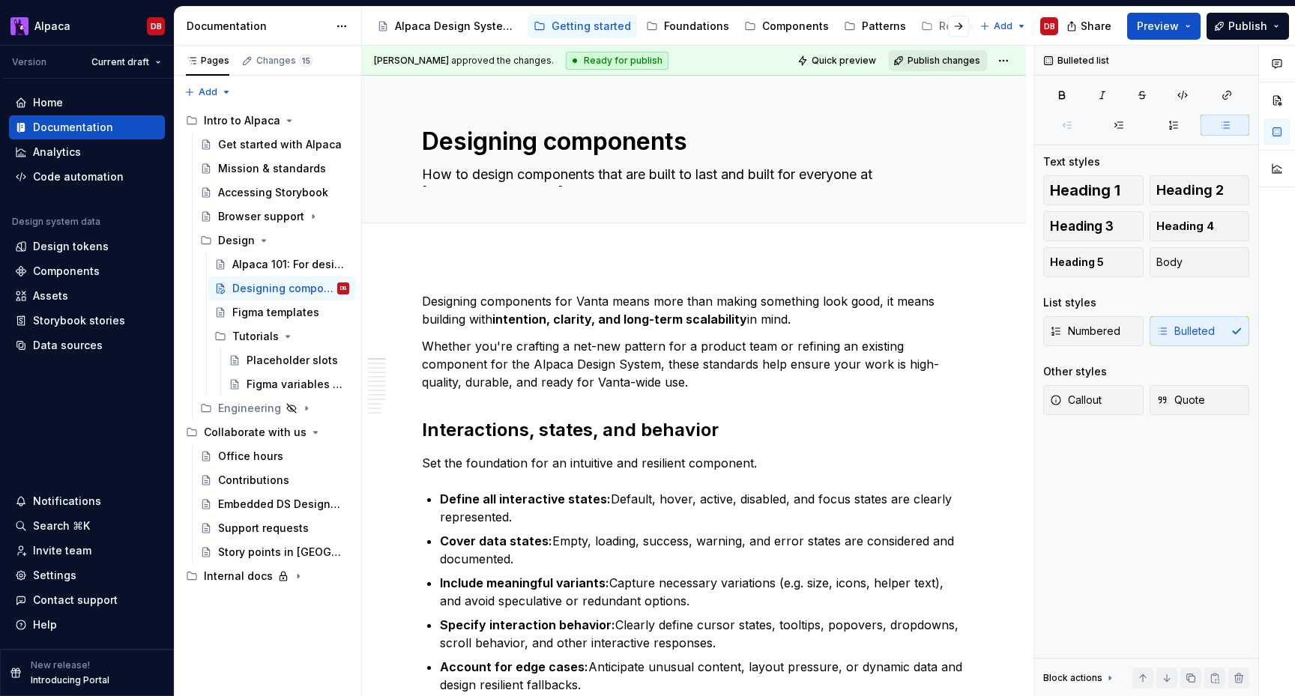
click at [975, 59] on span "Publish changes" at bounding box center [944, 61] width 73 height 12
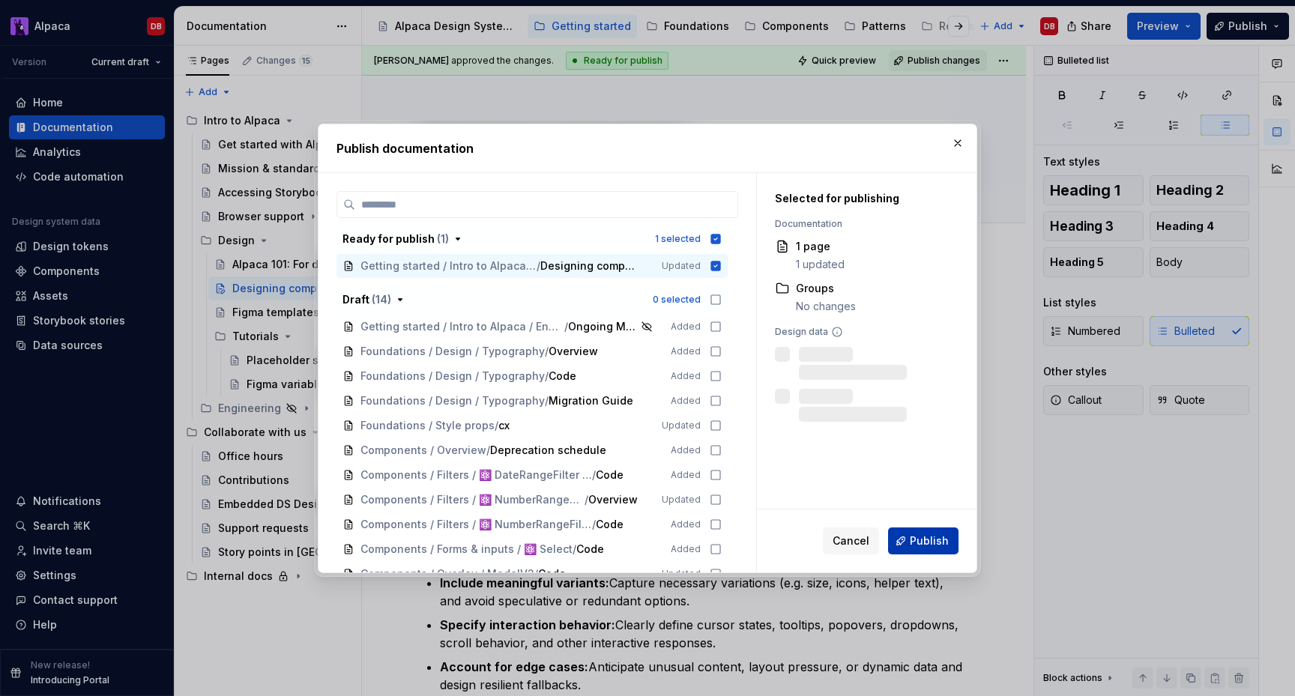
click at [929, 538] on span "Publish" at bounding box center [929, 541] width 39 height 15
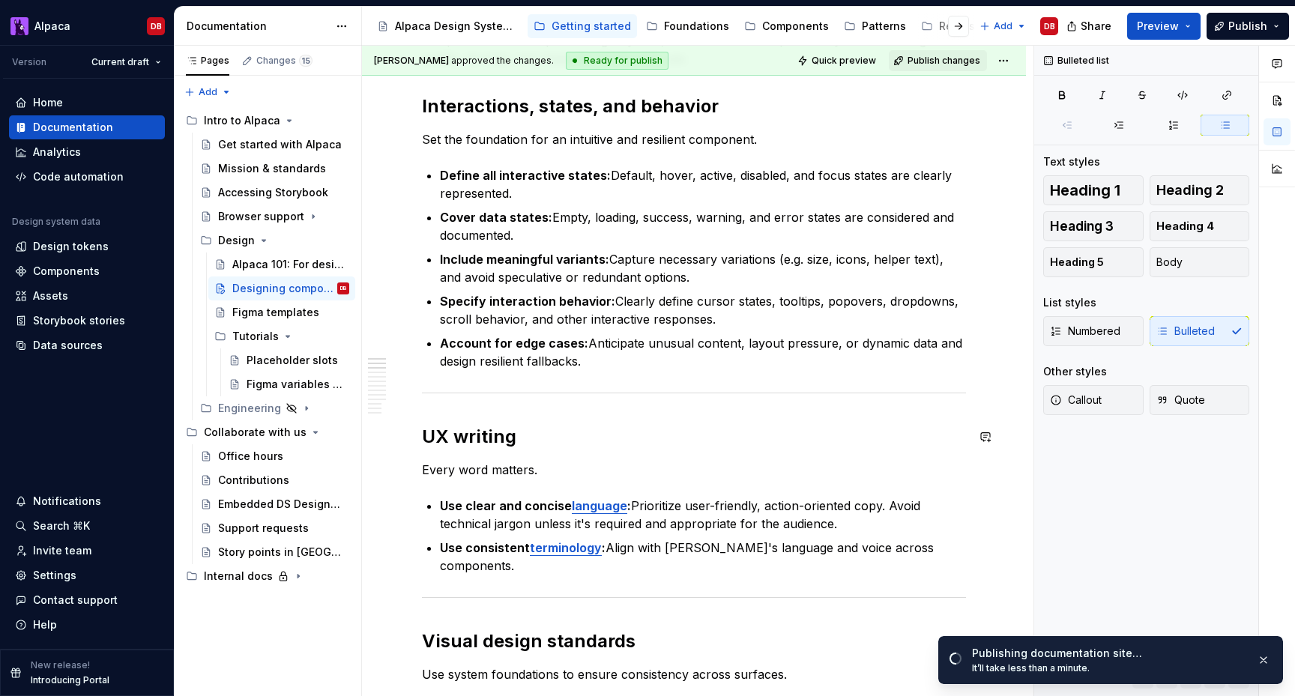
scroll to position [318, 0]
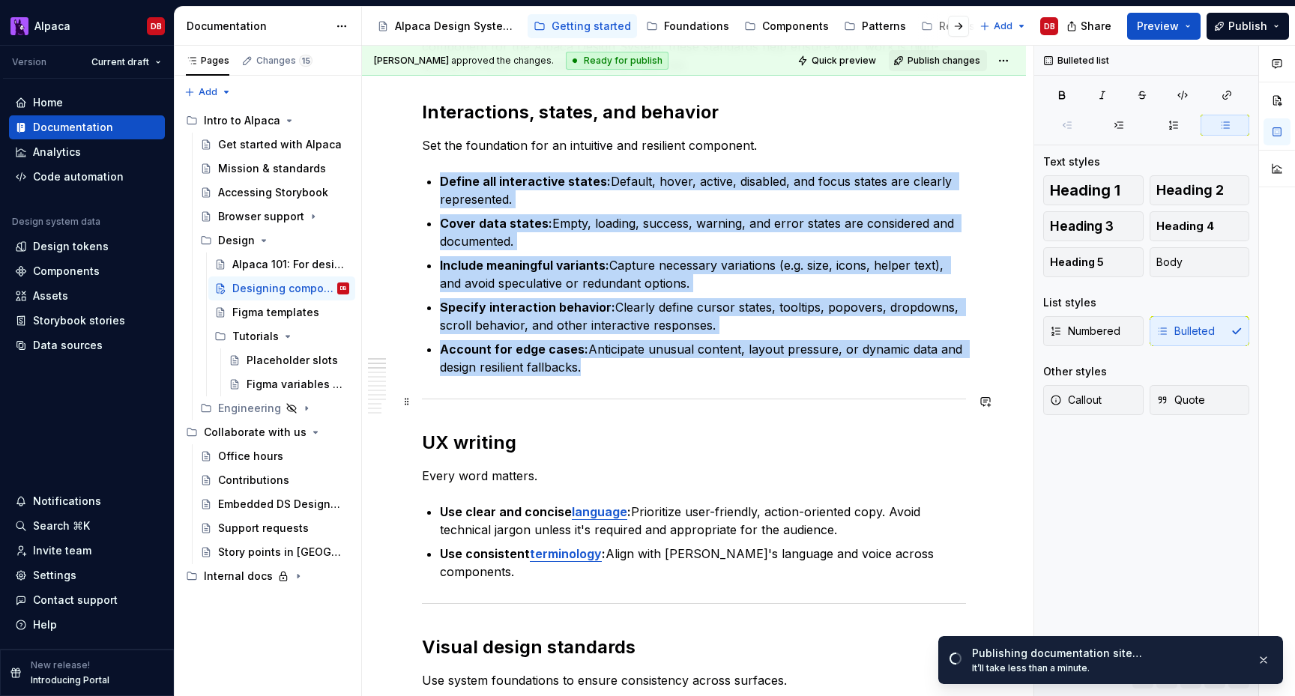
click at [604, 402] on div at bounding box center [694, 399] width 544 height 10
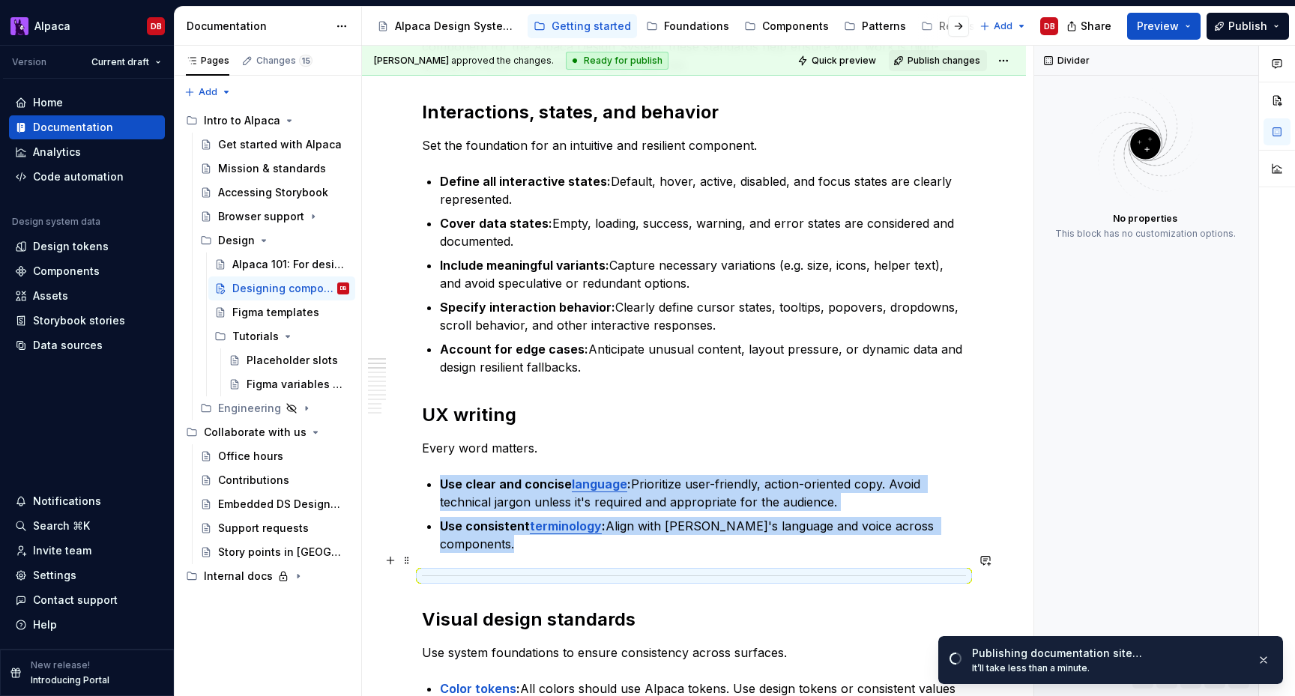
click at [519, 571] on div at bounding box center [694, 576] width 544 height 10
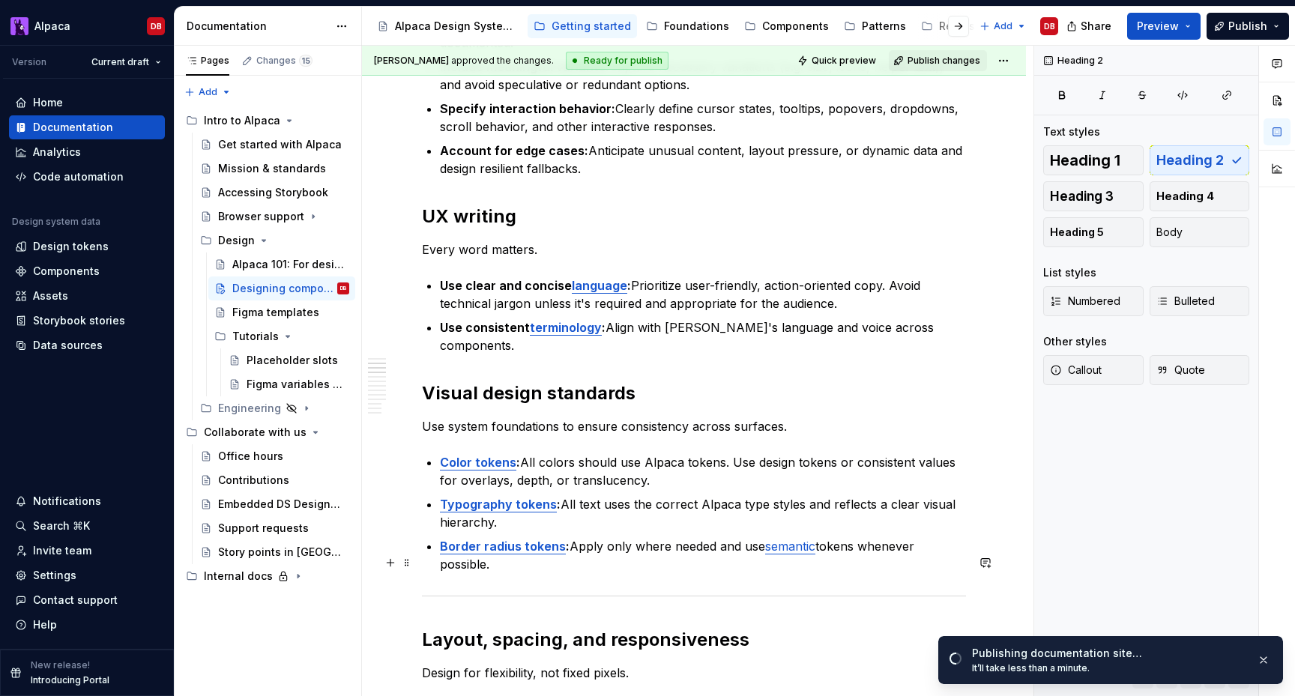
scroll to position [591, 0]
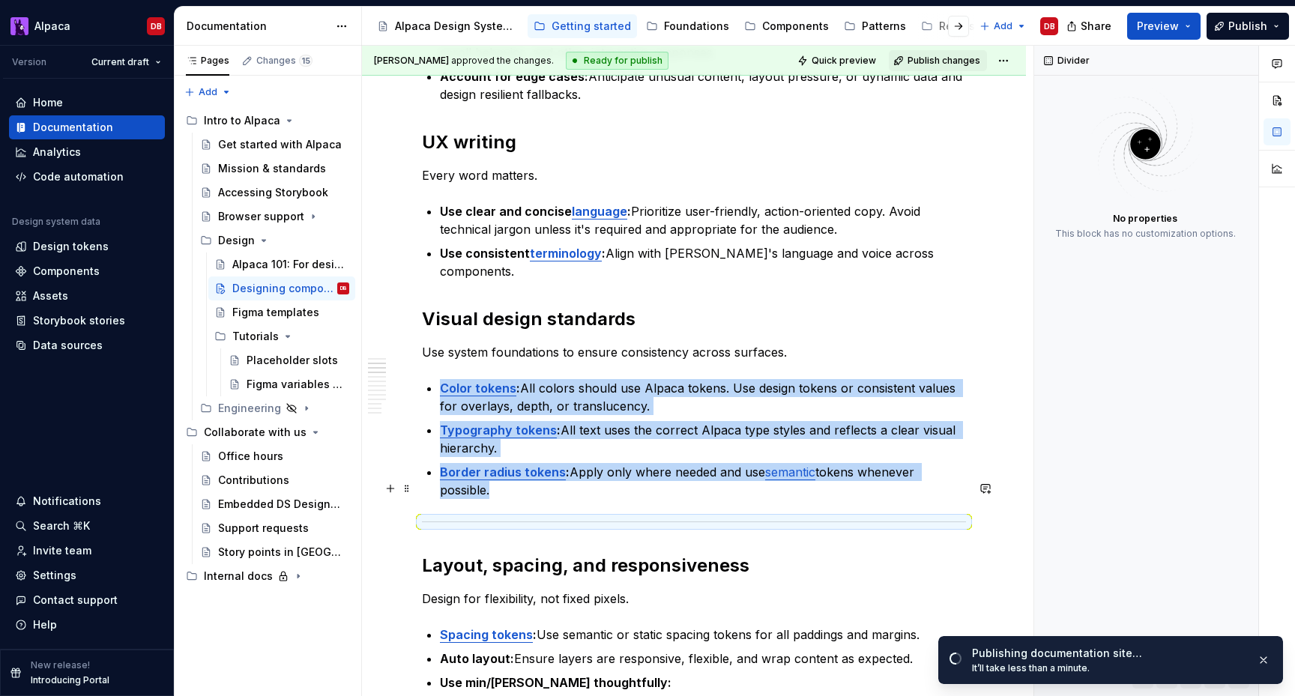
click at [505, 517] on div at bounding box center [694, 522] width 544 height 10
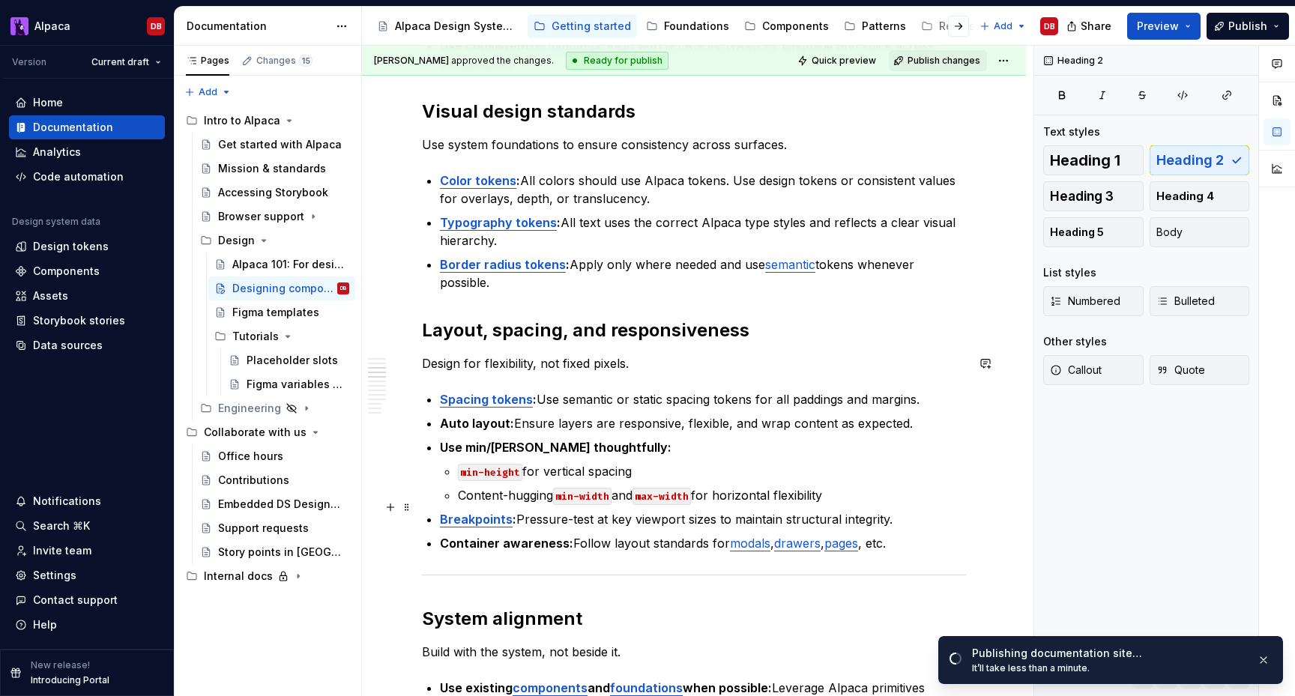
scroll to position [824, 0]
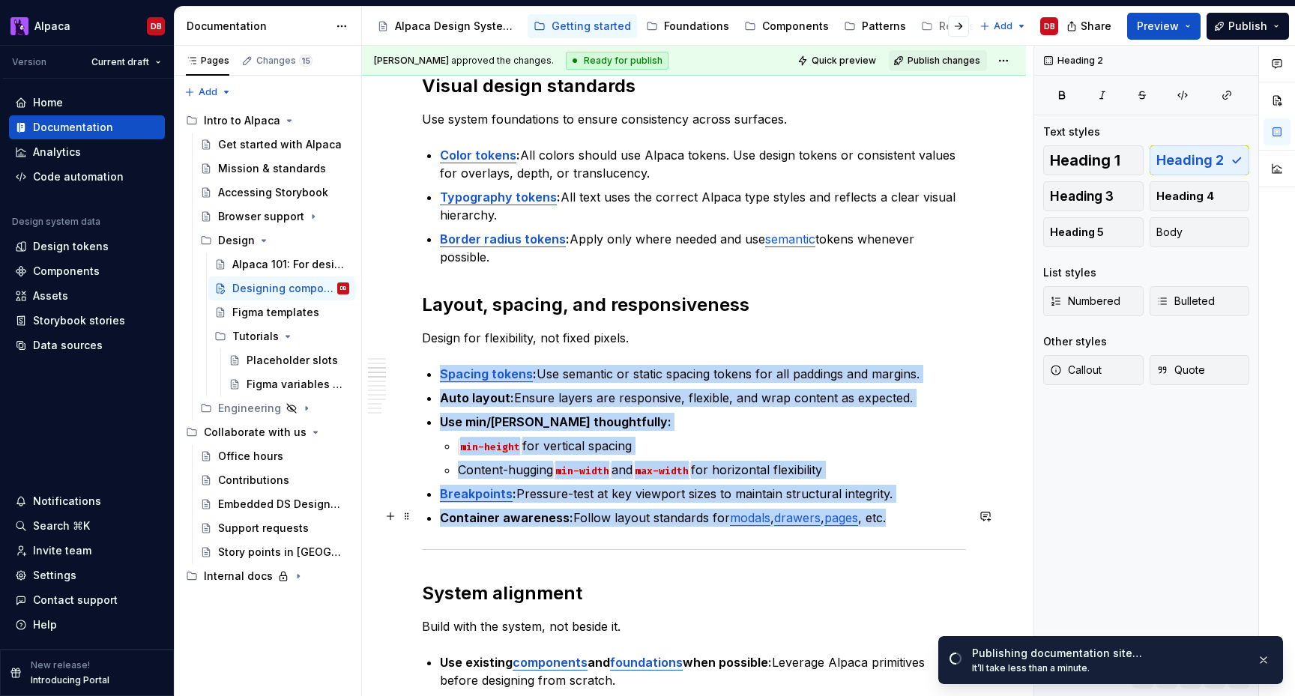
click at [486, 545] on div at bounding box center [694, 550] width 544 height 10
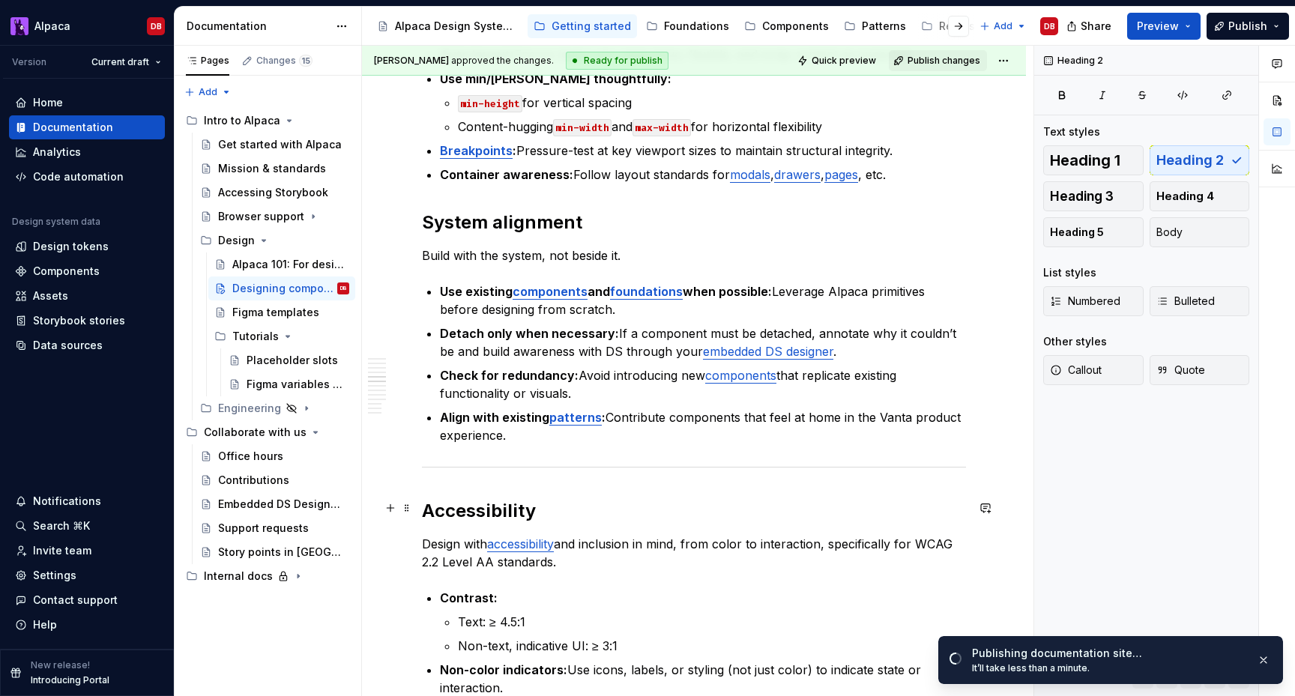
scroll to position [1172, 0]
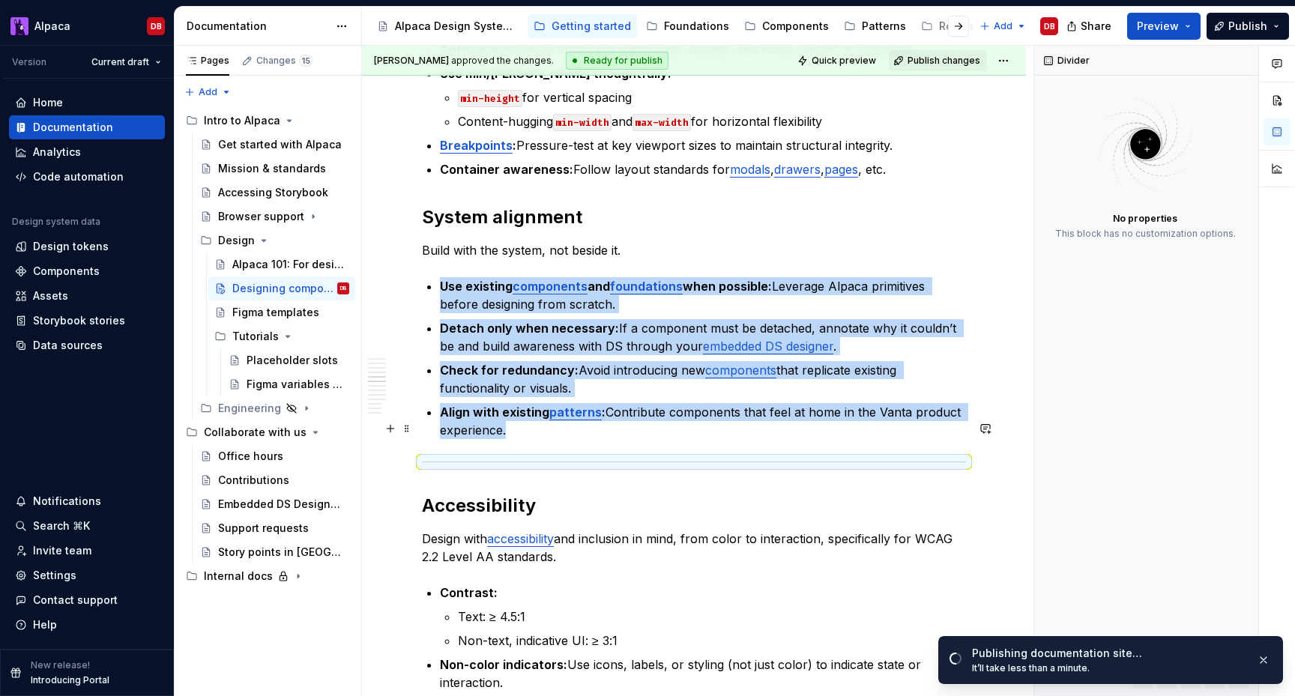
click at [496, 457] on div at bounding box center [694, 462] width 544 height 10
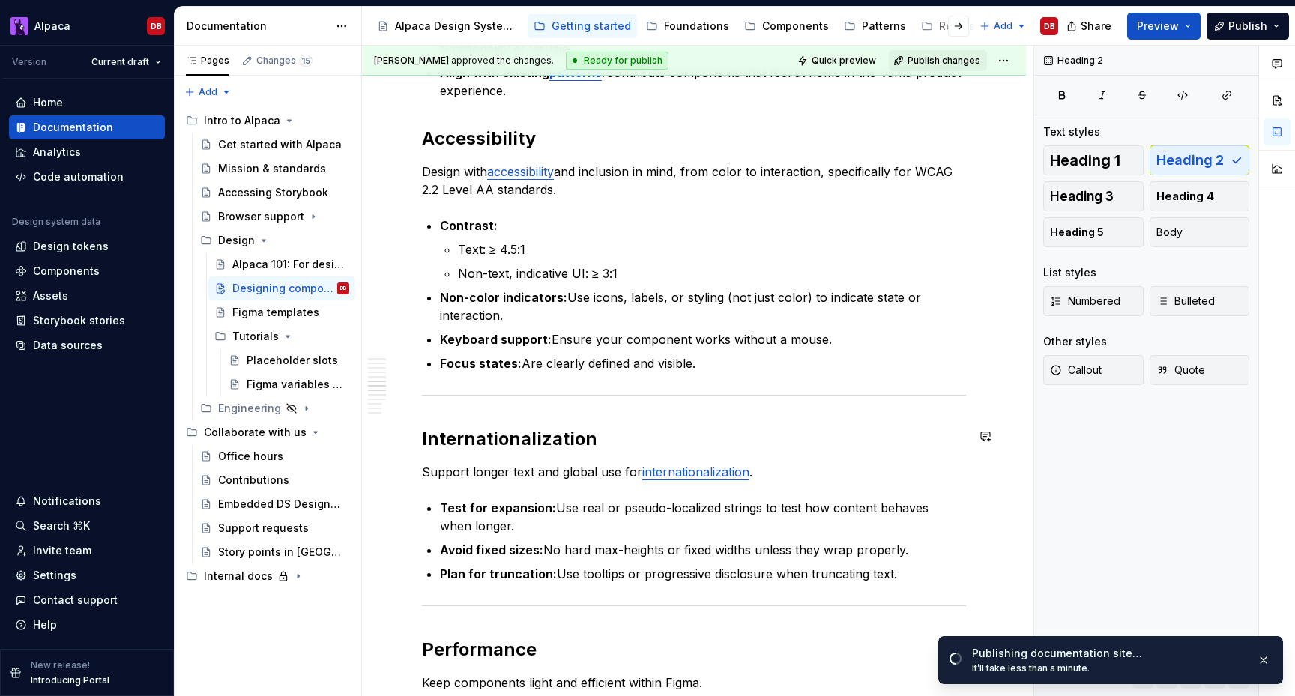
scroll to position [1557, 0]
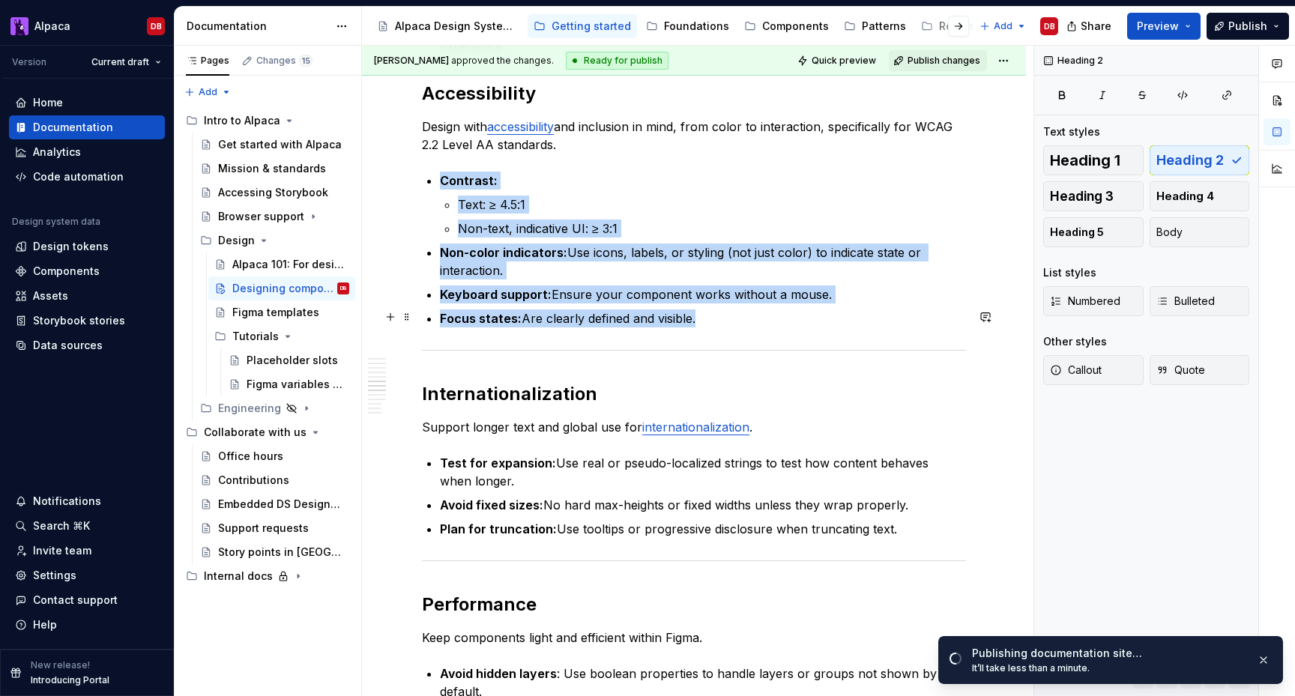
click at [515, 350] on hr at bounding box center [694, 350] width 544 height 1
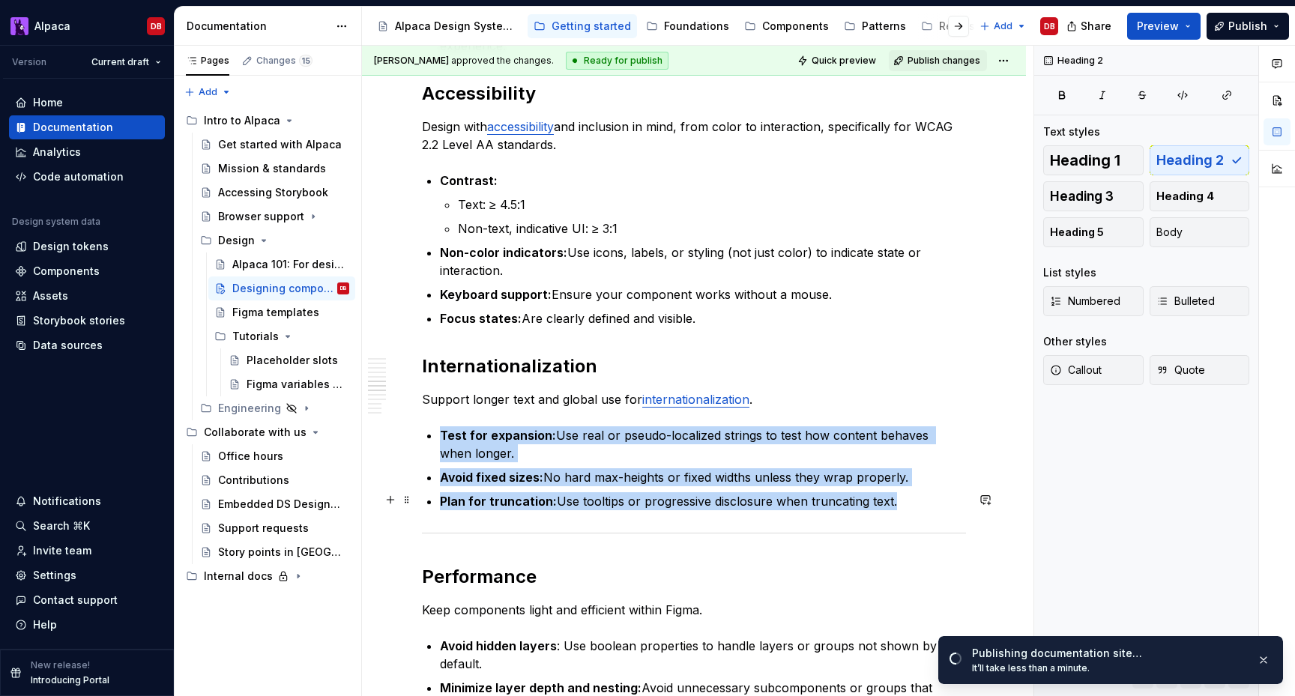
click at [473, 528] on div at bounding box center [694, 533] width 544 height 10
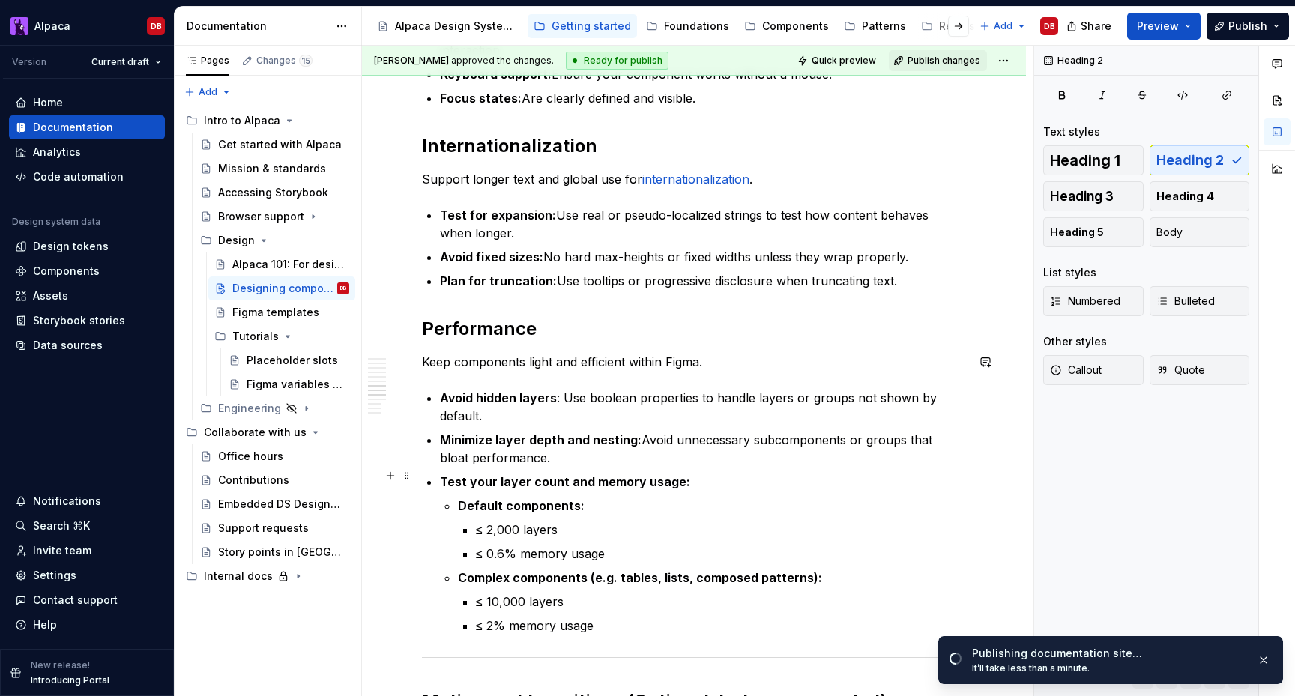
scroll to position [1875, 0]
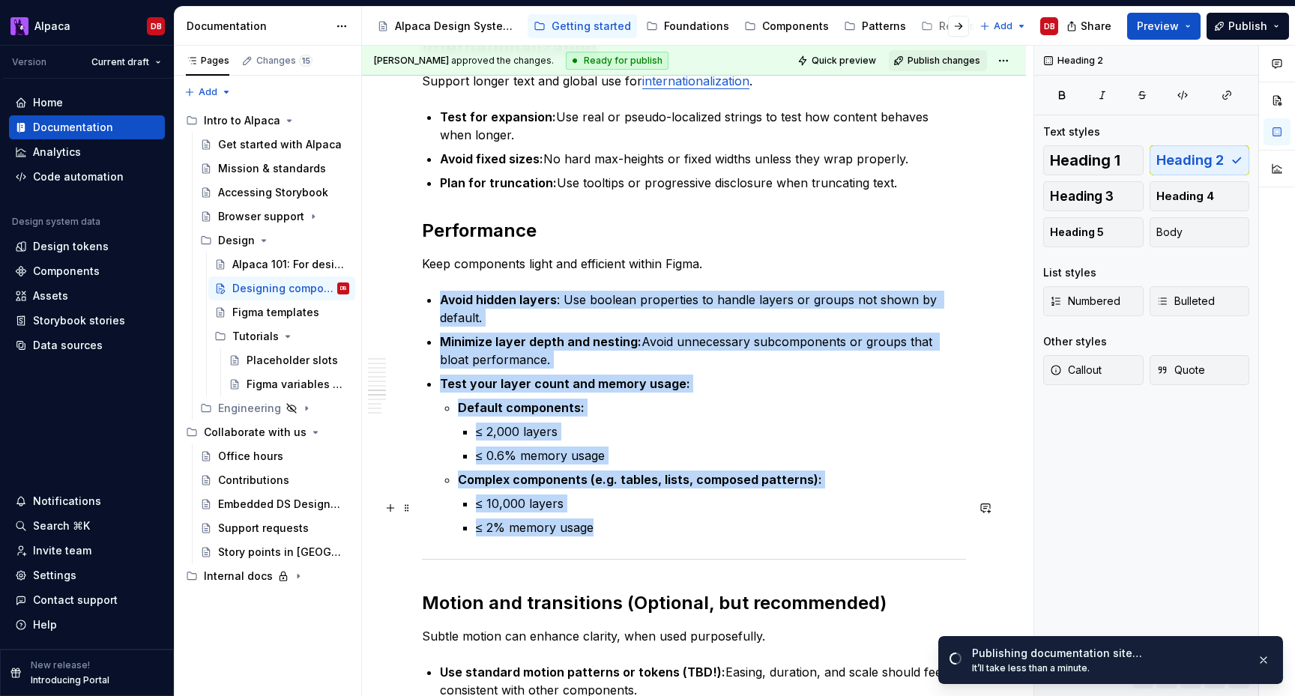
click at [485, 555] on div at bounding box center [694, 560] width 544 height 10
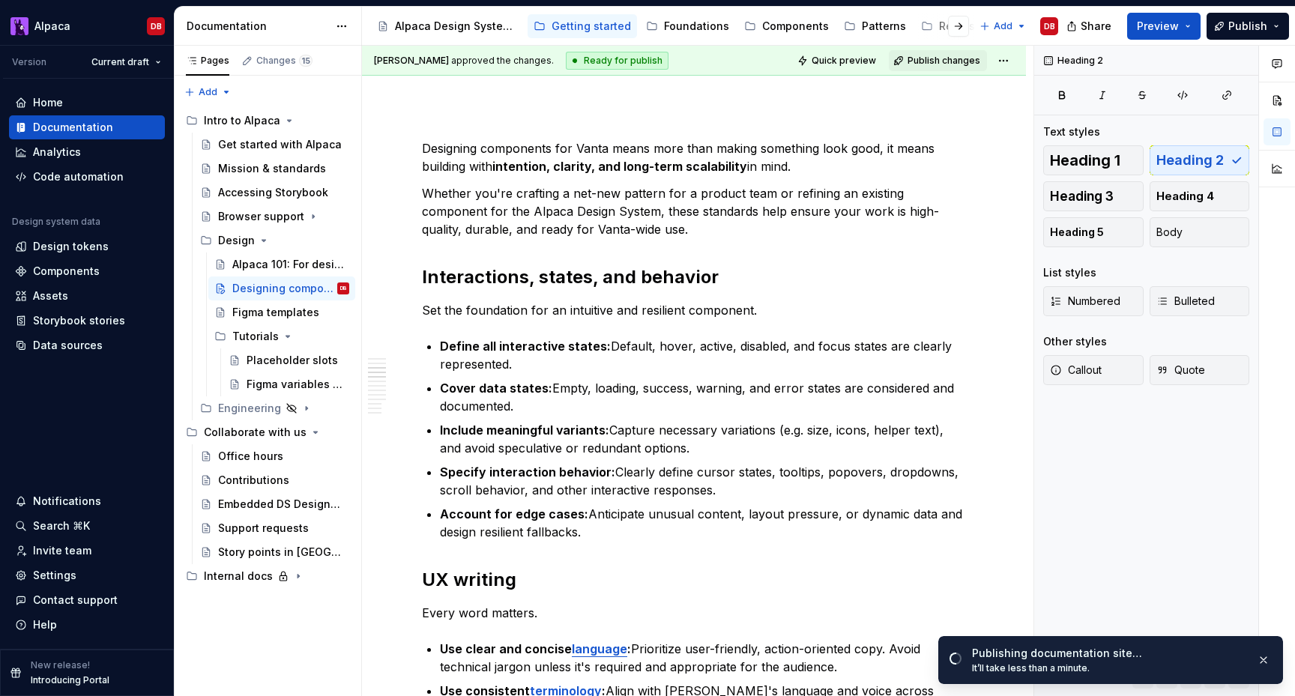
scroll to position [0, 0]
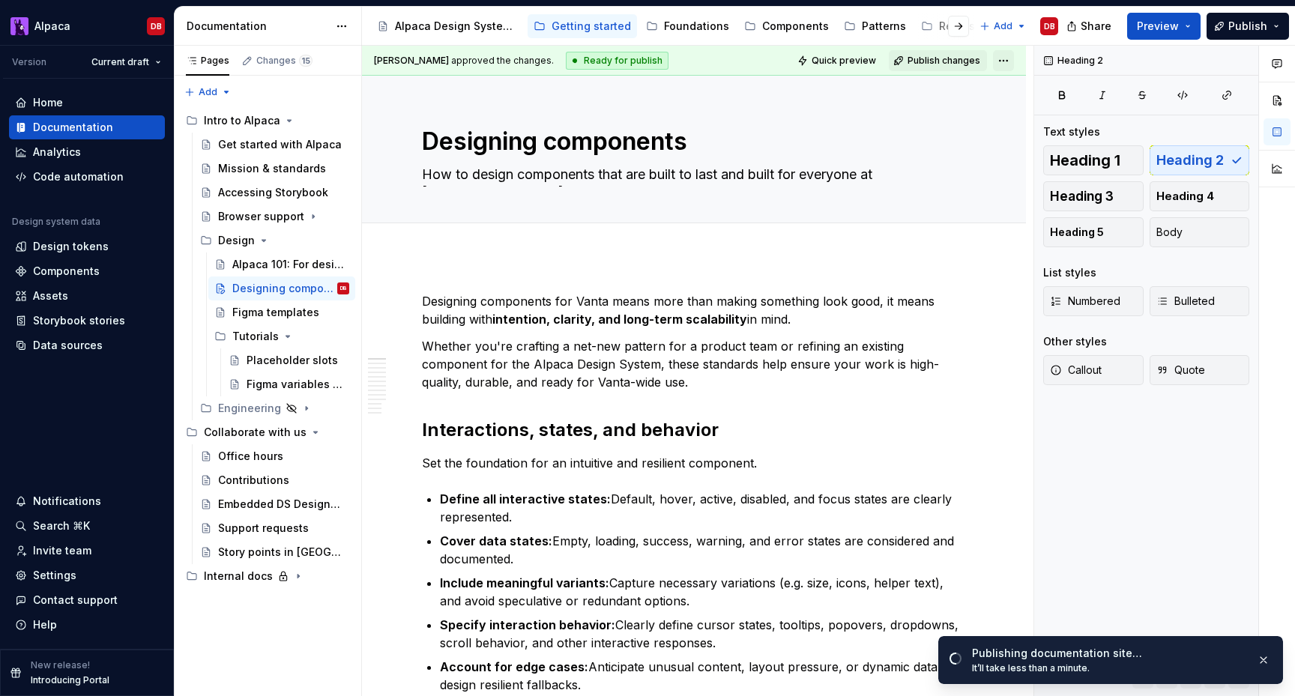
click at [1009, 61] on html "Alpaca DB Version Current draft Home Documentation Analytics Code automation De…" at bounding box center [647, 348] width 1295 height 696
click at [962, 60] on html "Alpaca DB Version Current draft Home Documentation Analytics Code automation De…" at bounding box center [647, 348] width 1295 height 696
click at [953, 60] on span "Publish changes" at bounding box center [944, 61] width 73 height 12
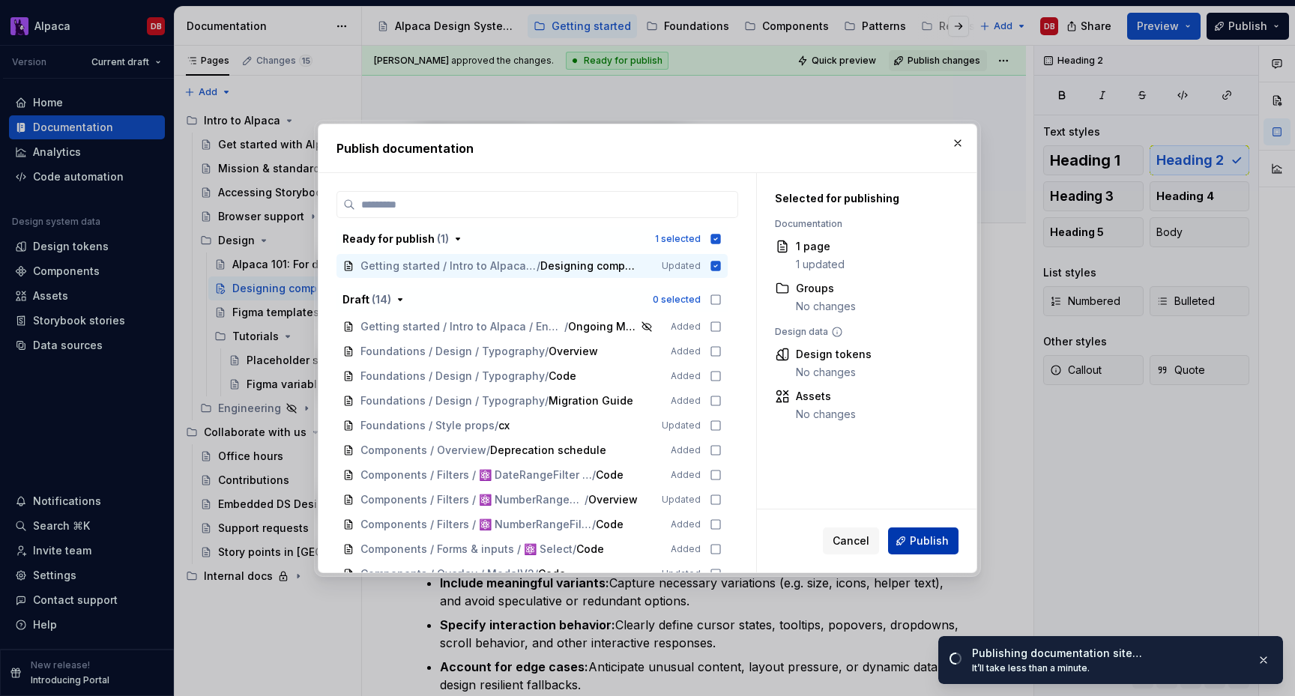
click at [925, 539] on span "Publish" at bounding box center [929, 541] width 39 height 15
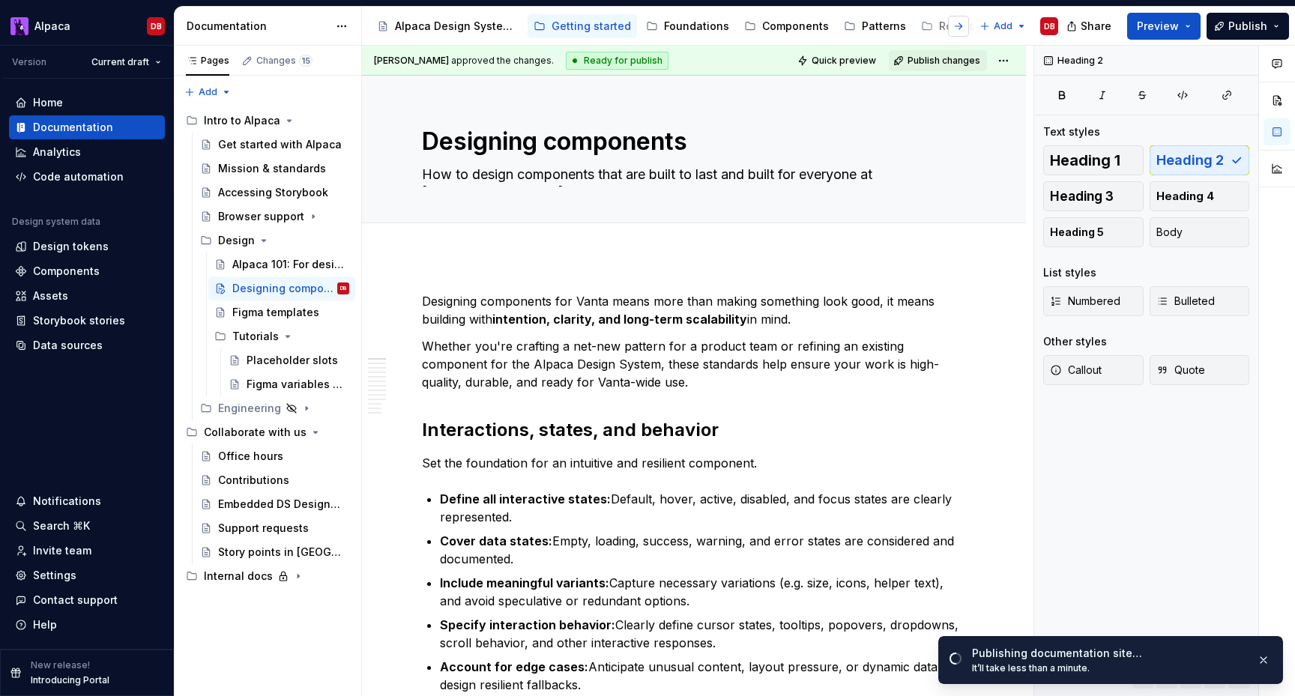
click at [959, 25] on button "button" at bounding box center [958, 26] width 21 height 21
click at [672, 17] on div "Foundations" at bounding box center [686, 26] width 83 height 18
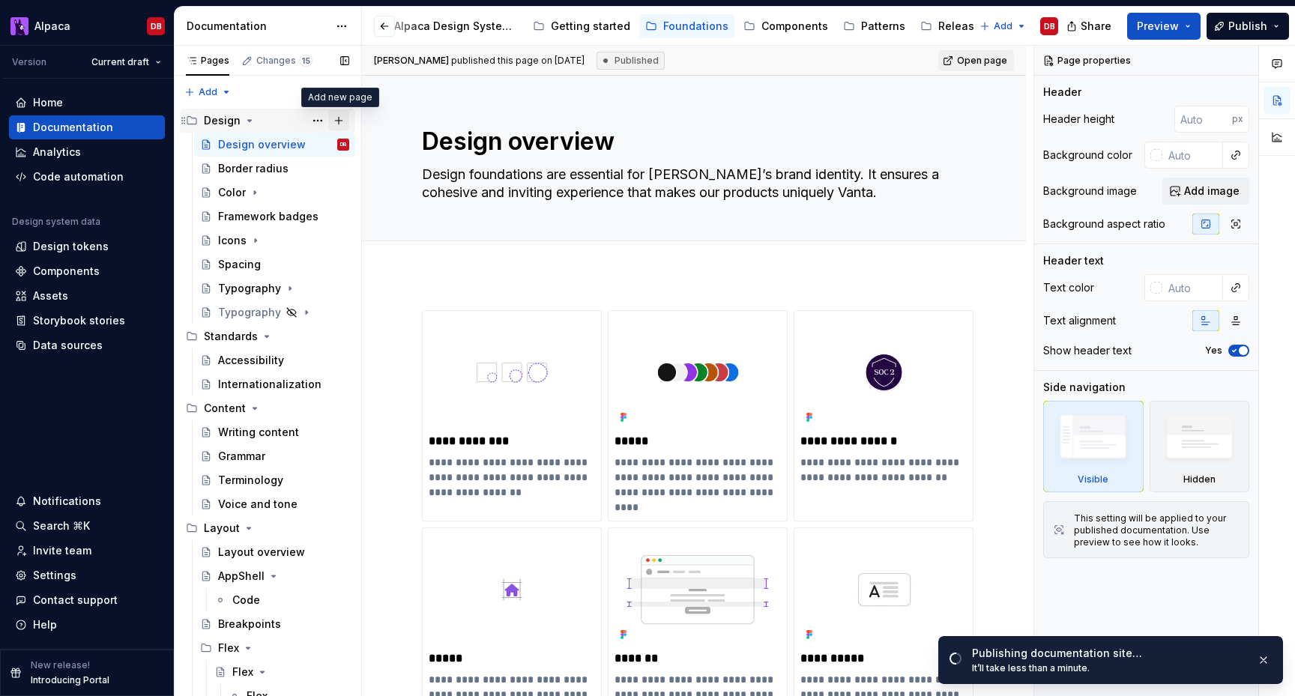
click at [340, 120] on button "Page tree" at bounding box center [338, 120] width 21 height 21
type textarea "*"
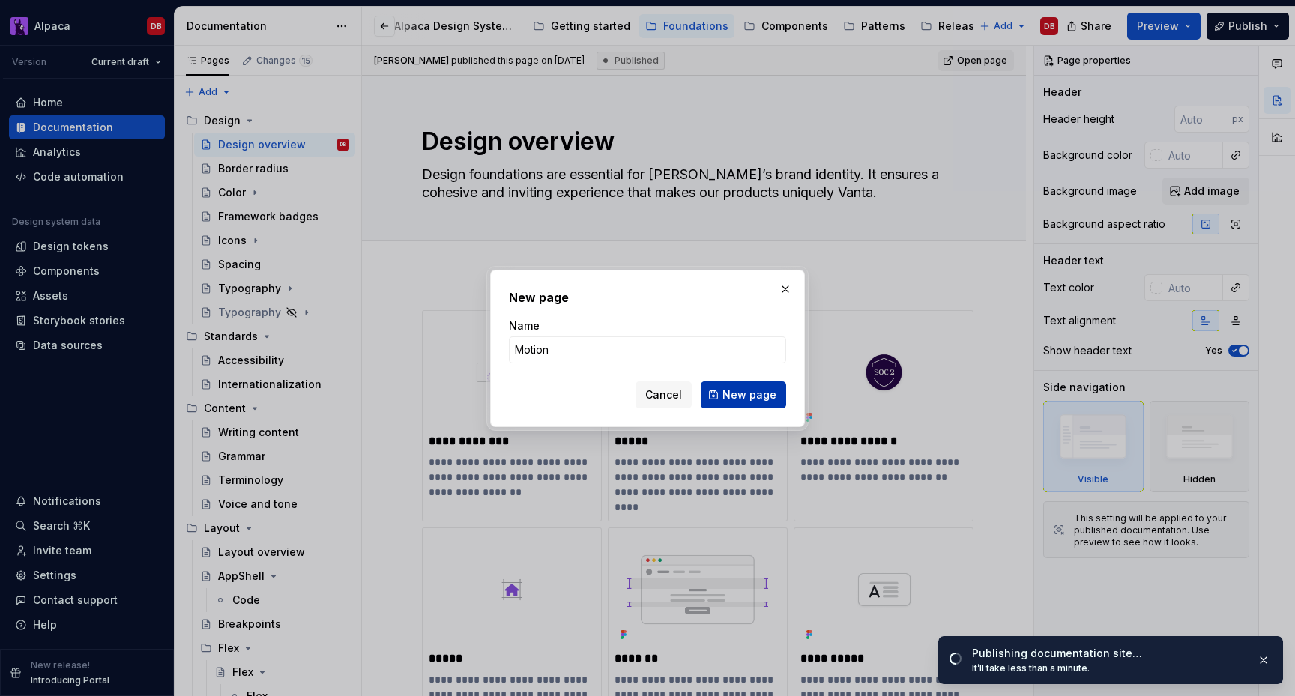
type input "Motion"
click at [729, 393] on span "New page" at bounding box center [749, 394] width 54 height 15
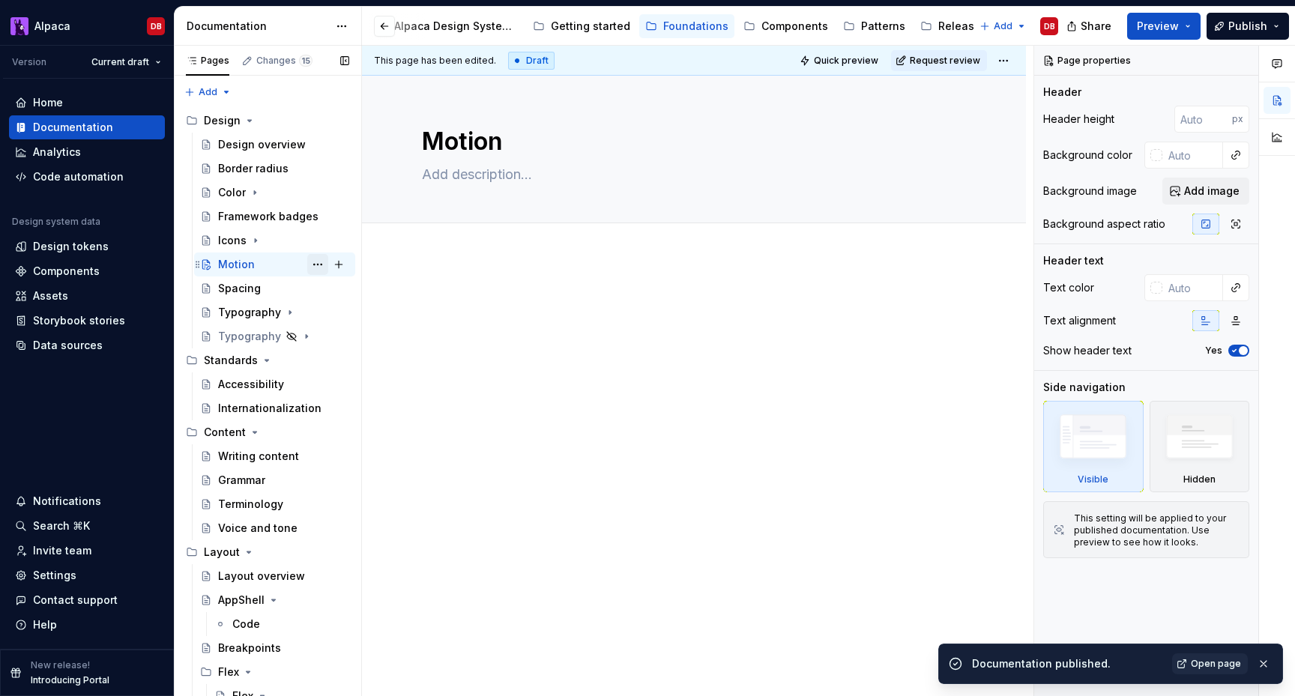
click at [319, 266] on button "Page tree" at bounding box center [317, 264] width 21 height 21
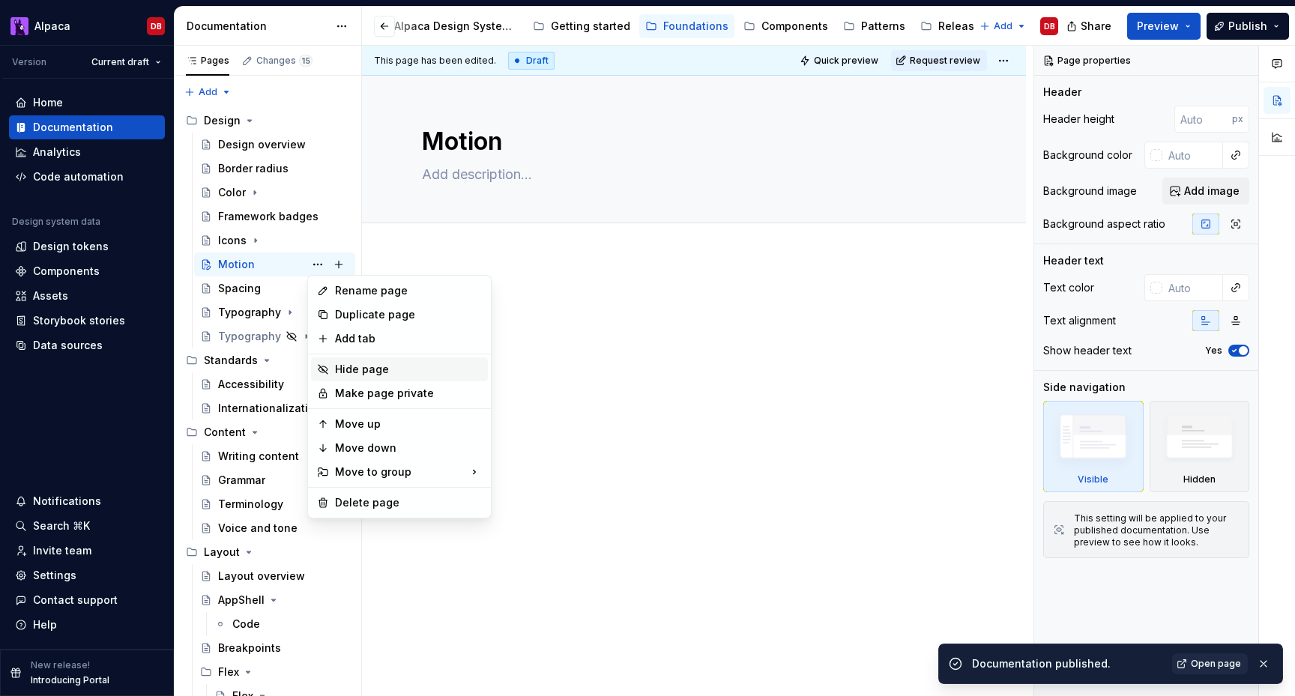
click at [345, 367] on div "Hide page" at bounding box center [408, 369] width 147 height 15
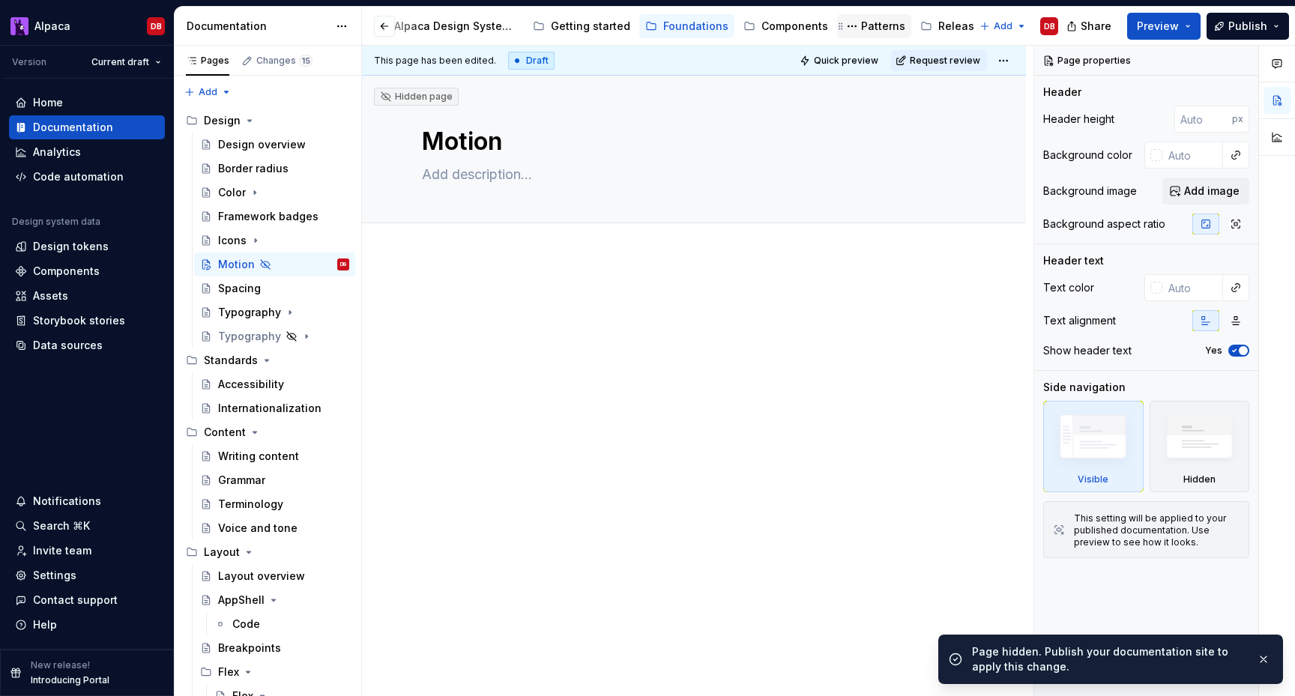
click at [865, 31] on div "Patterns" at bounding box center [883, 26] width 44 height 15
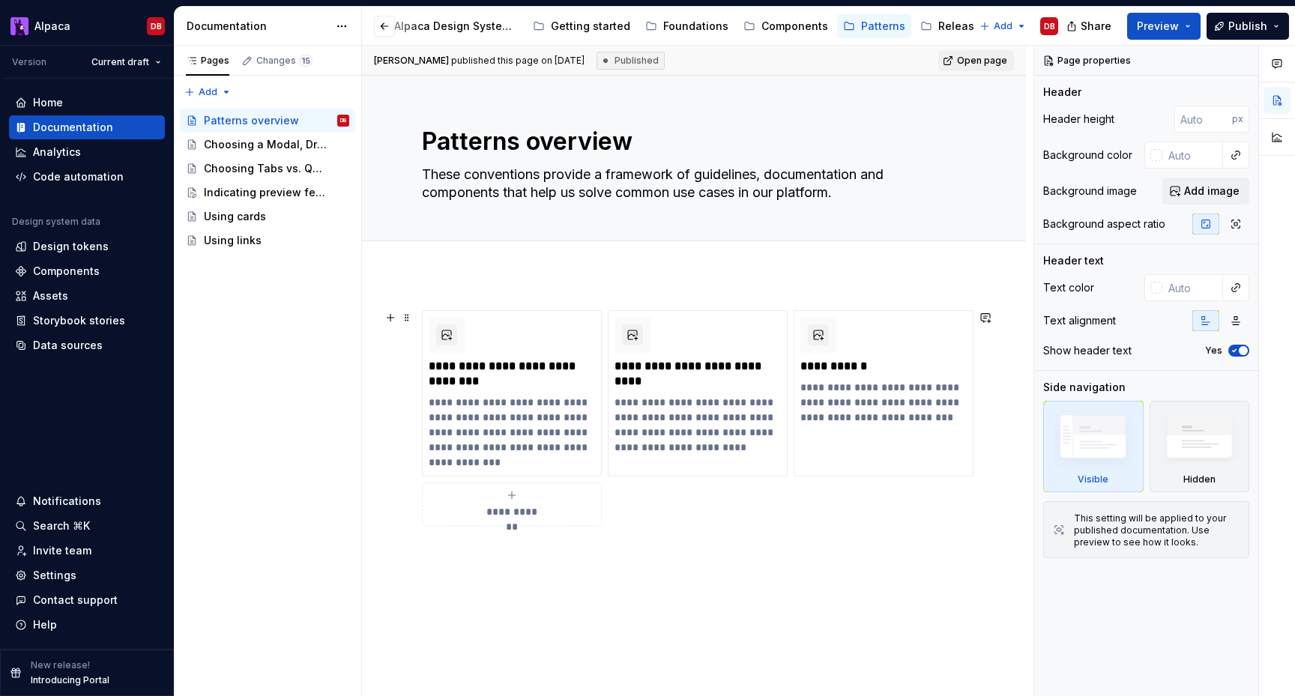
click at [525, 516] on span "**********" at bounding box center [512, 511] width 65 height 15
type textarea "*"
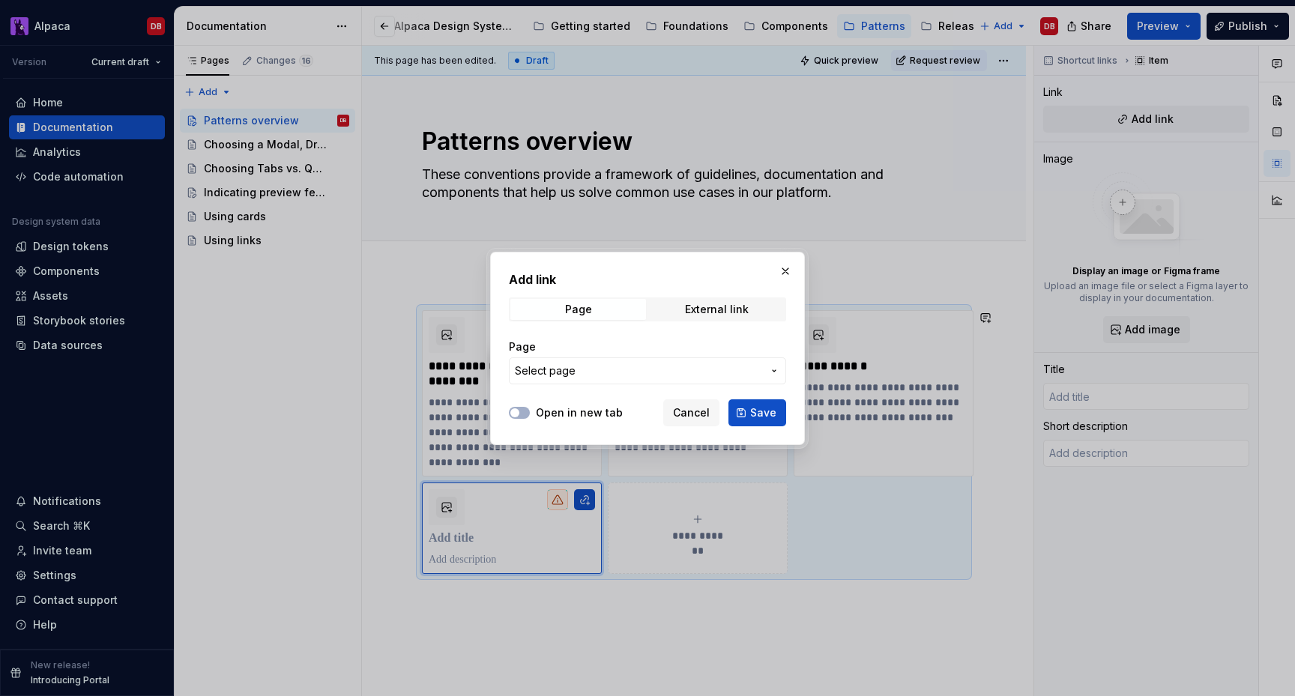
click at [612, 375] on span "Select page" at bounding box center [638, 370] width 247 height 15
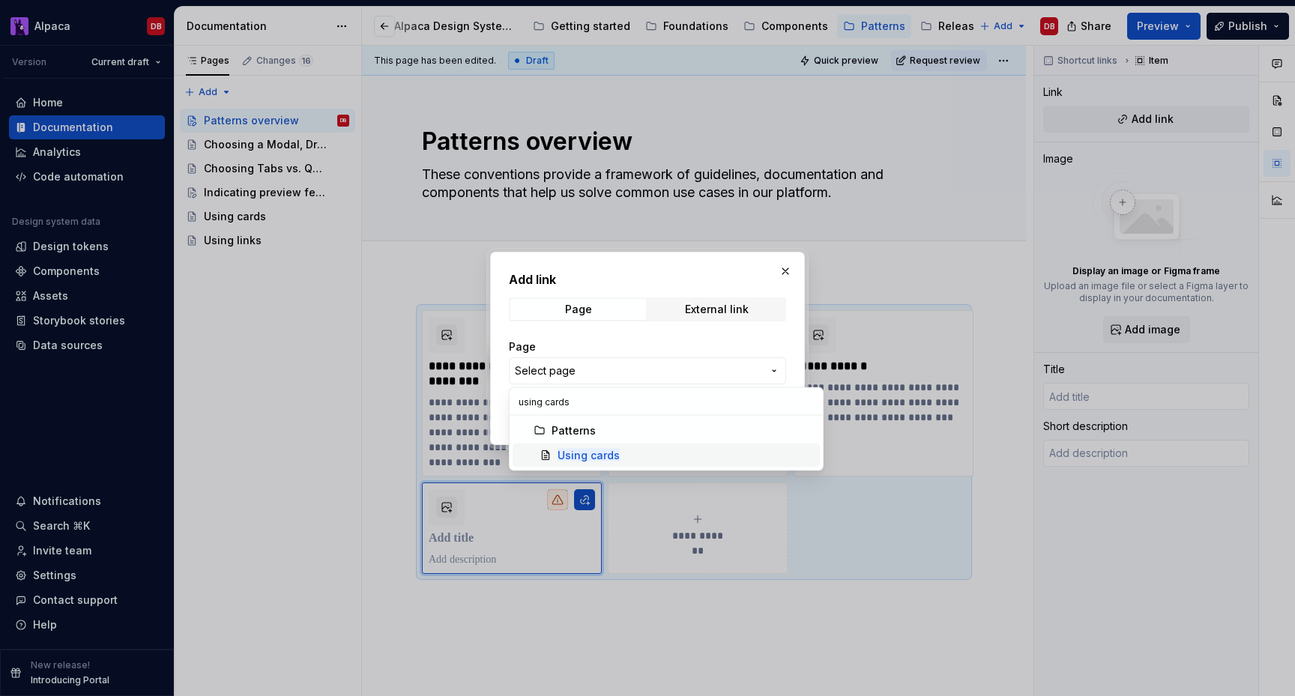
type input "using cards"
click at [590, 451] on mark "Using cards" at bounding box center [589, 455] width 62 height 13
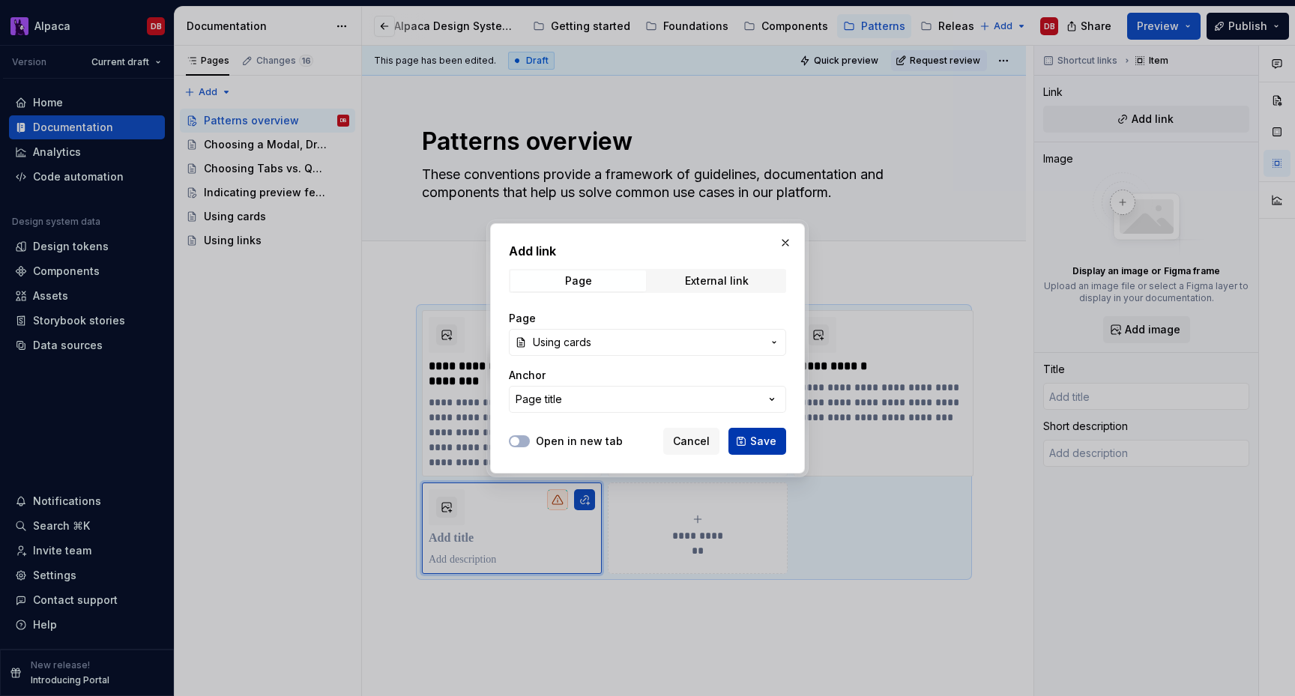
click at [748, 438] on button "Save" at bounding box center [757, 441] width 58 height 27
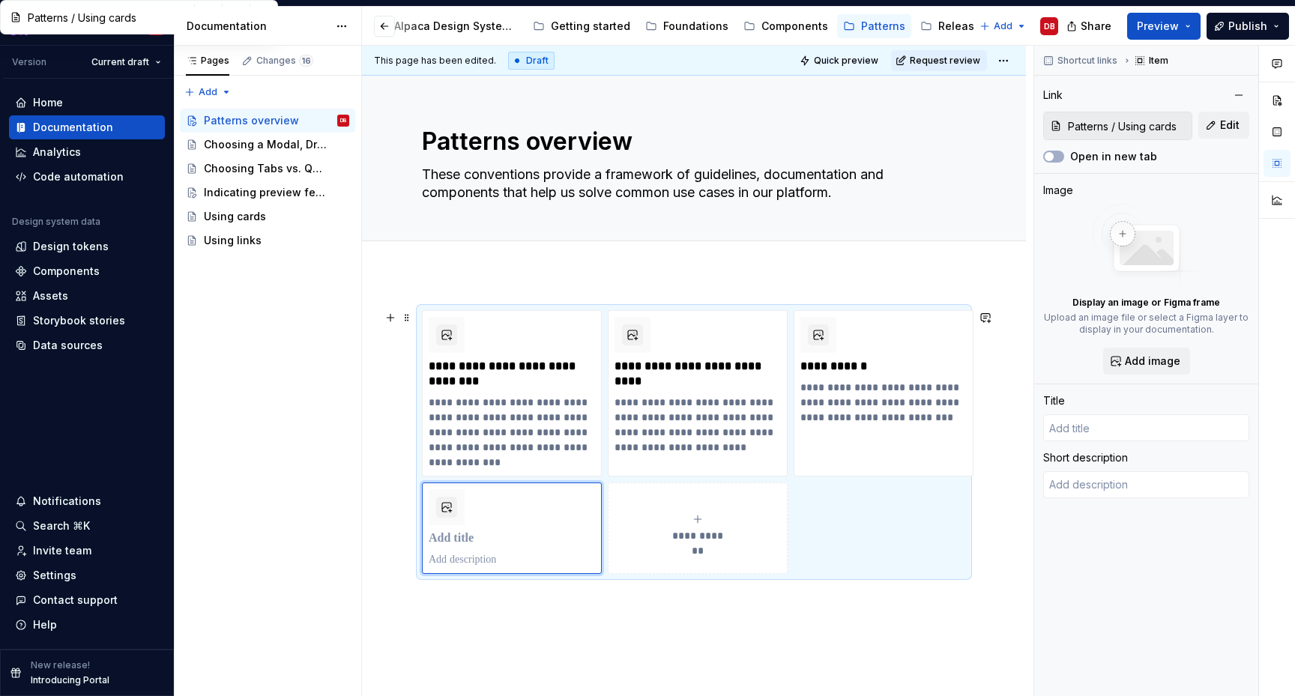
type textarea "*"
type input "Using cards"
type textarea "Block containers that provides styling for elevation, border, and background."
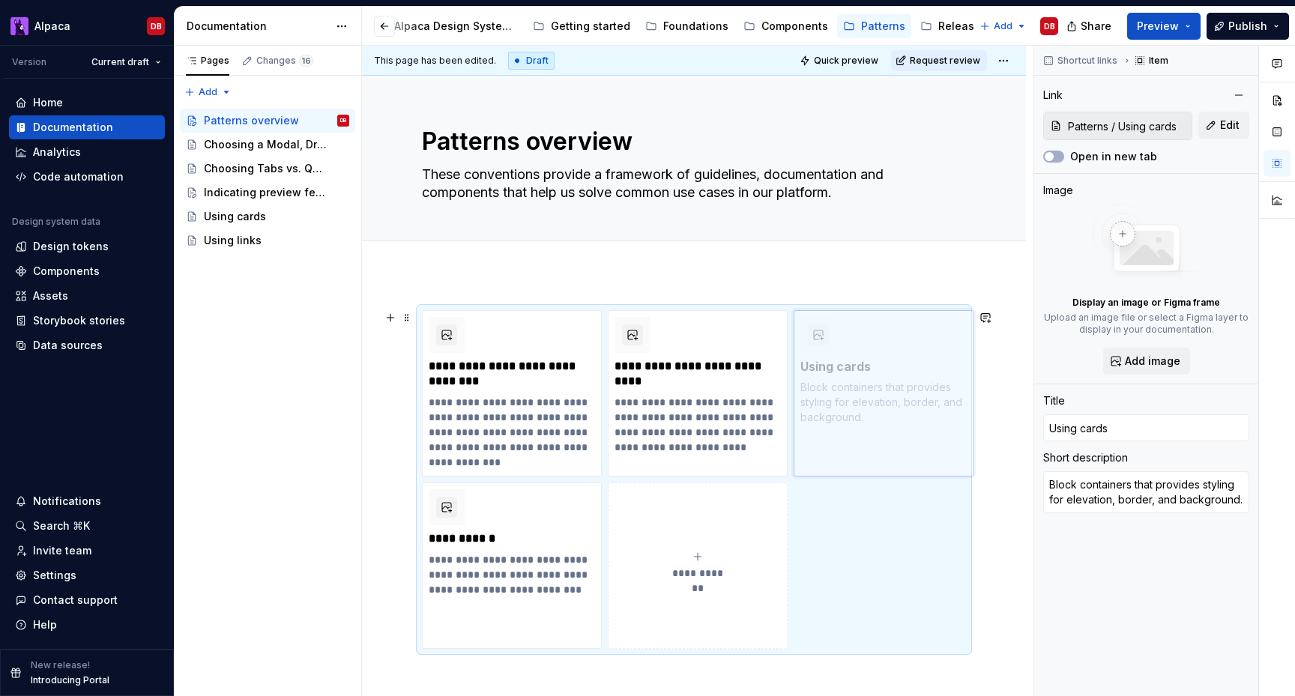
drag, startPoint x: 512, startPoint y: 498, endPoint x: 874, endPoint y: 348, distance: 391.5
click at [874, 348] on body "Alpaca DB Version Current draft Home Documentation Analytics Code automation De…" at bounding box center [647, 348] width 1295 height 696
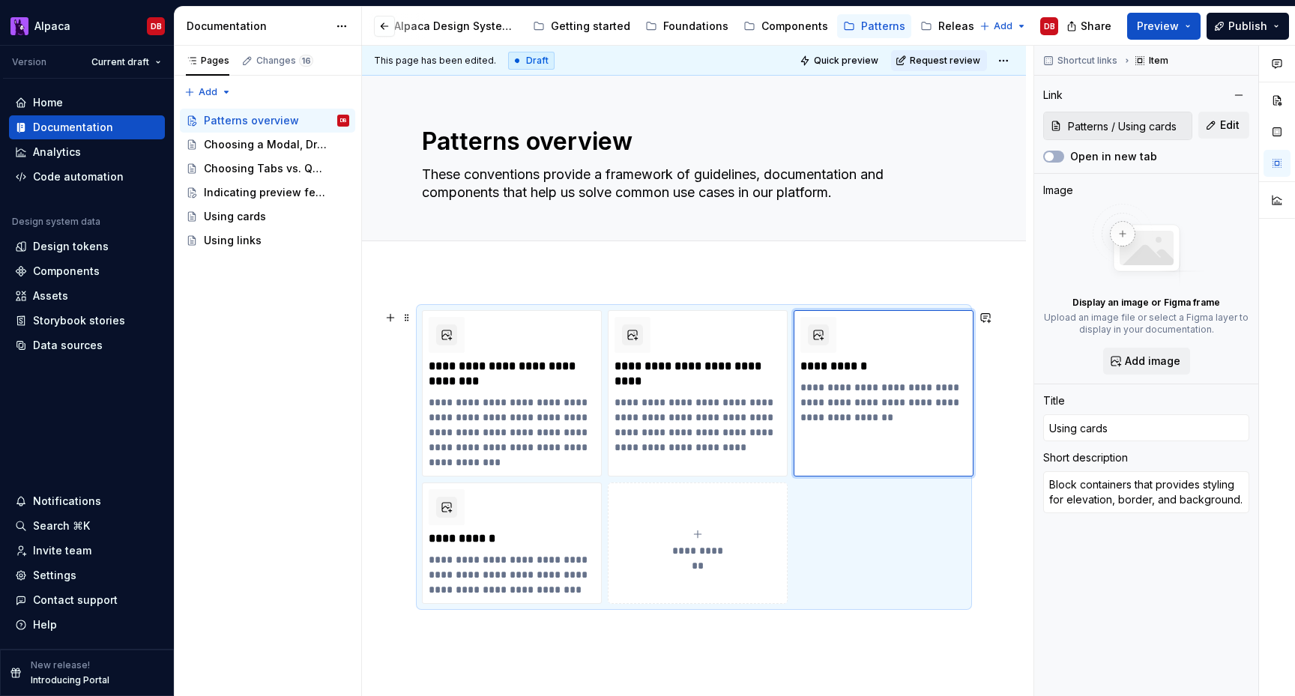
click at [694, 528] on icon "submit" at bounding box center [698, 534] width 12 height 12
type textarea "*"
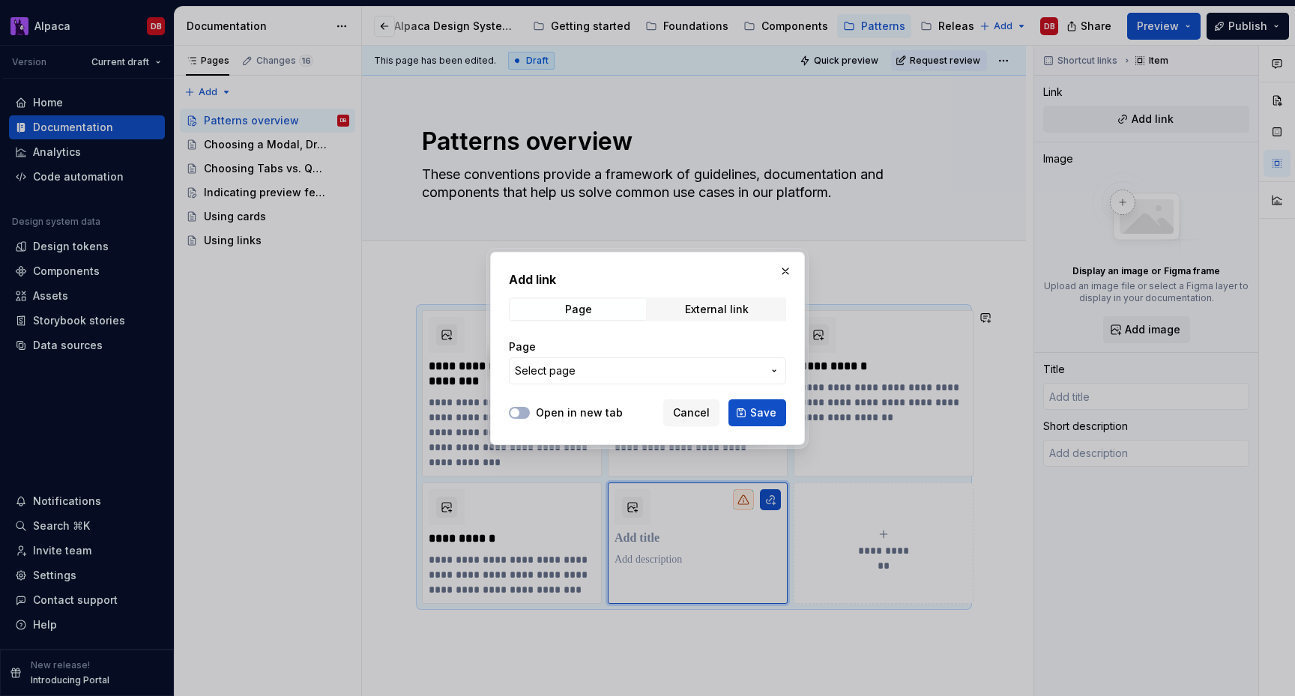
click at [613, 368] on span "Select page" at bounding box center [638, 370] width 247 height 15
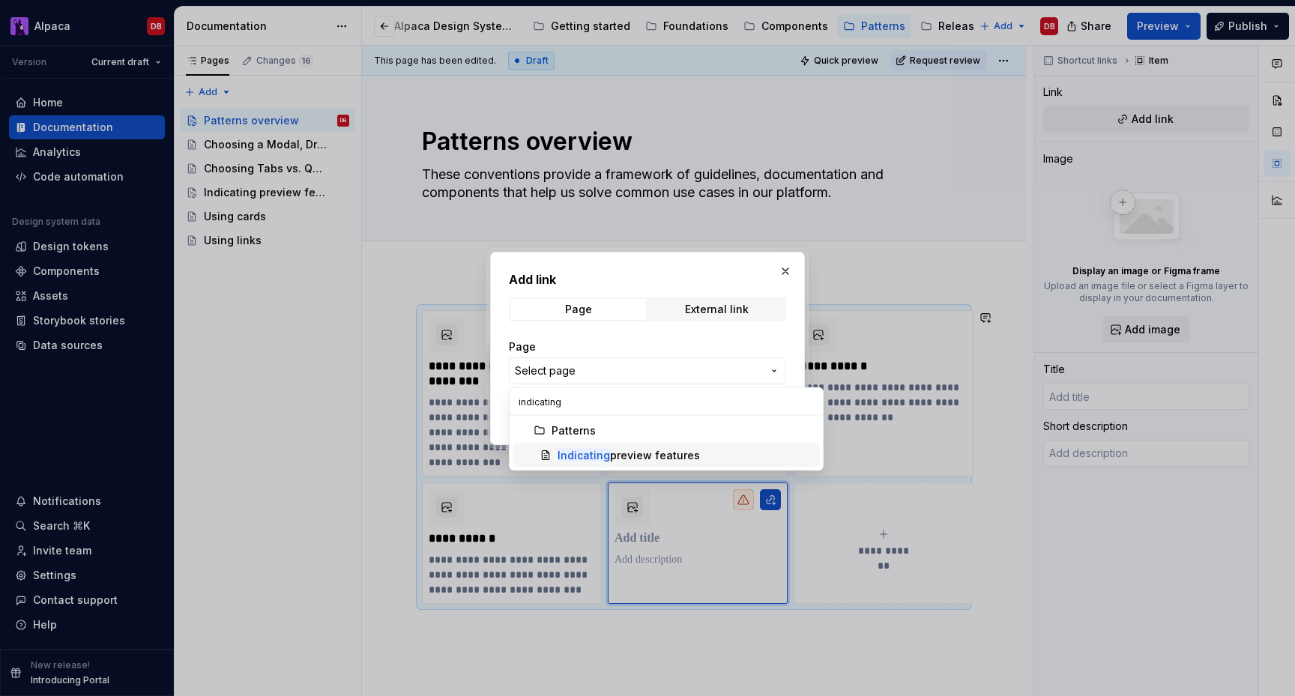
type input "indicating"
click at [612, 455] on div "Indicating preview features" at bounding box center [629, 455] width 142 height 15
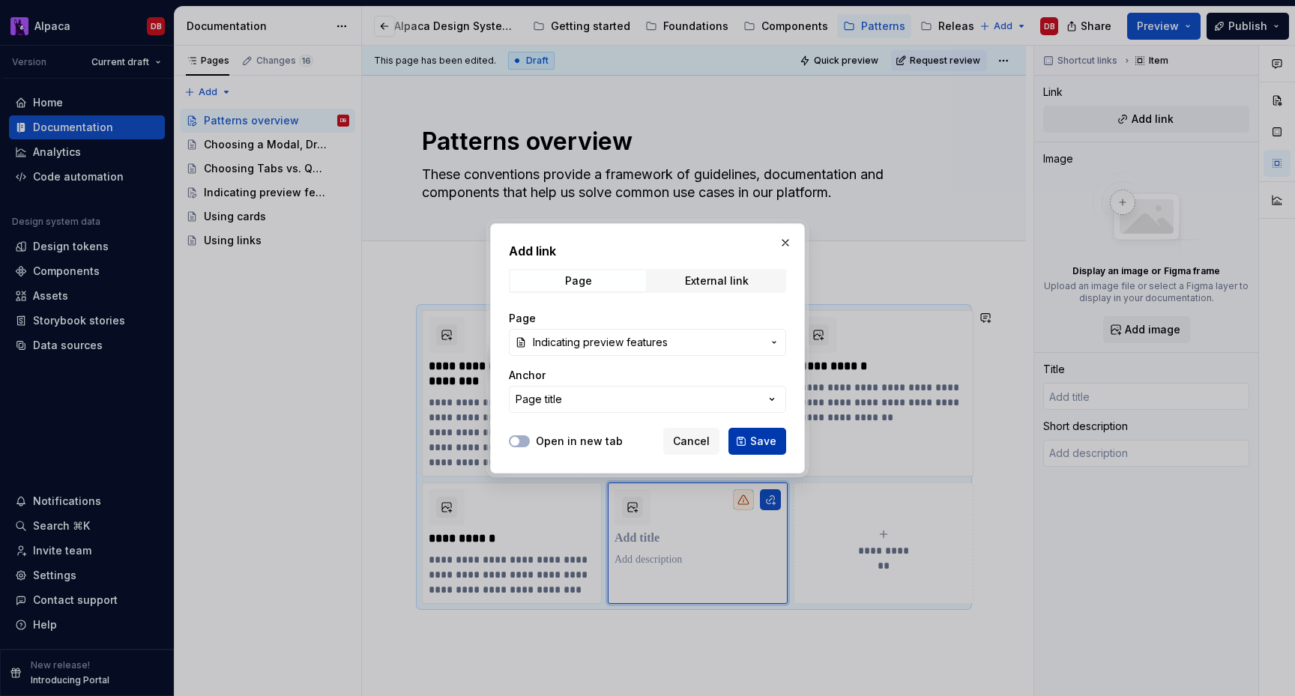
click at [752, 441] on span "Save" at bounding box center [763, 441] width 26 height 15
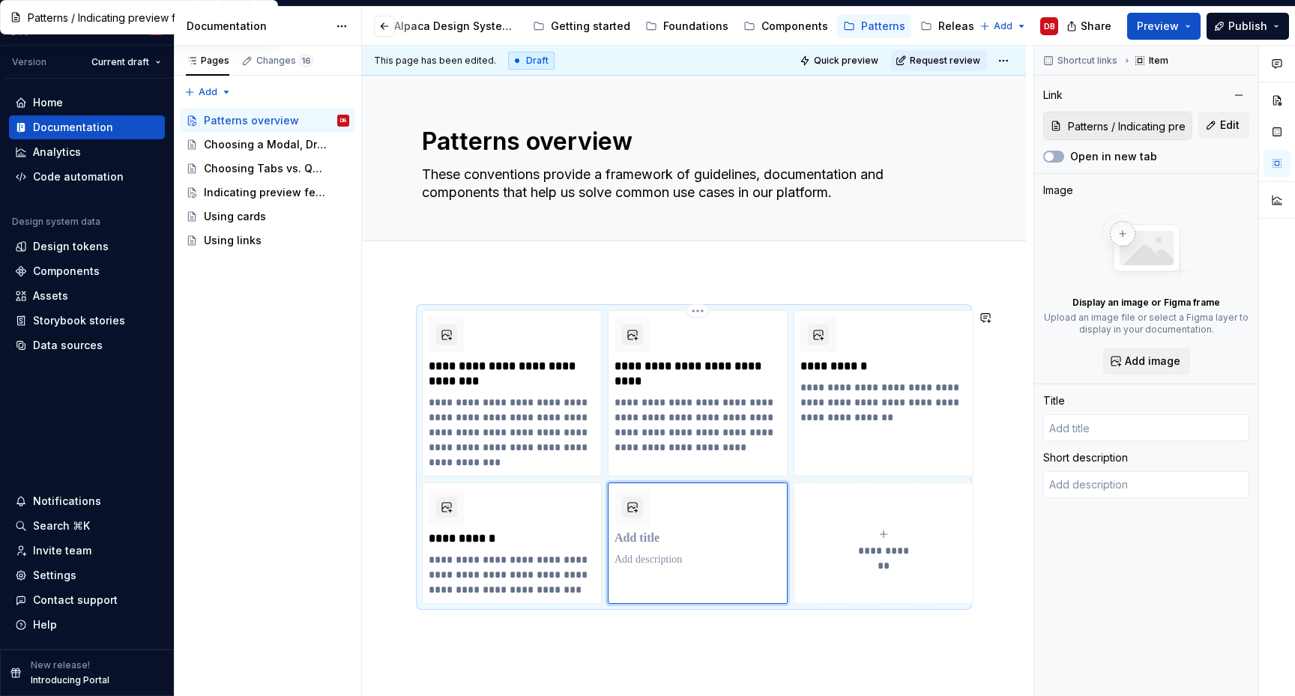
type textarea "*"
type input "Indicating preview features"
type textarea "FeatureStatusBadge indicates that a feature is in Preview: a pre-GA phase where…"
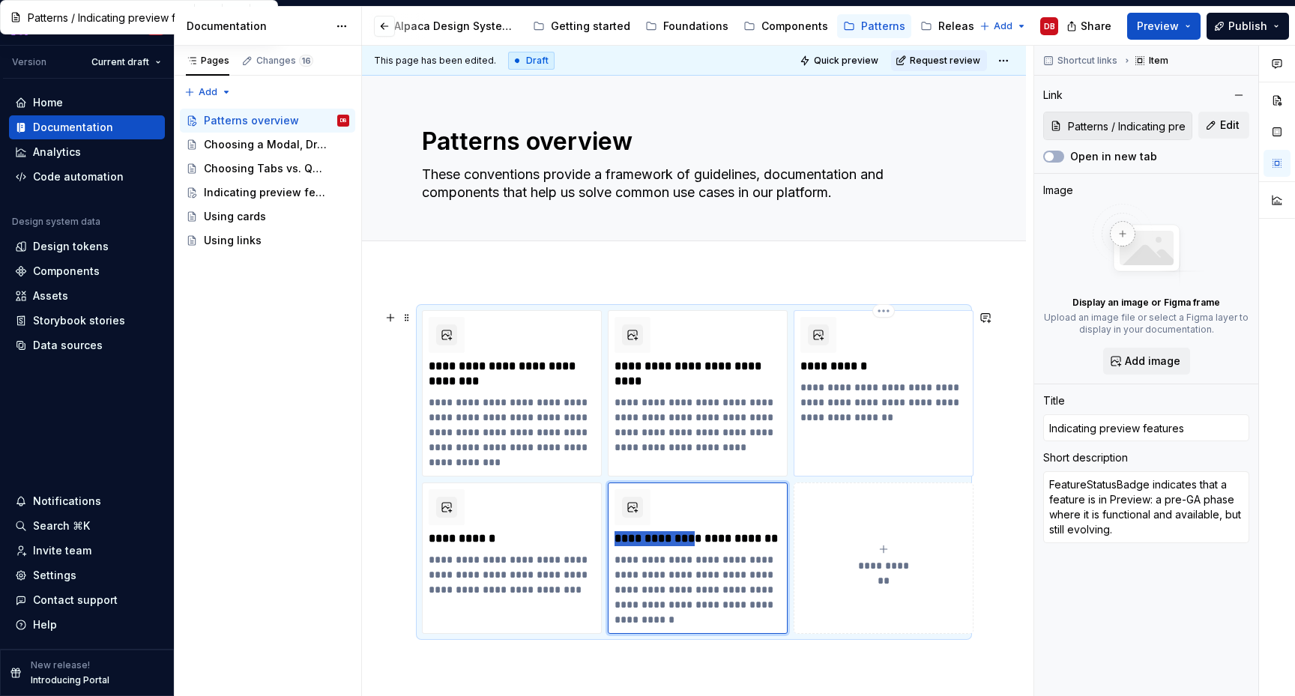
drag, startPoint x: 689, startPoint y: 533, endPoint x: 834, endPoint y: 408, distance: 191.8
click at [835, 408] on div "**********" at bounding box center [694, 472] width 544 height 324
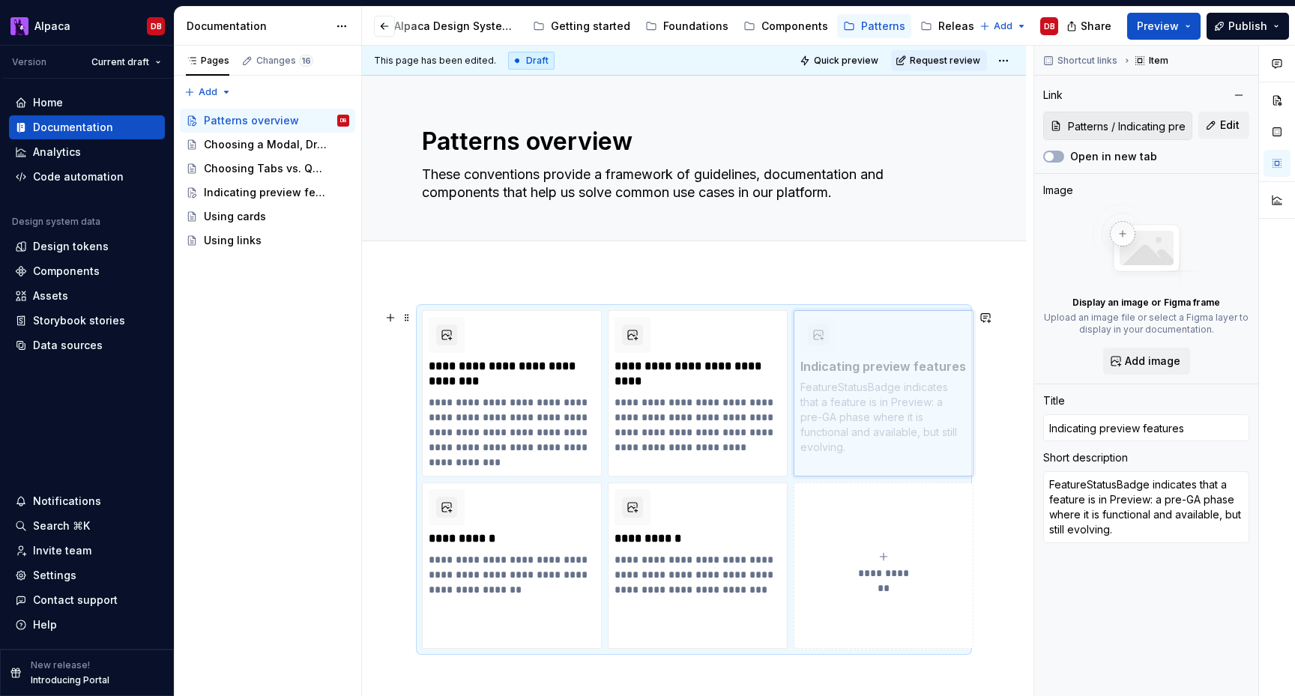
drag, startPoint x: 699, startPoint y: 507, endPoint x: 838, endPoint y: 372, distance: 193.4
click at [838, 372] on body "Alpaca DB Version Current draft Home Documentation Analytics Code automation De…" at bounding box center [647, 348] width 1295 height 696
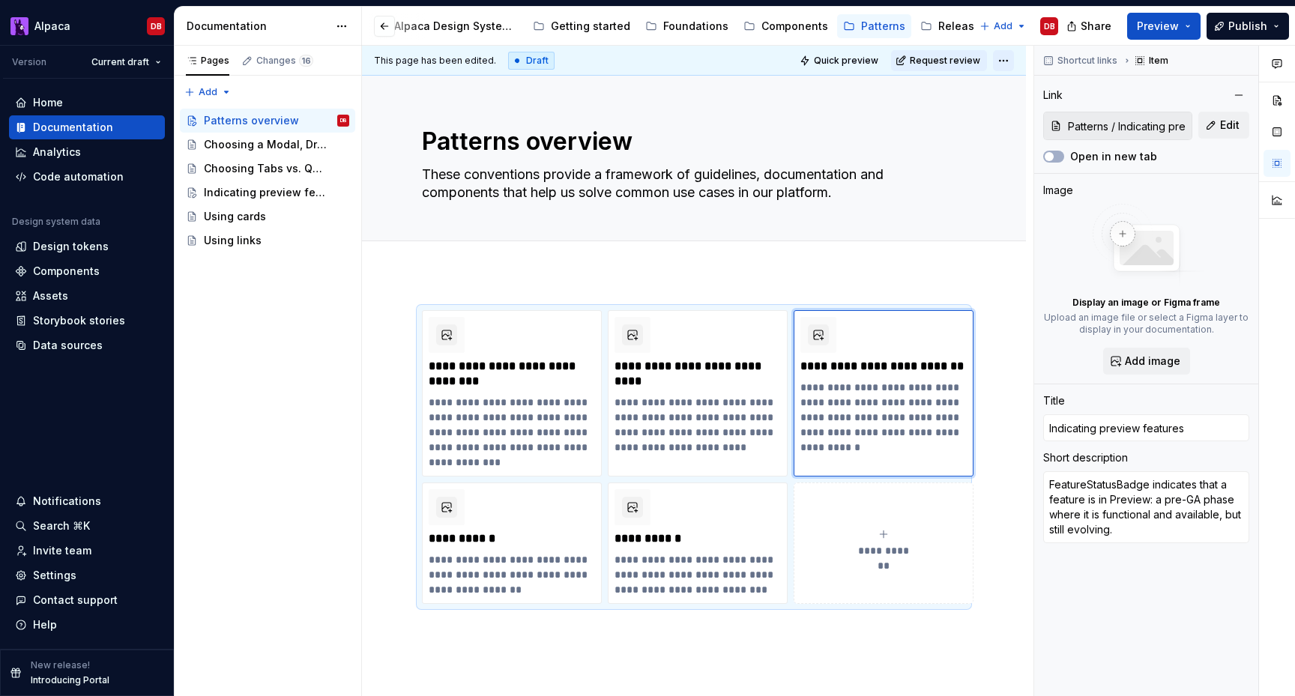
click at [1006, 64] on html "Alpaca DB Version Current draft Home Documentation Analytics Code automation De…" at bounding box center [647, 348] width 1295 height 696
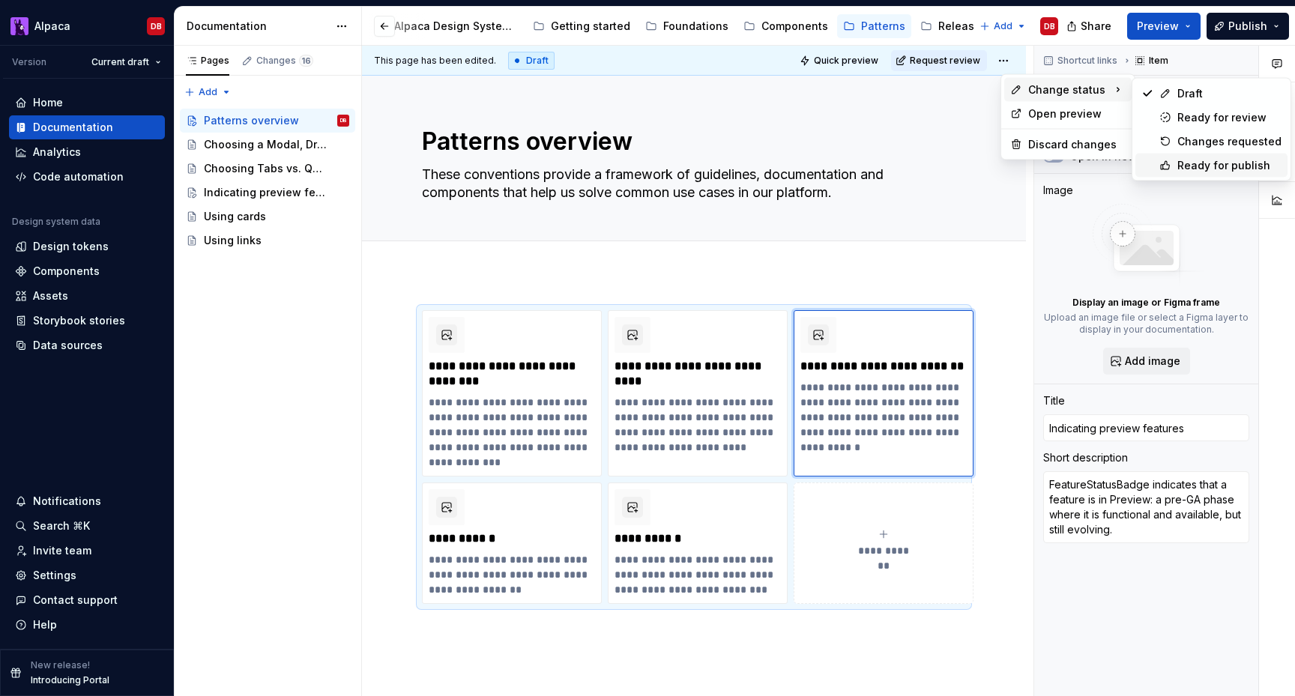
click at [1184, 163] on div "Ready for publish" at bounding box center [1229, 165] width 104 height 15
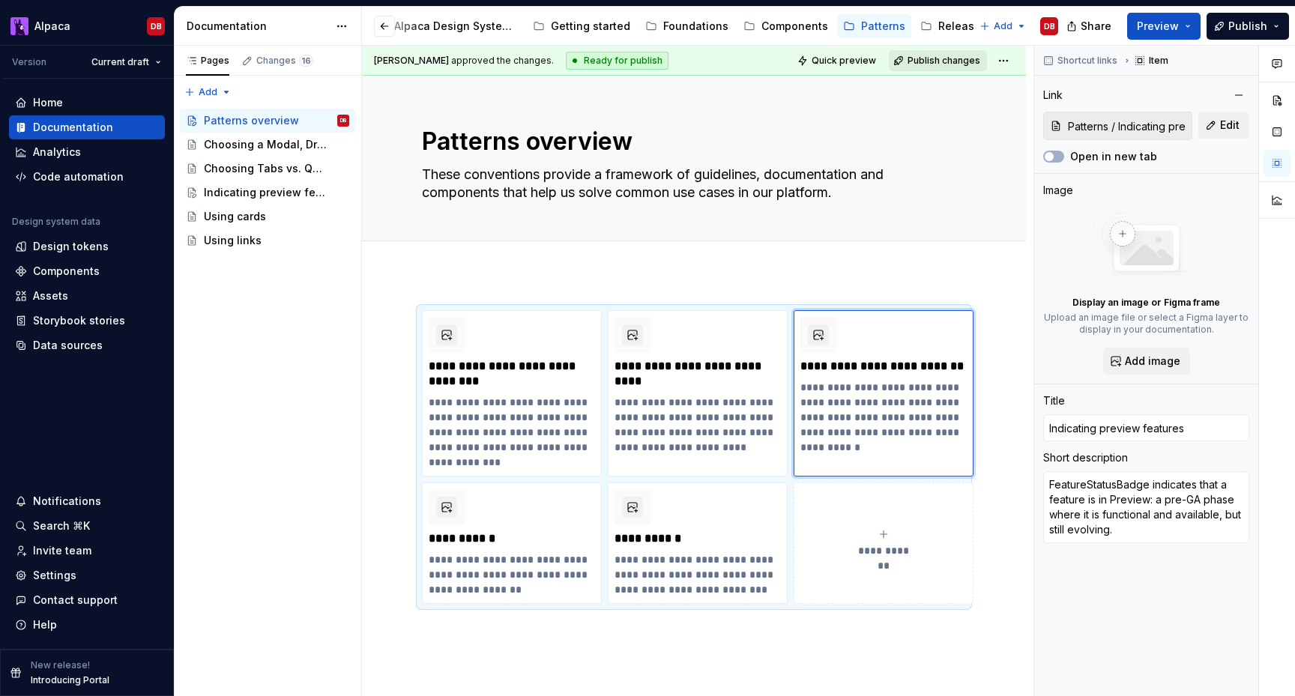
click at [944, 61] on span "Publish changes" at bounding box center [944, 61] width 73 height 12
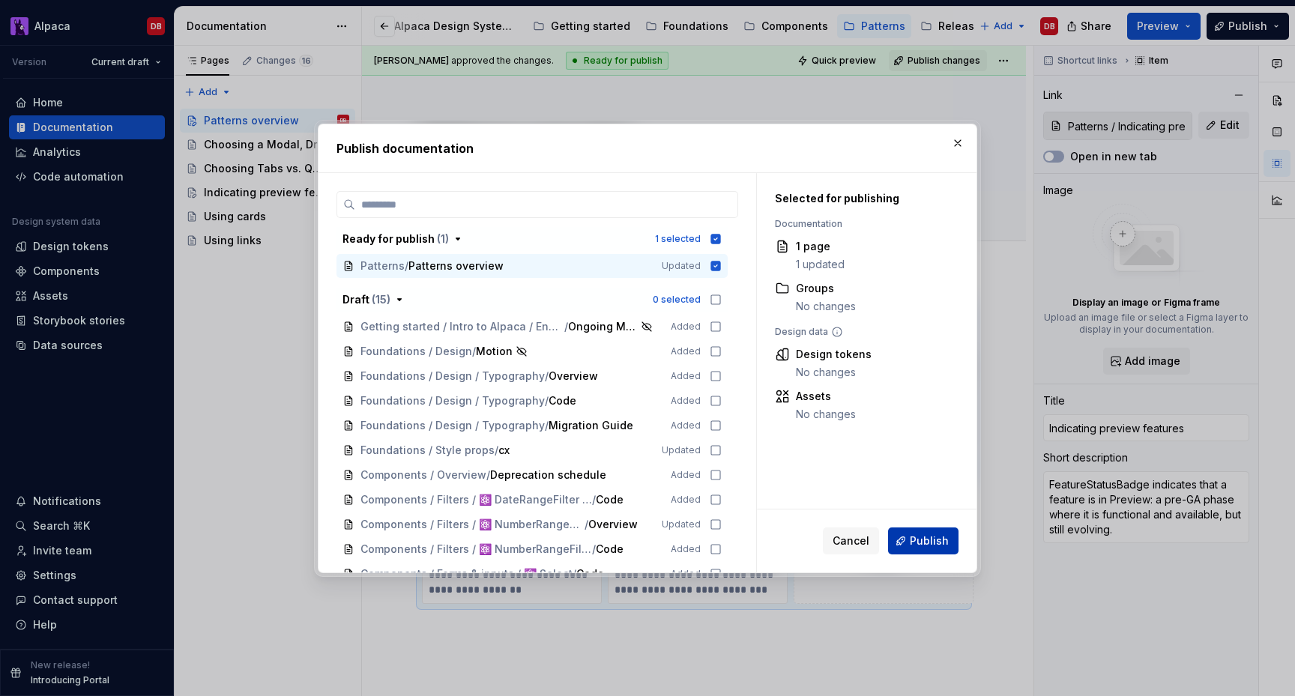
click at [915, 534] on span "Publish" at bounding box center [929, 541] width 39 height 15
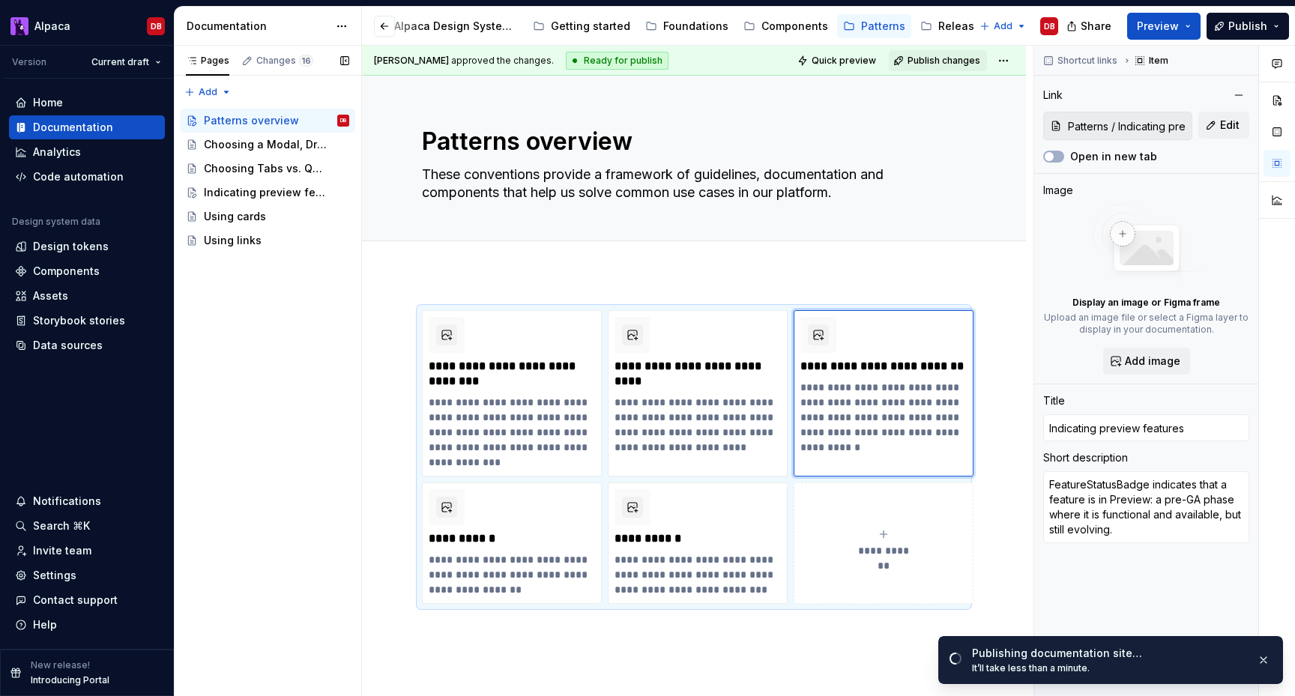
click at [268, 277] on div "Pages Changes 16 Add Accessibility guide for tree Page tree. Navigate the tree …" at bounding box center [267, 371] width 187 height 651
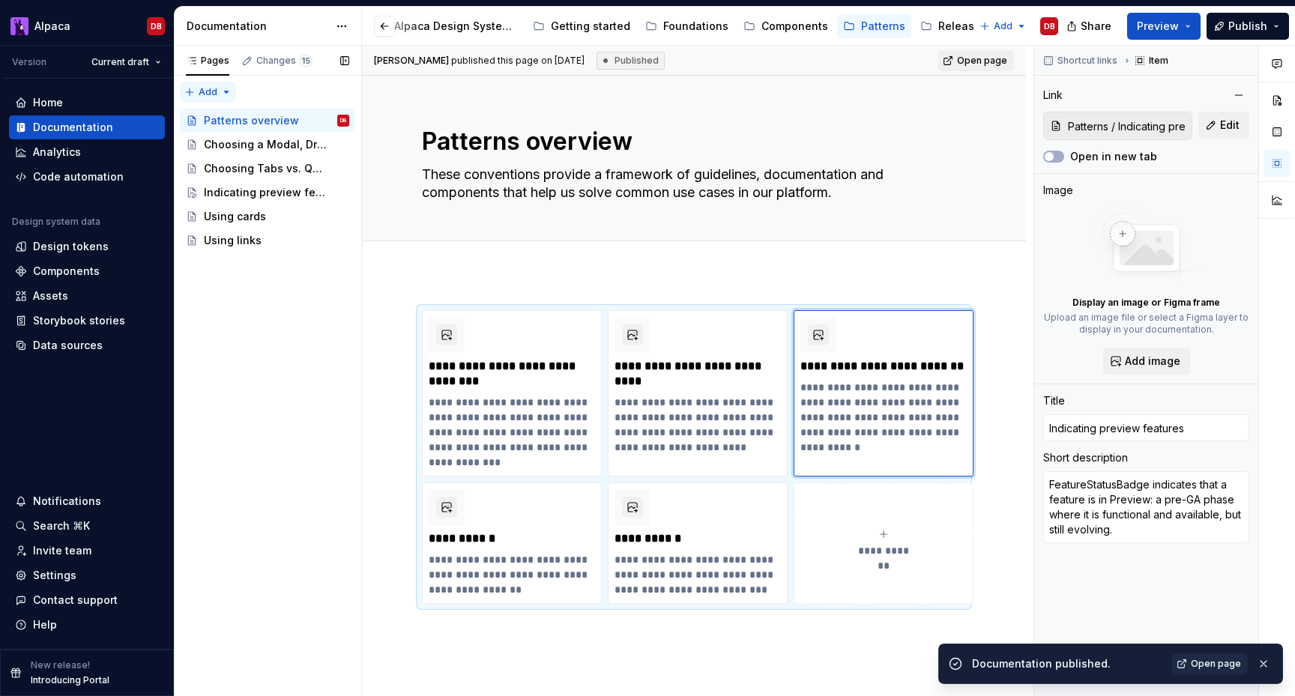
click at [227, 88] on div "Pages Changes 15 Add Accessibility guide for tree Page tree. Navigate the tree …" at bounding box center [267, 371] width 187 height 651
click at [234, 124] on div "New page" at bounding box center [256, 121] width 97 height 15
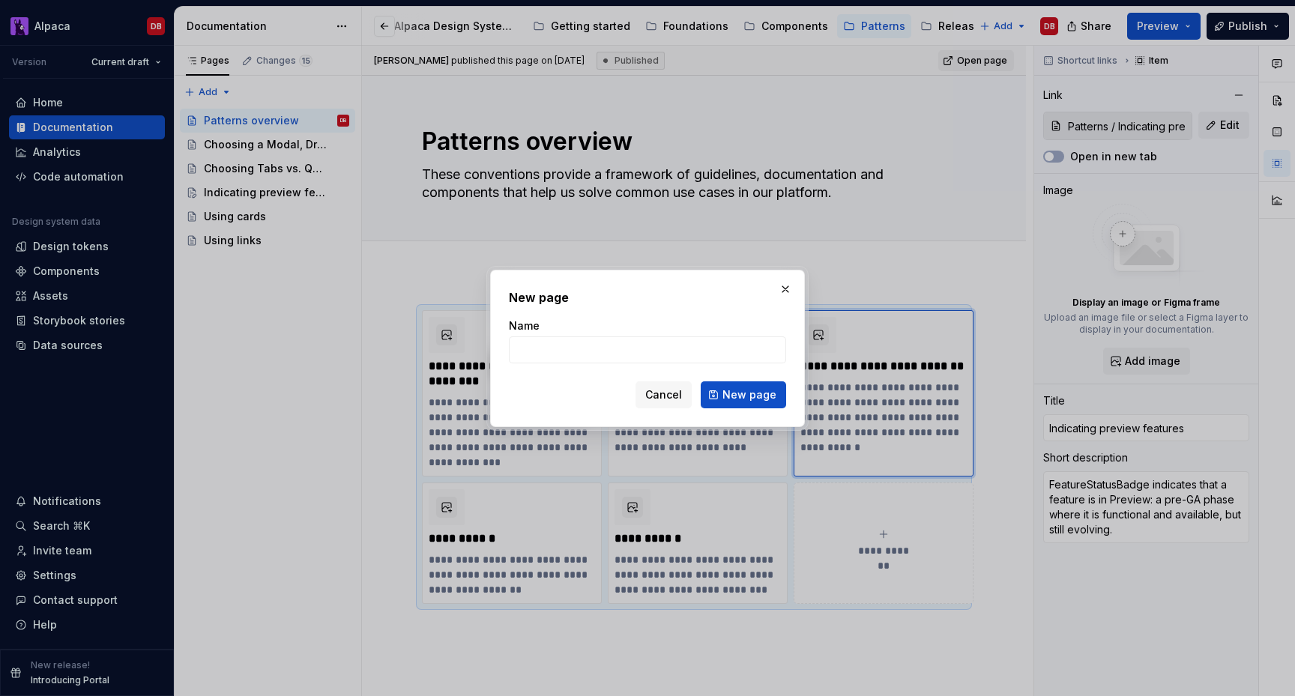
type textarea "*"
type input "Form best practices"
click at [740, 393] on span "New page" at bounding box center [749, 394] width 54 height 15
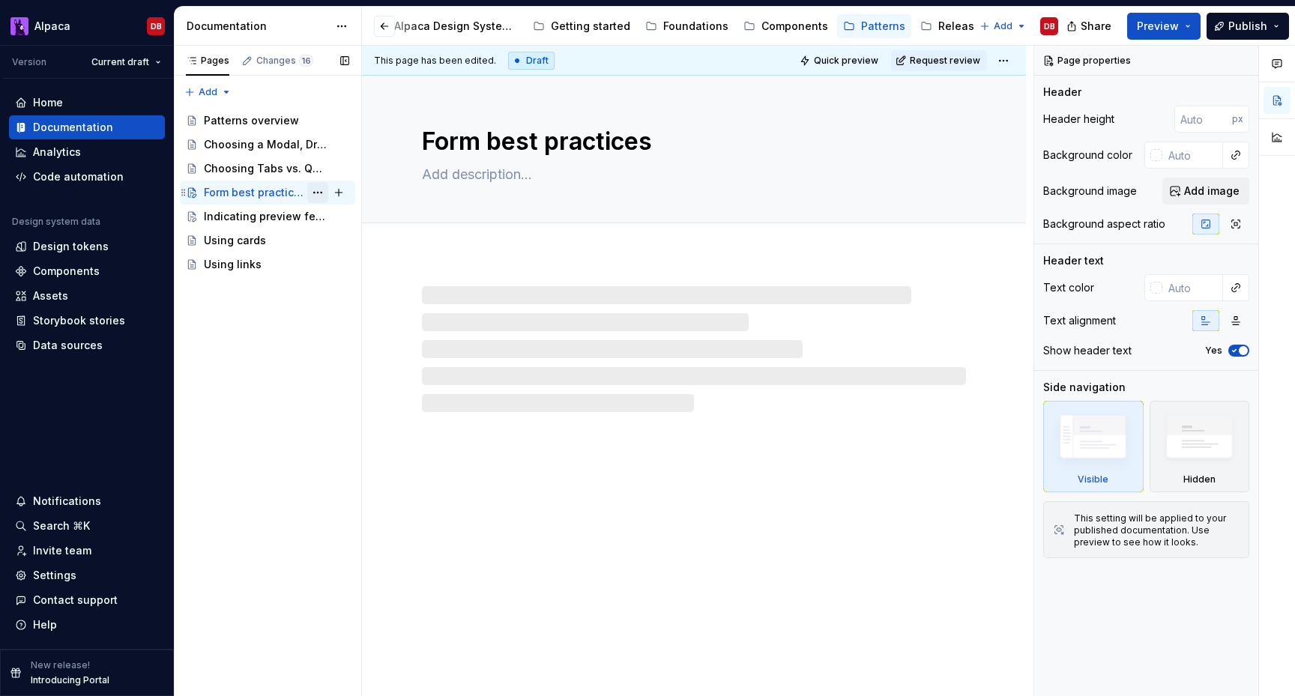
click at [322, 187] on button "Page tree" at bounding box center [317, 192] width 21 height 21
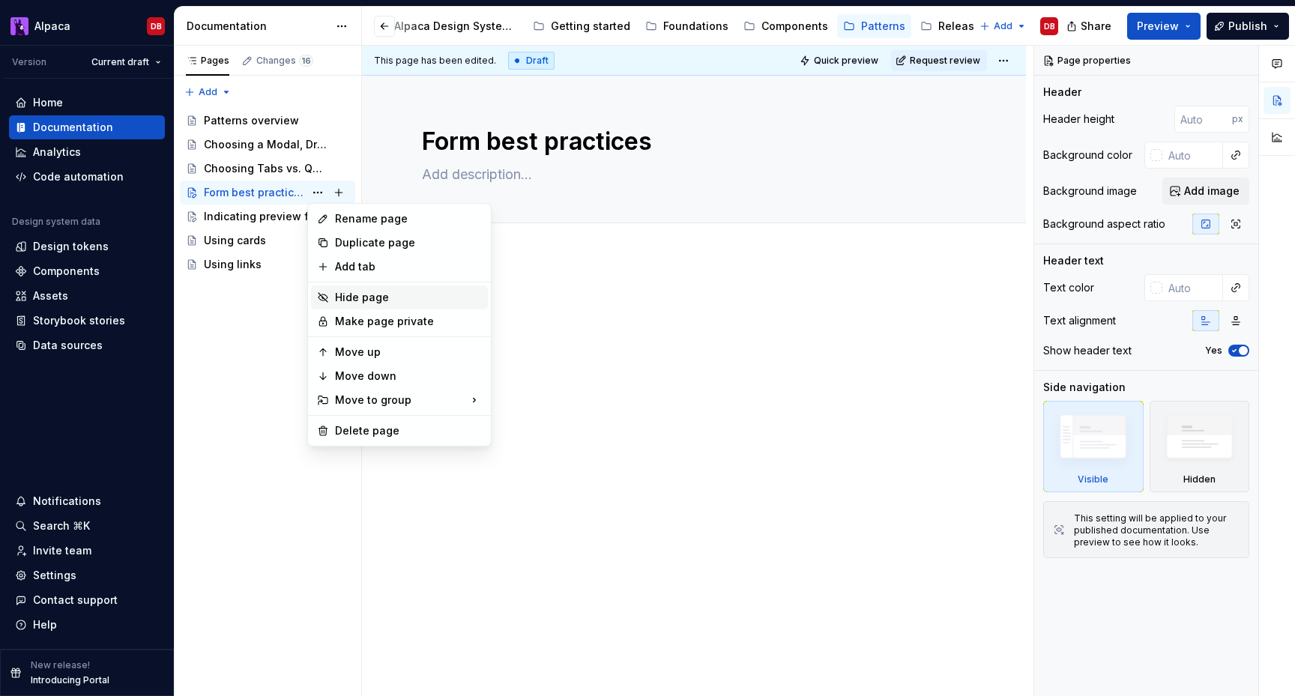
click at [375, 300] on div "Hide page" at bounding box center [408, 297] width 147 height 15
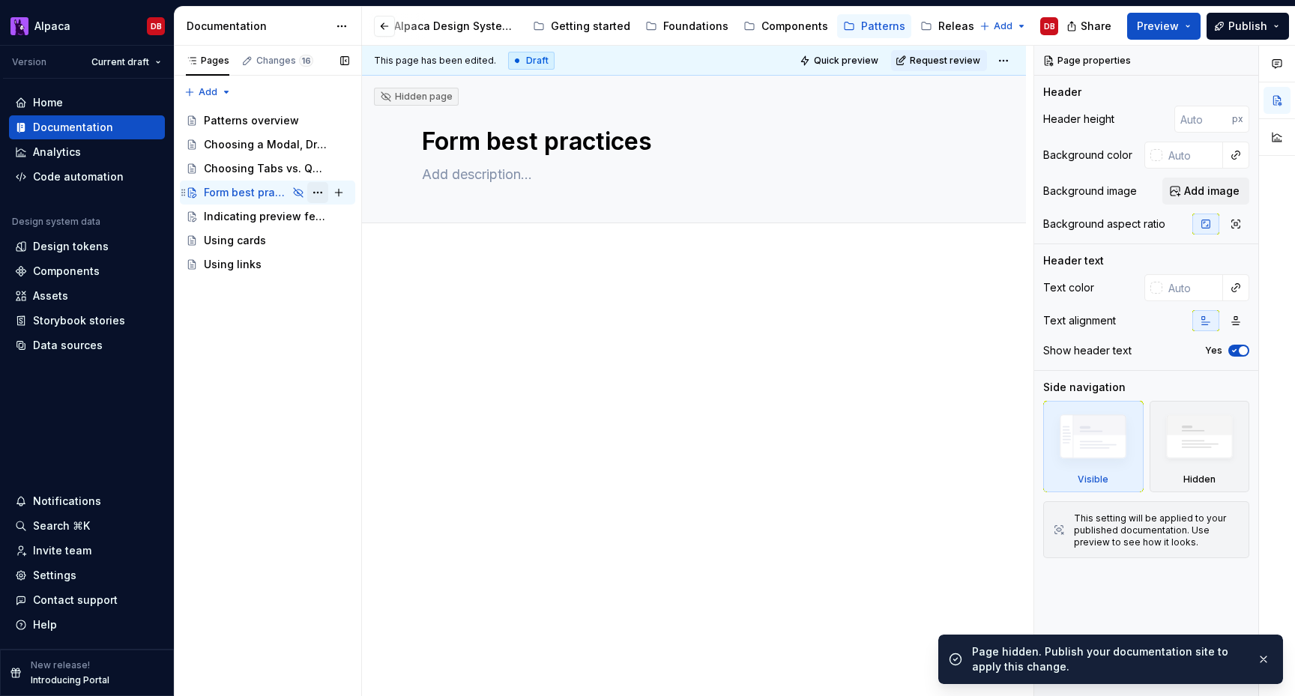
click at [316, 193] on button "Page tree" at bounding box center [317, 192] width 21 height 21
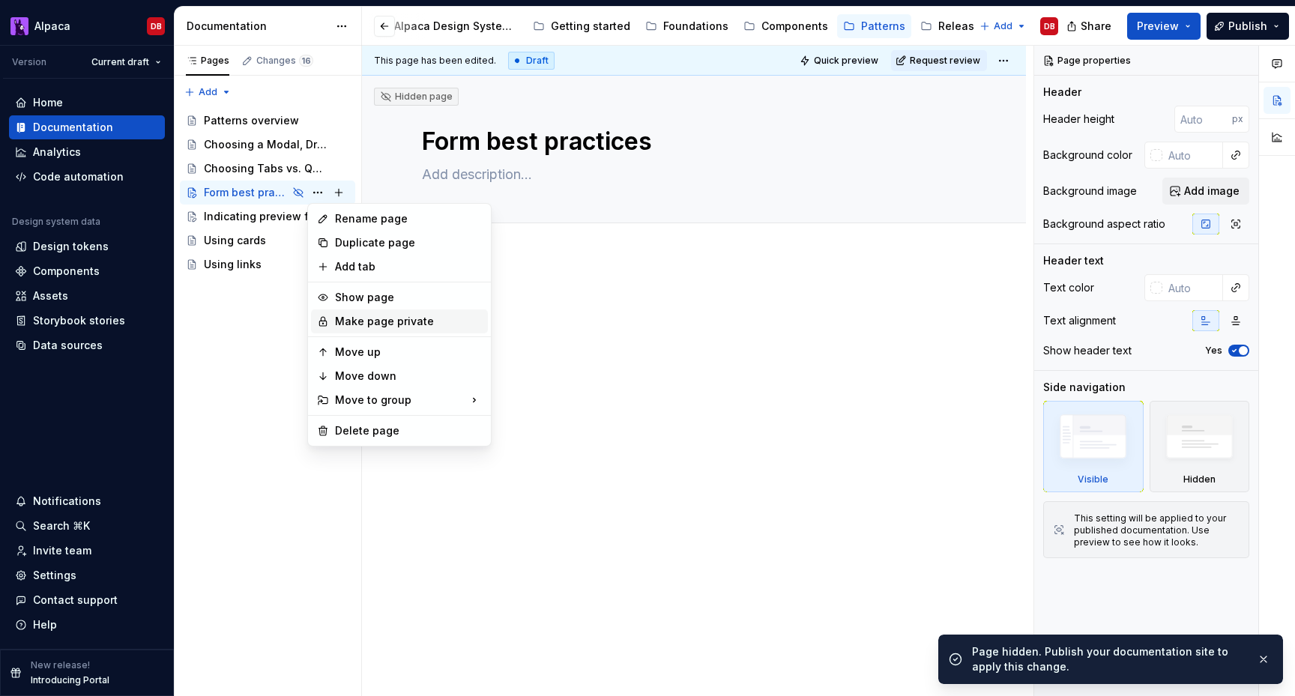
click at [346, 316] on div "Make page private" at bounding box center [408, 321] width 147 height 15
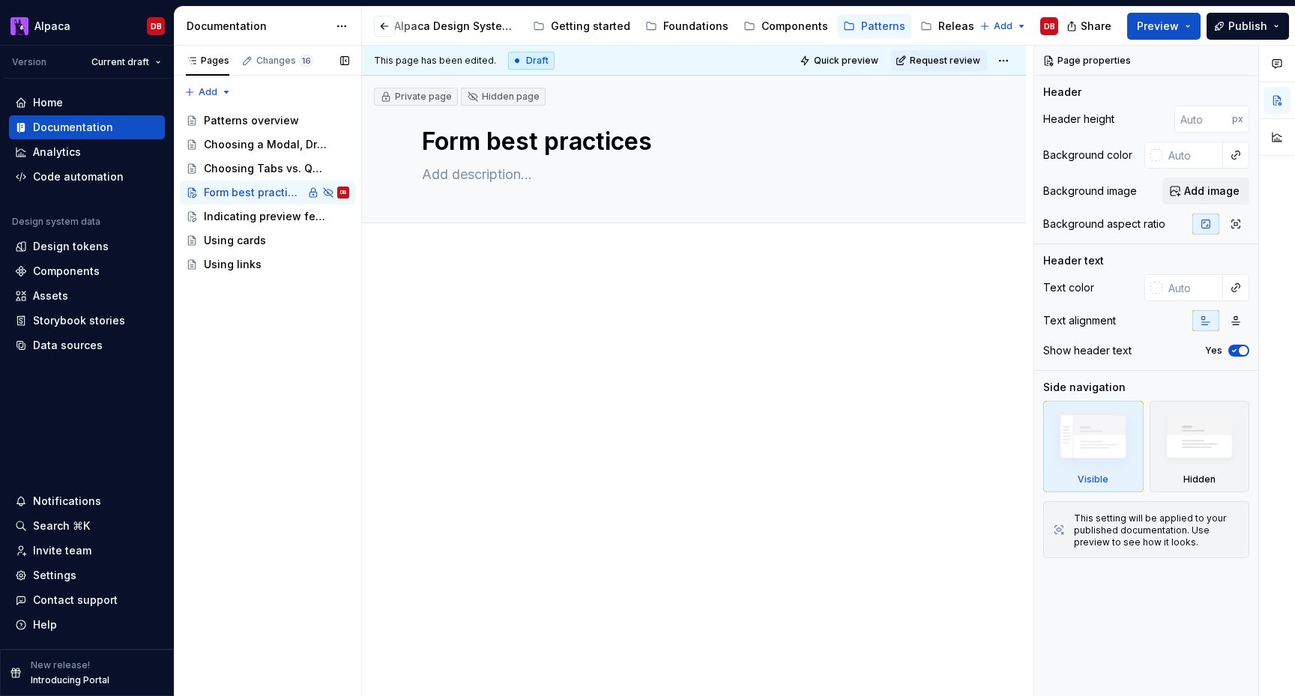
click at [269, 363] on div "Pages Changes 16 Add Accessibility guide for tree Page tree. Navigate the tree …" at bounding box center [267, 371] width 187 height 651
click at [462, 139] on textarea "Form best practices" at bounding box center [691, 142] width 544 height 36
type textarea "*"
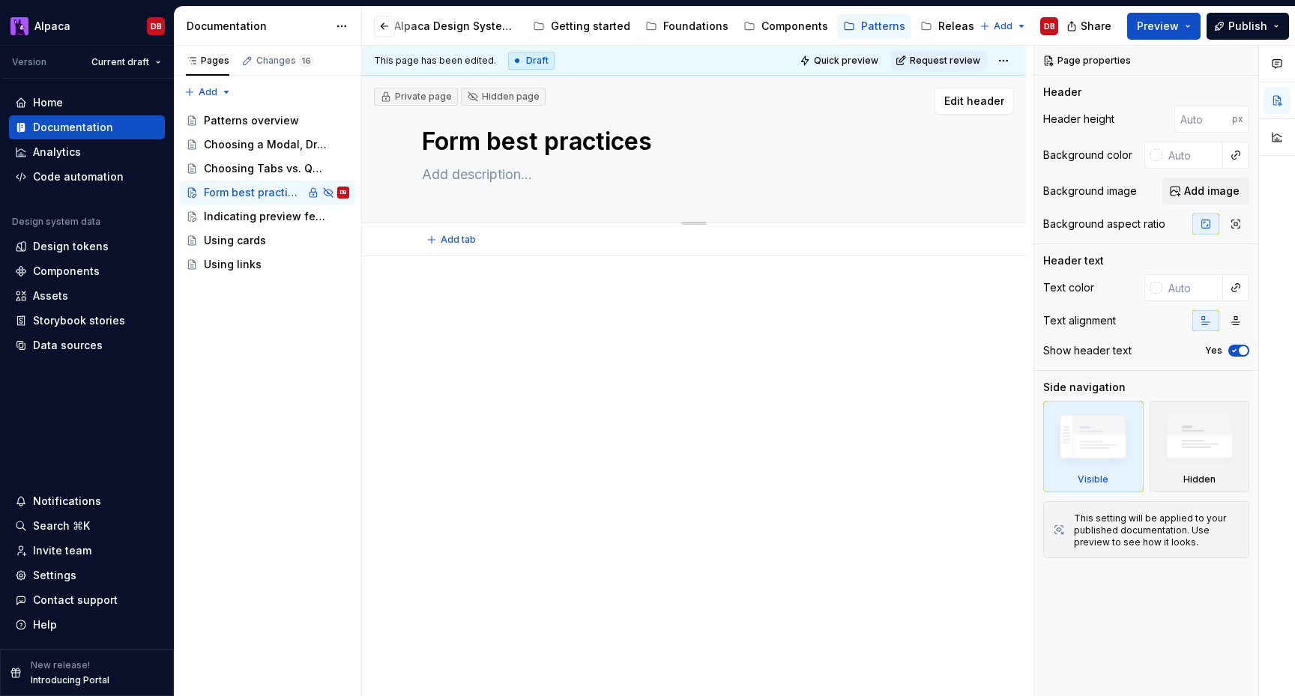
type textarea "B"
type textarea "*"
type textarea "Bu"
type textarea "*"
type textarea "[PERSON_NAME]"
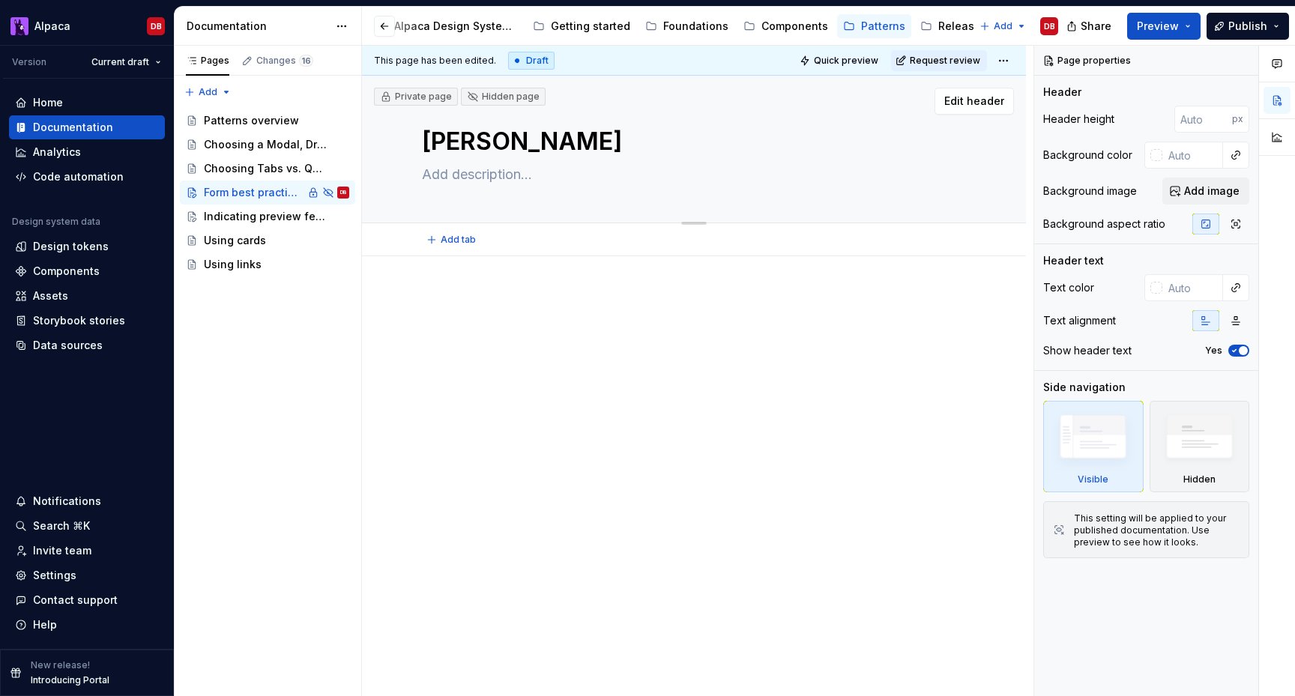
type textarea "*"
type textarea "Buil"
type textarea "*"
type textarea "Build"
type textarea "*"
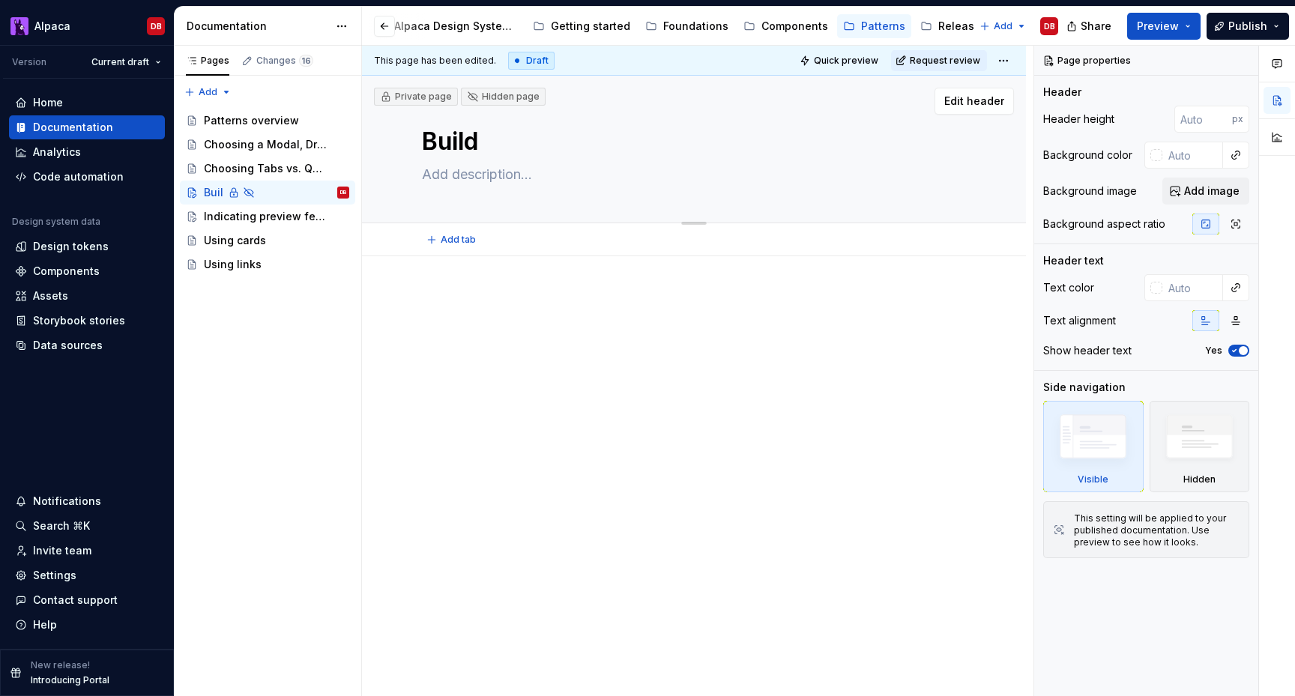
type textarea "Buildi"
type textarea "*"
type textarea "Buildin"
type textarea "*"
type textarea "Building"
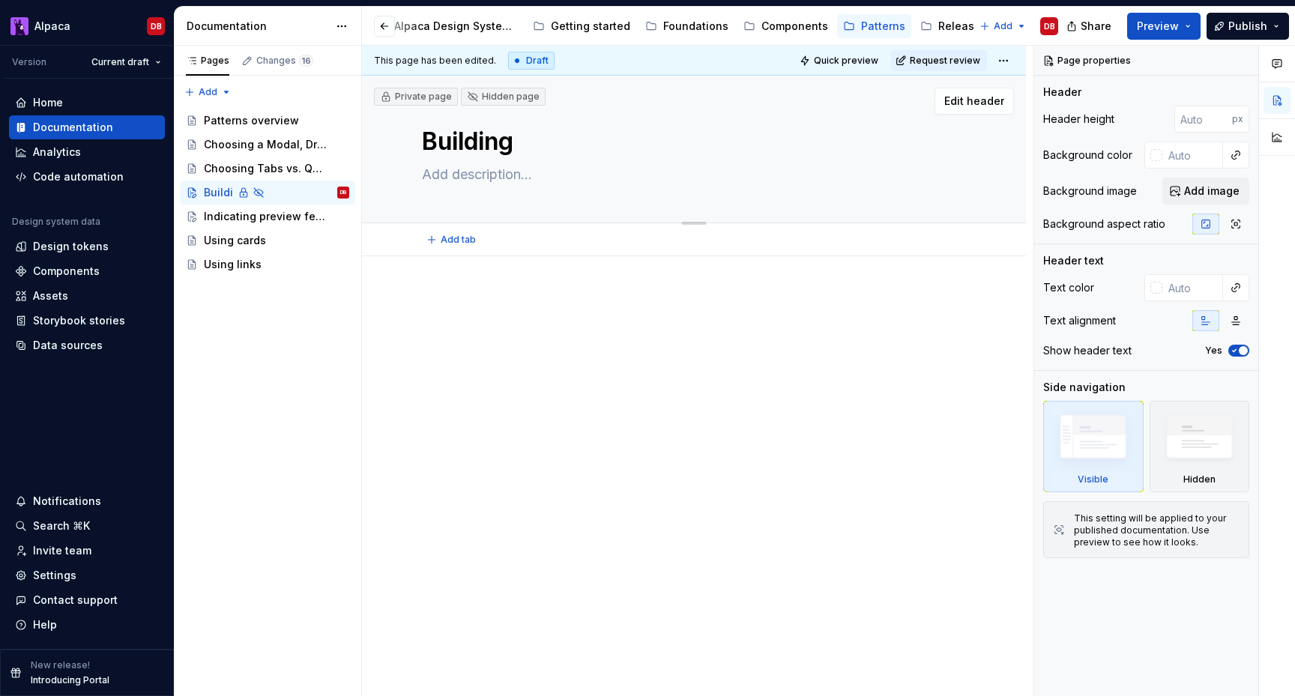
type textarea "*"
type textarea "Building"
type textarea "*"
type textarea "Building f"
type textarea "*"
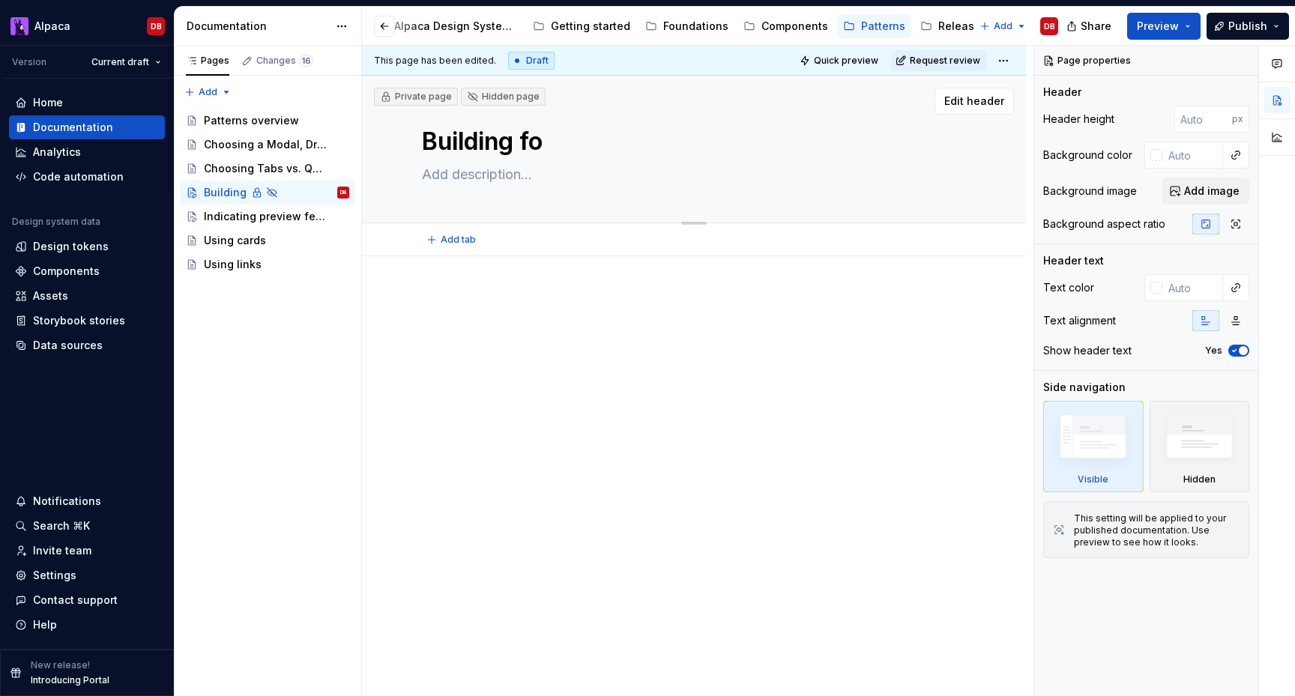
type textarea "Building for"
type textarea "*"
type textarea "Building form"
type textarea "*"
type textarea "Building forms"
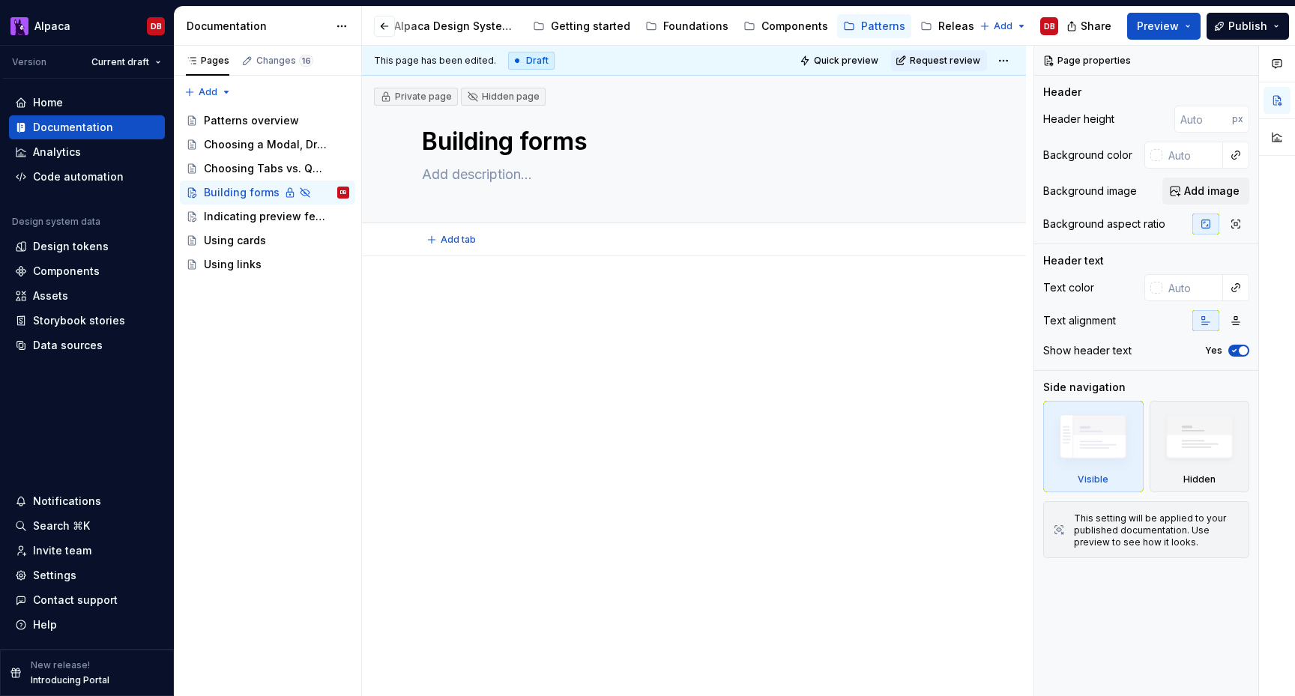
type textarea "*"
type textarea "Building forms"
click at [271, 360] on div "Pages Changes 16 Add Accessibility guide for tree Page tree. Navigate the tree …" at bounding box center [267, 371] width 187 height 651
click at [227, 398] on div "Pages Changes 16 Add Accessibility guide for tree Page tree. Navigate the tree …" at bounding box center [267, 371] width 187 height 651
click at [477, 148] on textarea "Building forms" at bounding box center [691, 142] width 544 height 36
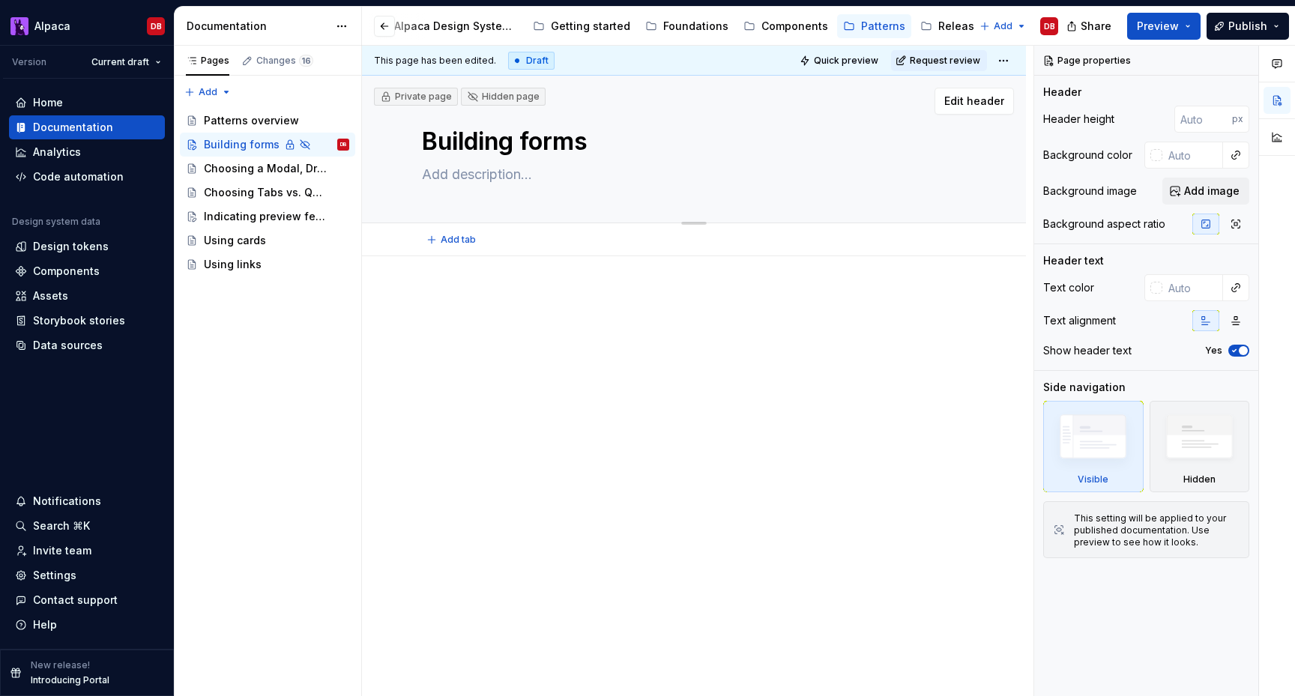
click at [477, 148] on textarea "Building forms" at bounding box center [691, 142] width 544 height 36
type textarea "*"
type textarea "Fo"
type textarea "*"
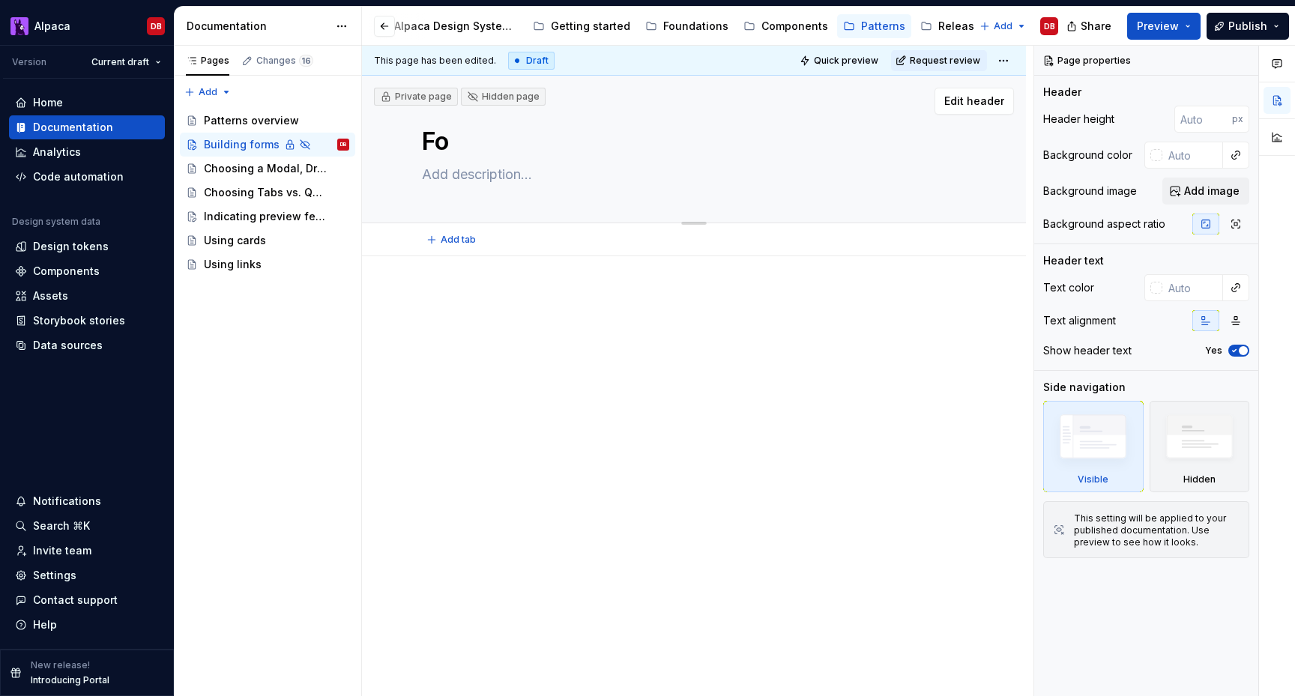
type textarea "For"
type textarea "*"
type textarea "Form"
type textarea "*"
type textarea "Form"
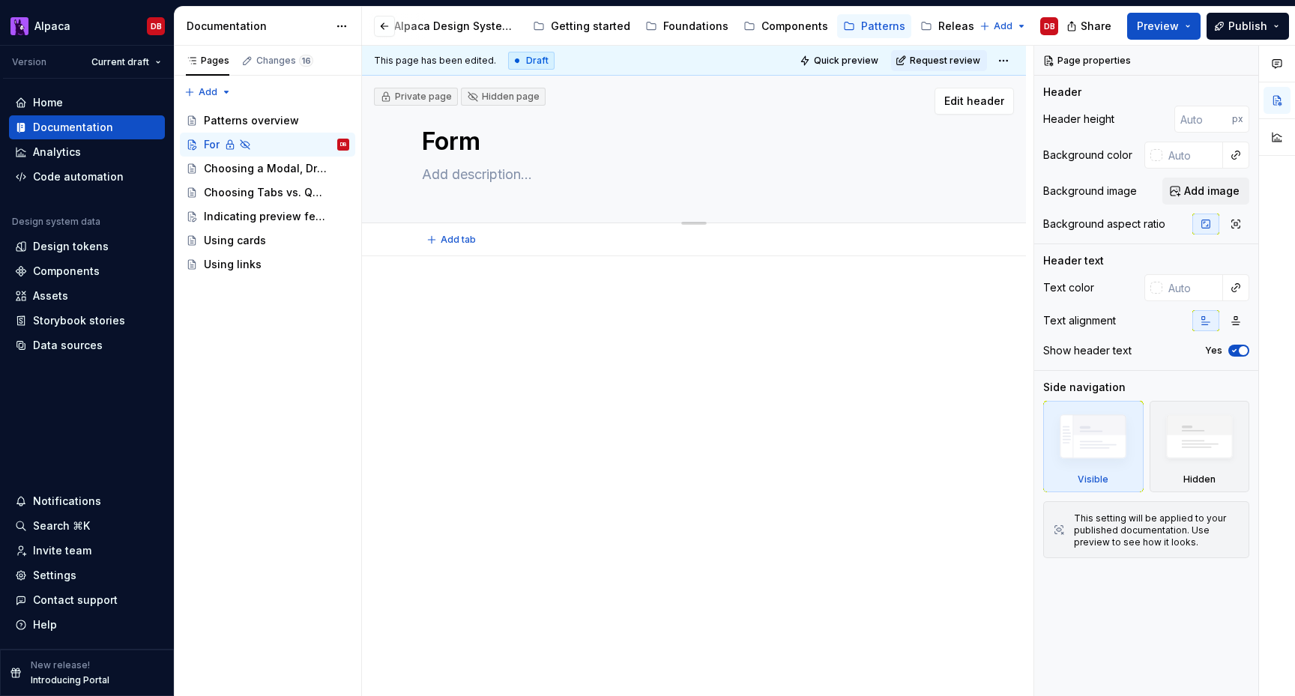
type textarea "*"
type textarea "Form l"
type textarea "*"
type textarea "Form lay"
type textarea "*"
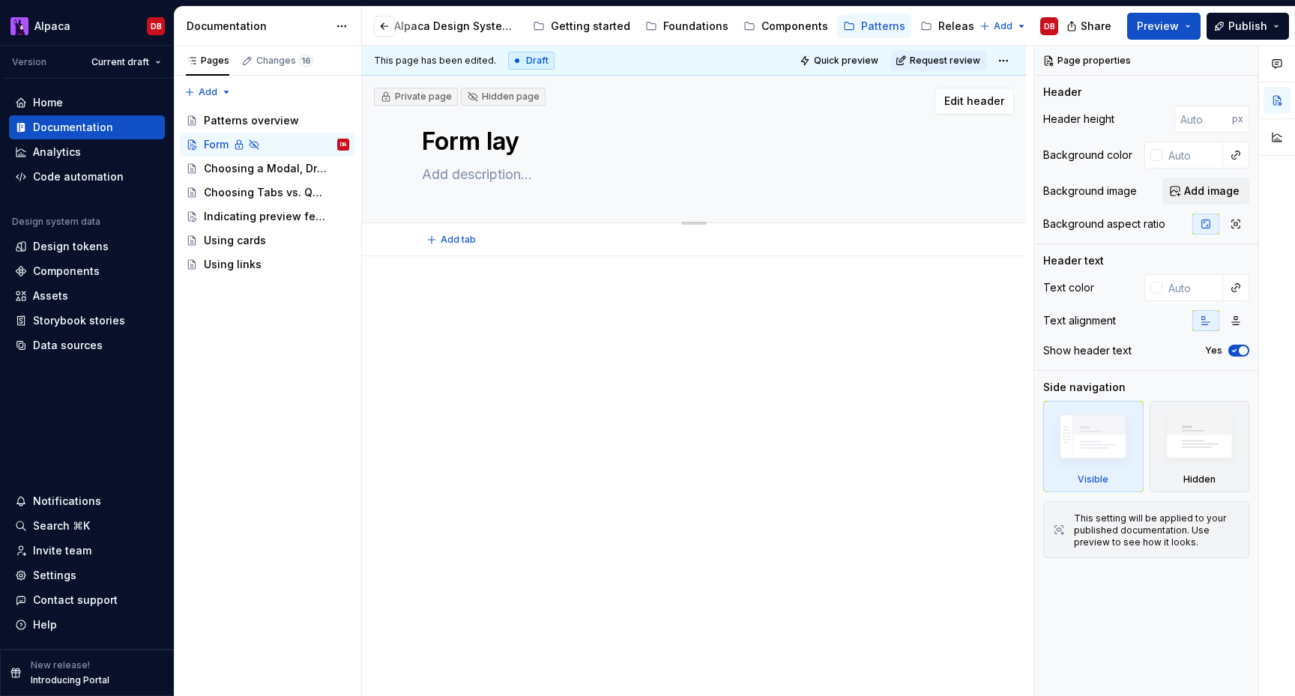
type textarea "Form layo"
type textarea "*"
type textarea "Form layou"
type textarea "*"
type textarea "Form layout"
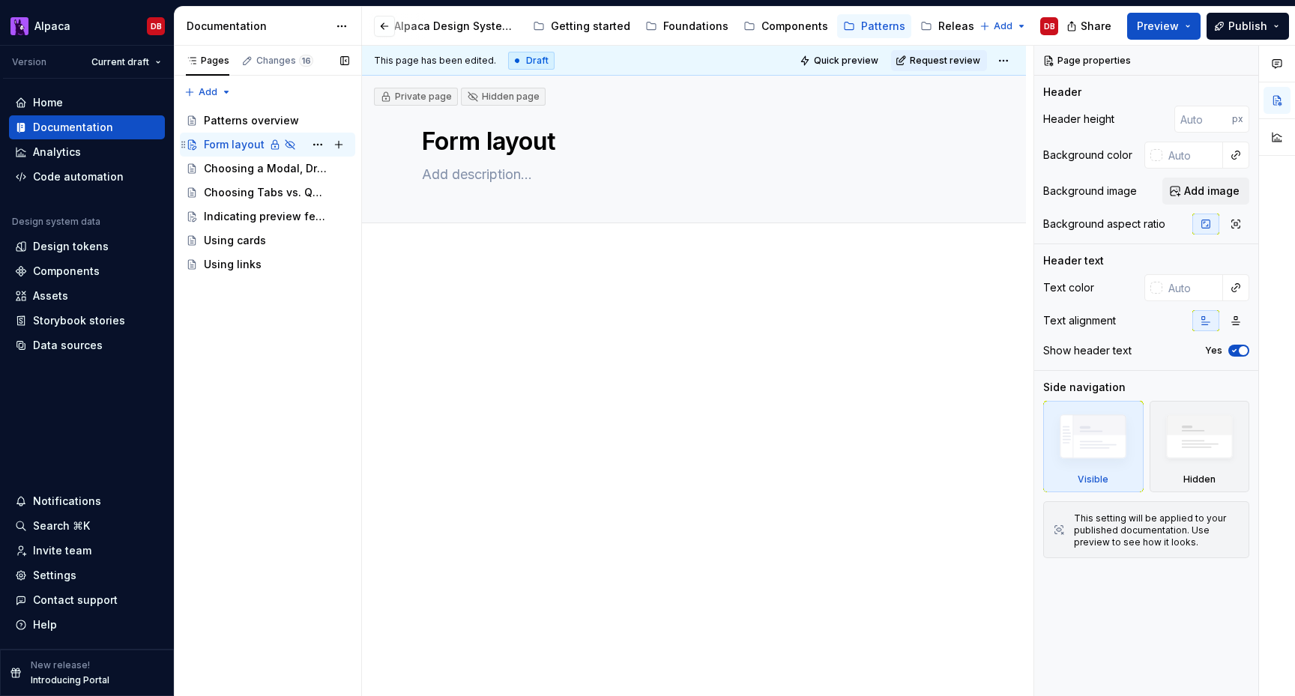
type textarea "*"
type textarea "Form layout"
click at [225, 347] on div "Pages Changes 16 Add Accessibility guide for tree Page tree. Navigate the tree …" at bounding box center [267, 371] width 187 height 651
click at [489, 141] on textarea "Form layout" at bounding box center [691, 142] width 544 height 36
click at [487, 140] on textarea "Form layout" at bounding box center [691, 142] width 544 height 36
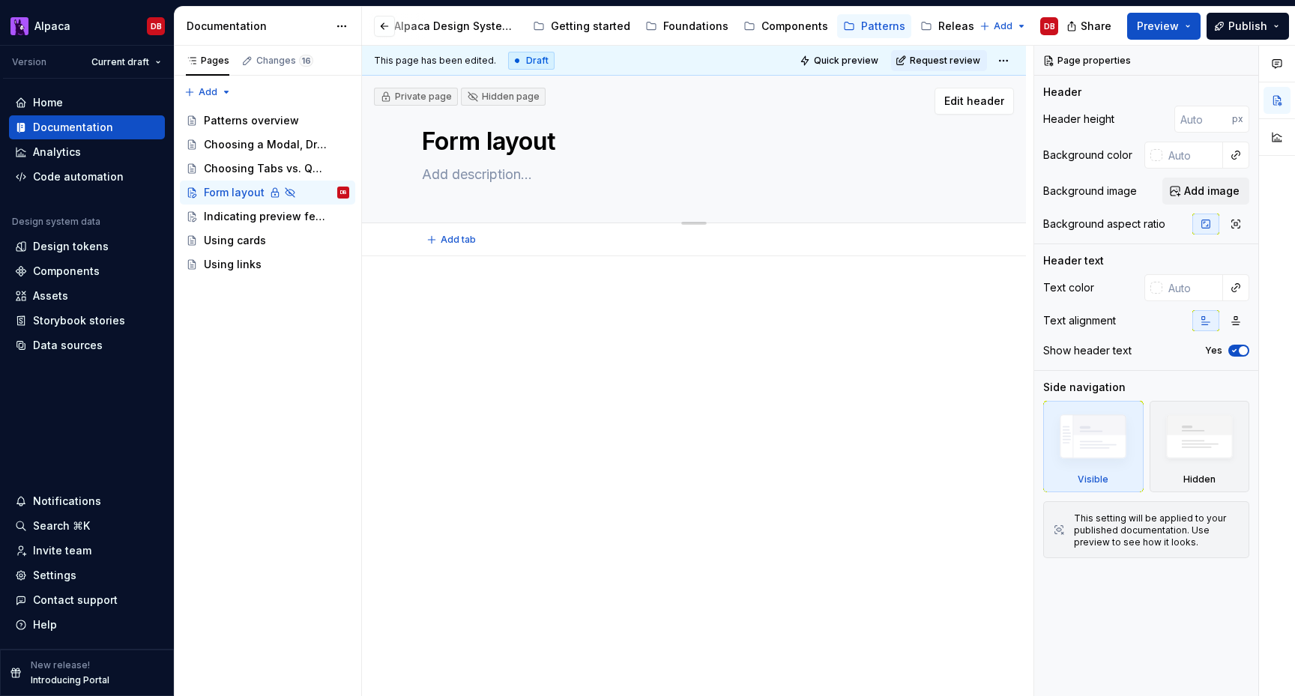
type textarea "*"
type textarea "Form blayout"
type textarea "*"
type textarea "Form belayout"
type textarea "*"
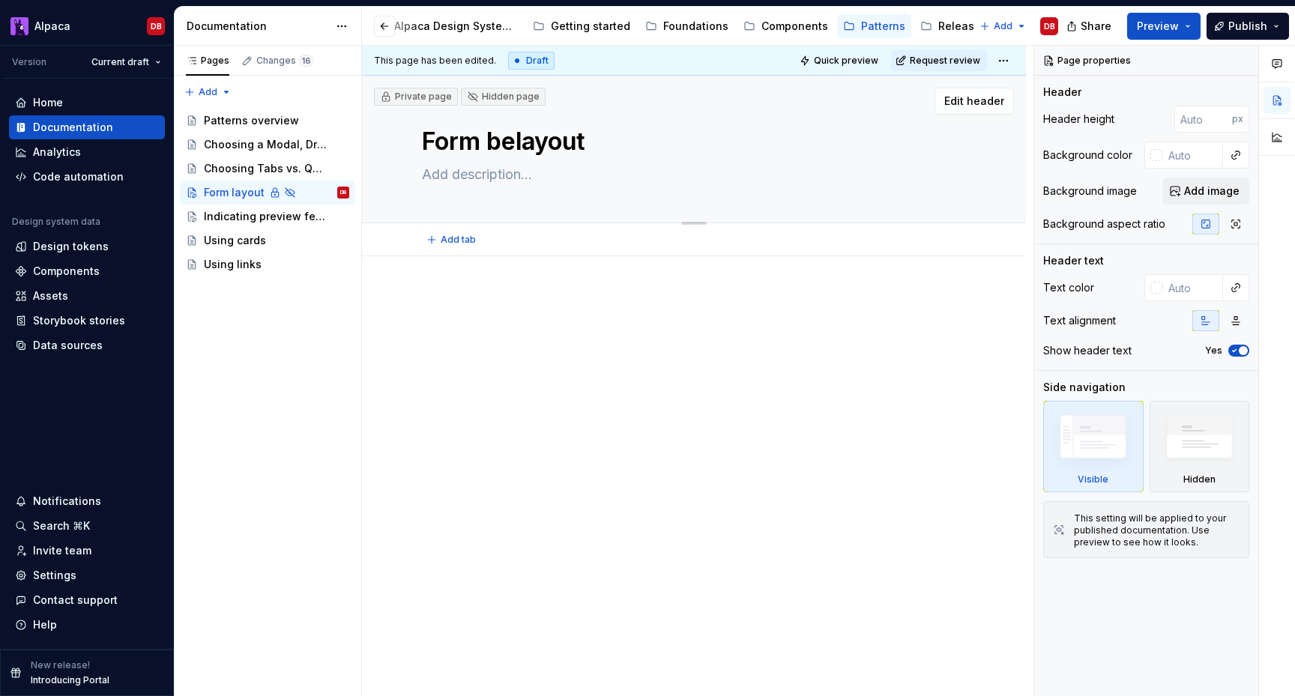
type textarea "Form beslayout"
type textarea "*"
type textarea "Form bestlayout"
type textarea "*"
type textarea "Form best layout"
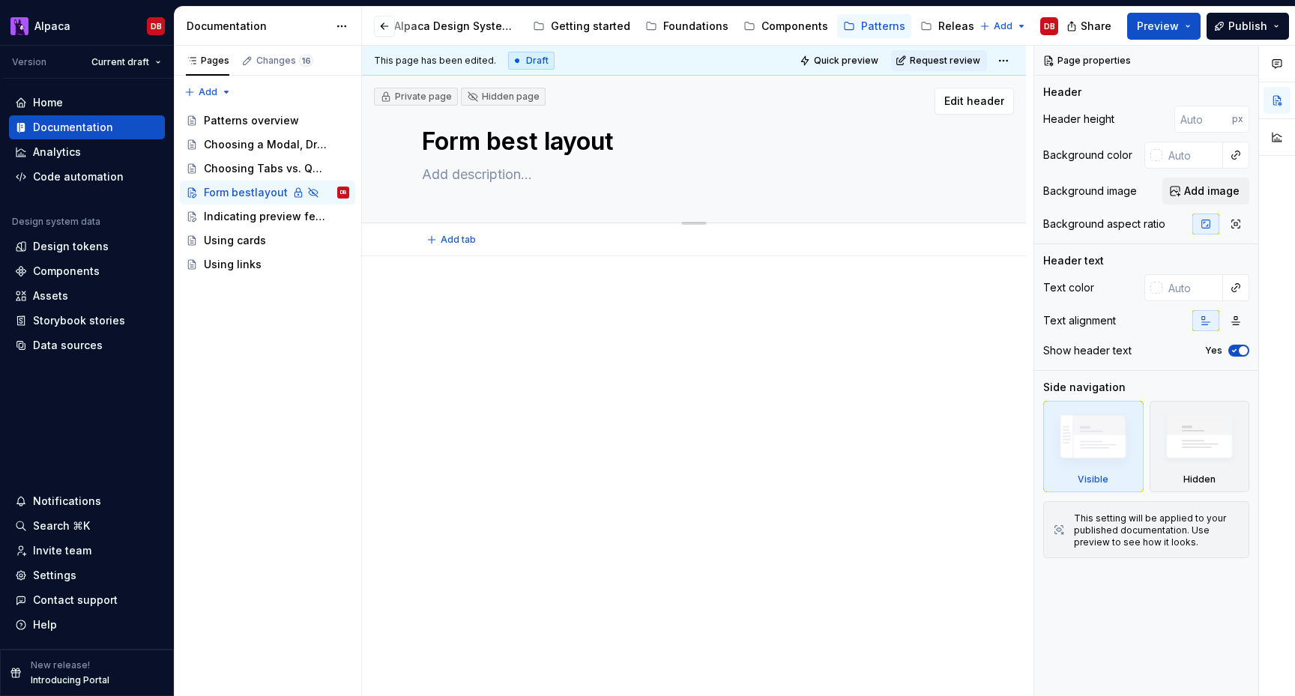
type textarea "*"
type textarea "Form best playout"
type textarea "*"
type textarea "Form best prlayout"
type textarea "*"
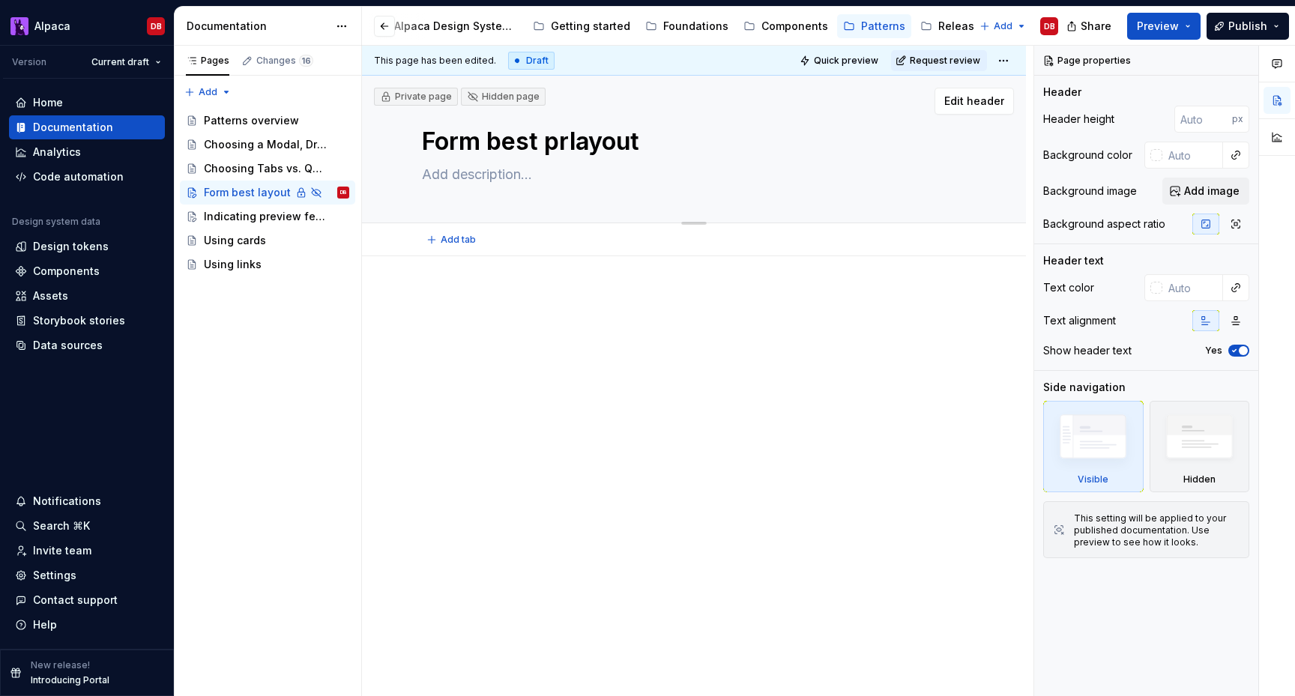
type textarea "Form best pralayout"
type textarea "*"
type textarea "Form best praclayout"
type textarea "*"
type textarea "Form best practlayout"
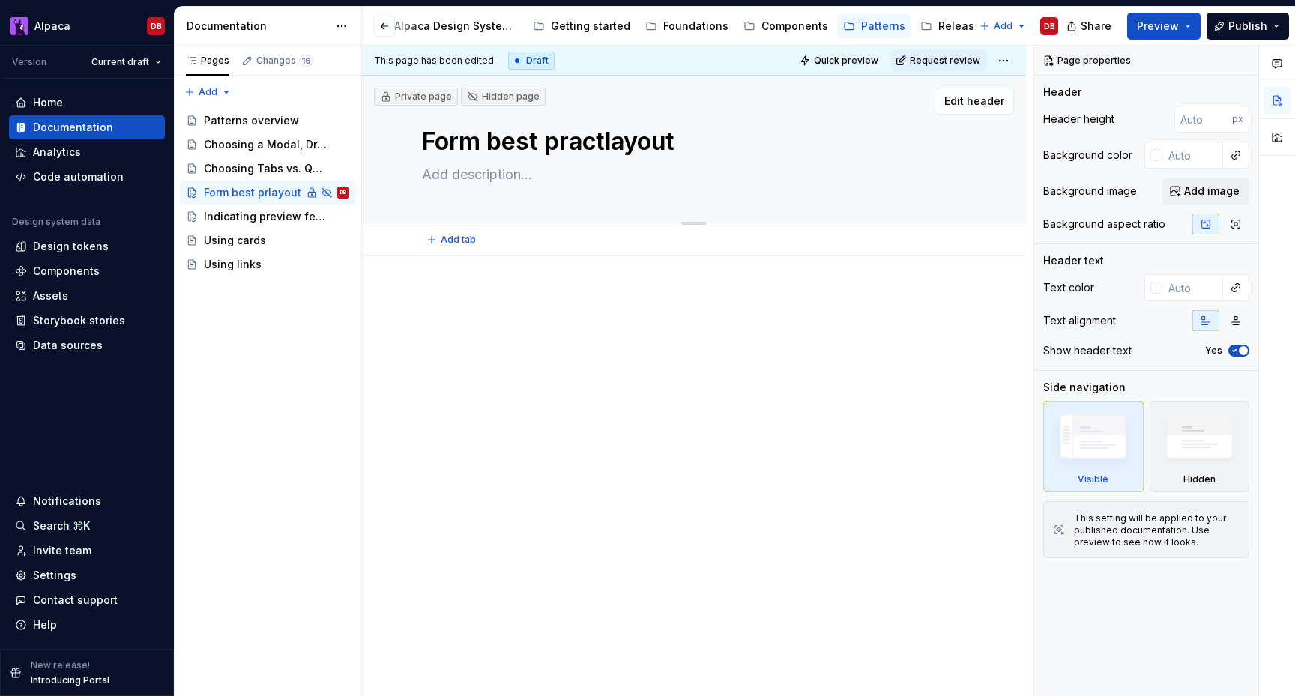
type textarea "*"
type textarea "Form best practilayout"
type textarea "*"
type textarea "Form best practiclayout"
type textarea "*"
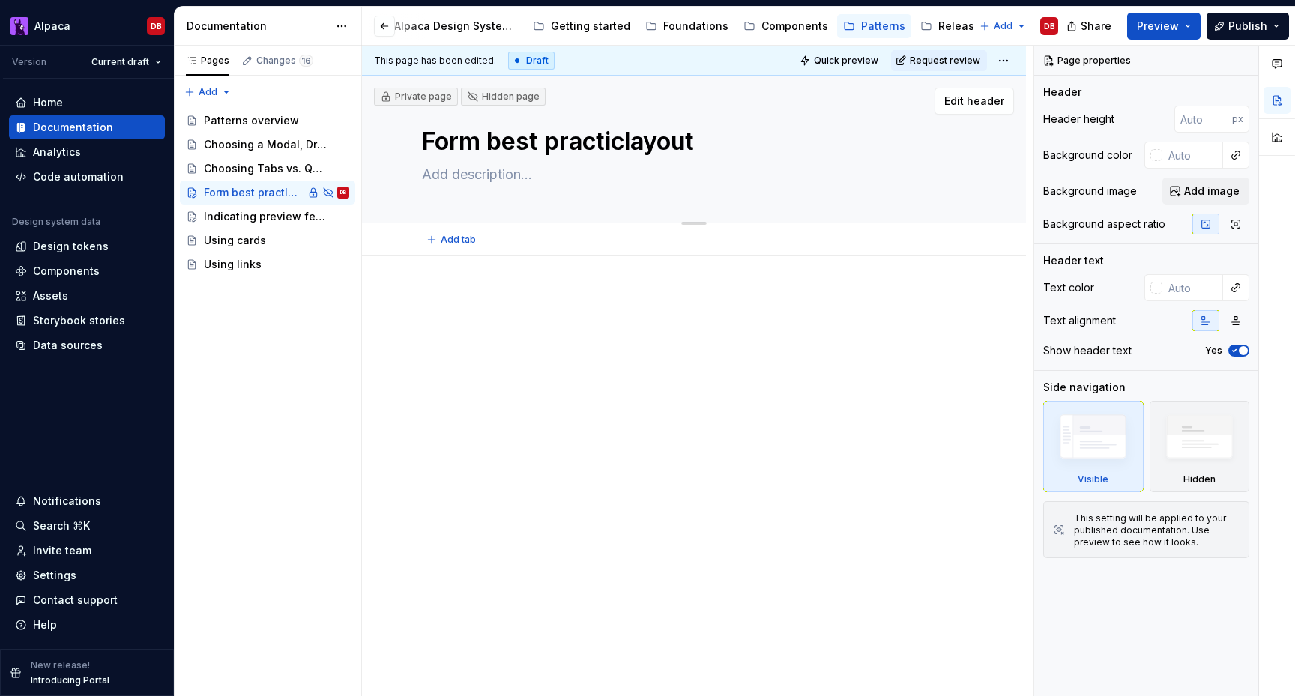
type textarea "Form best practicelayout"
type textarea "*"
type textarea "Form best practiceslayout"
type textarea "*"
type textarea "Form best practices layout"
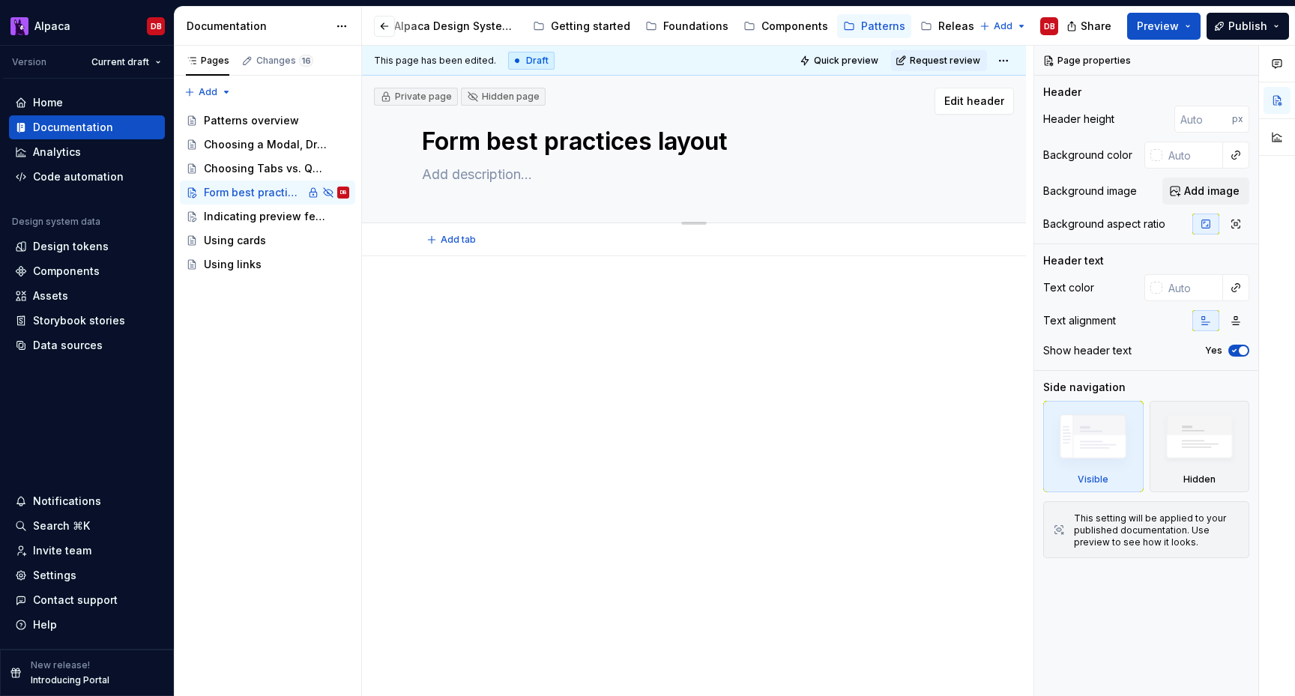
type textarea "*"
type textarea "Form best practices &layout"
type textarea "*"
type textarea "Form best practices & layout"
type textarea "*"
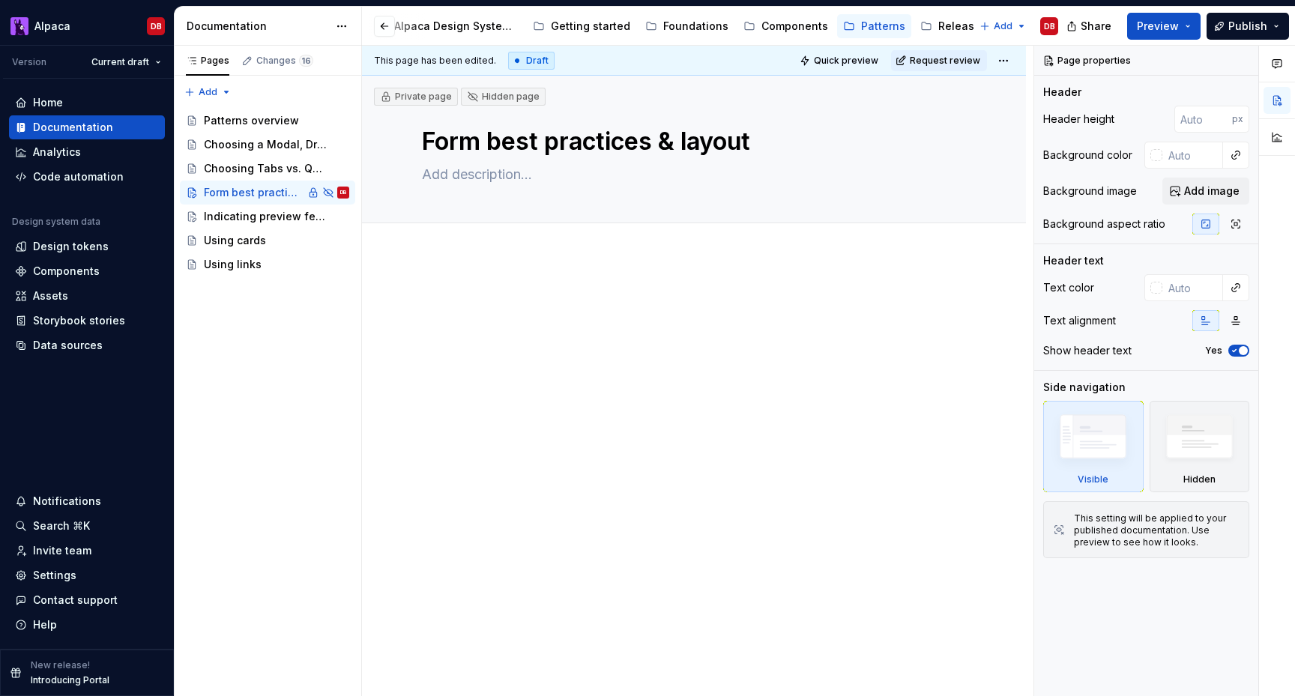
type textarea "Form best practices & layout"
click at [518, 480] on div at bounding box center [694, 416] width 664 height 320
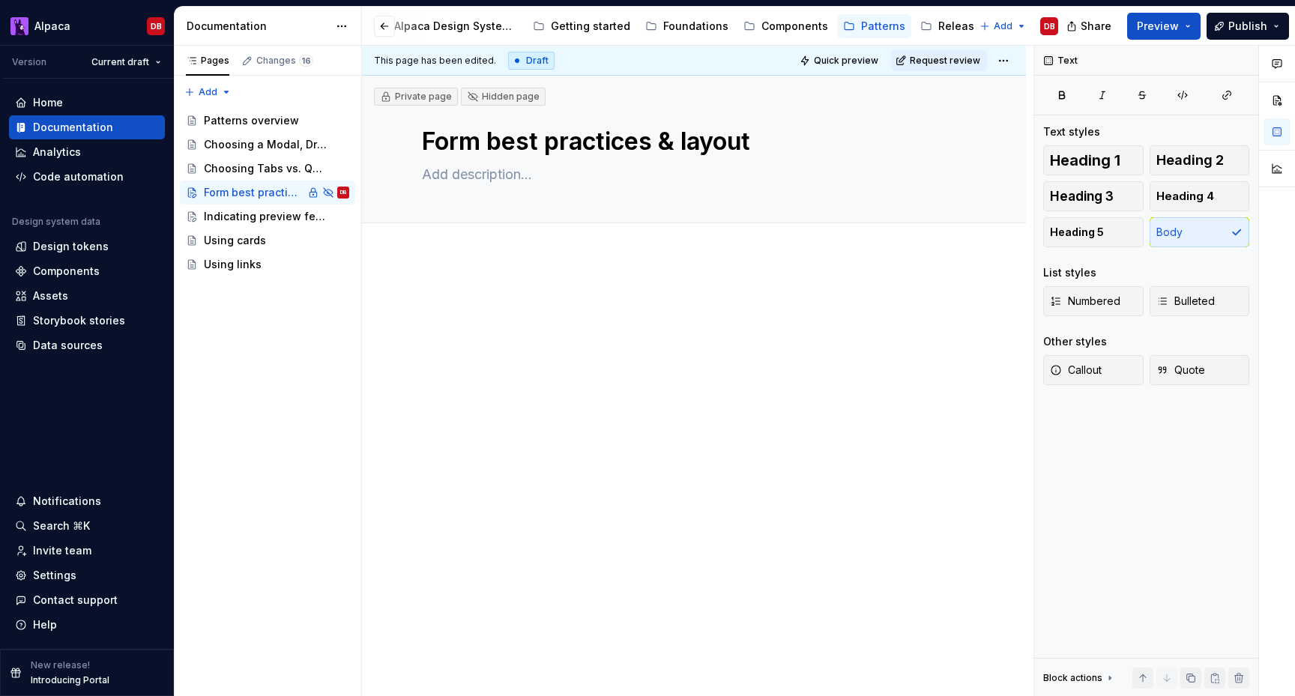
type textarea "*"
